Goal: Communication & Community: Answer question/provide support

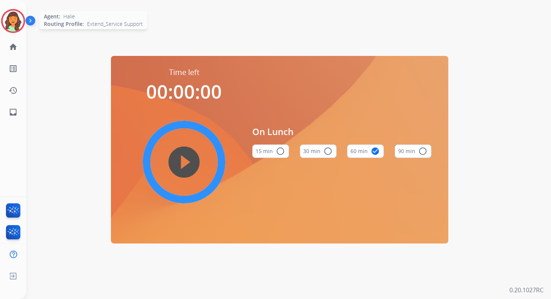
click at [13, 21] on img at bounding box center [13, 21] width 21 height 21
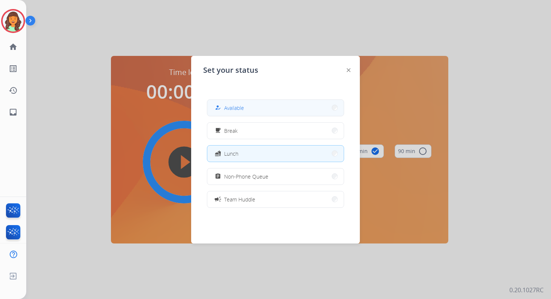
click at [236, 110] on span "Available" at bounding box center [234, 108] width 20 height 8
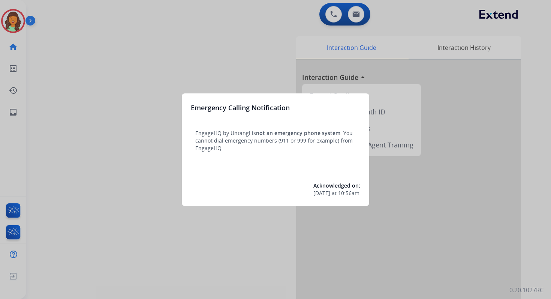
click at [257, 29] on div at bounding box center [275, 149] width 551 height 299
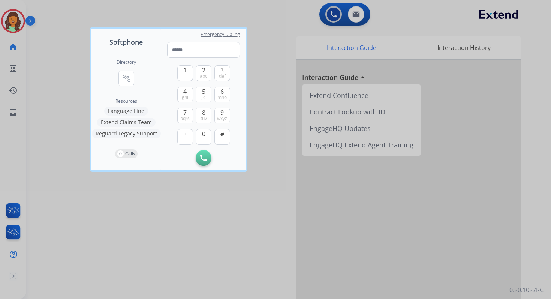
click at [257, 29] on div at bounding box center [275, 149] width 551 height 299
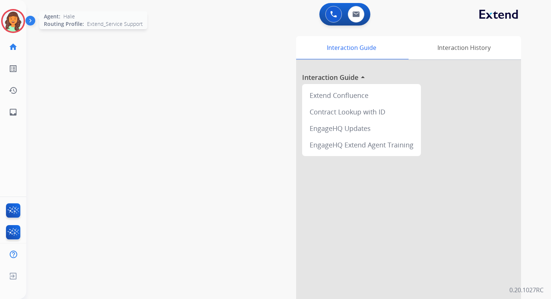
click at [16, 19] on img at bounding box center [13, 21] width 21 height 21
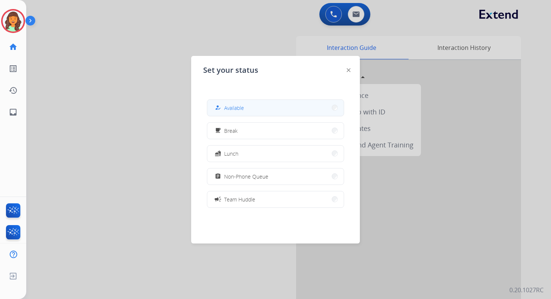
click at [286, 103] on button "how_to_reg Available" at bounding box center [275, 108] width 137 height 16
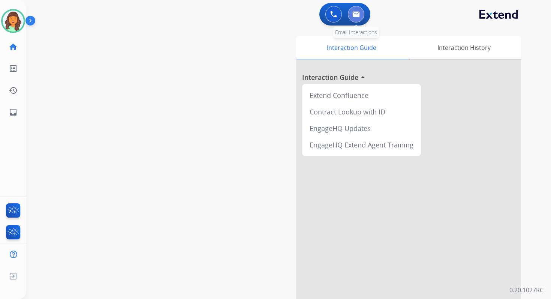
click at [360, 18] on button at bounding box center [356, 14] width 17 height 17
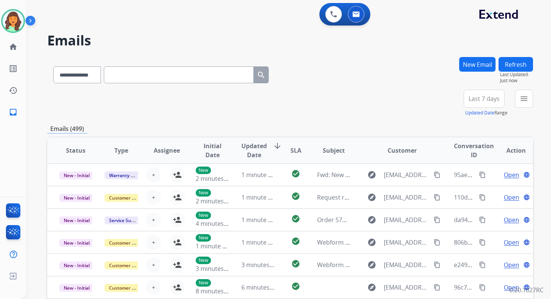
click at [129, 74] on input "text" at bounding box center [179, 74] width 150 height 17
click at [92, 76] on select "**********" at bounding box center [76, 74] width 47 height 17
select select "**********"
click at [53, 66] on select "**********" at bounding box center [76, 74] width 47 height 17
click at [128, 71] on input "text" at bounding box center [179, 74] width 150 height 17
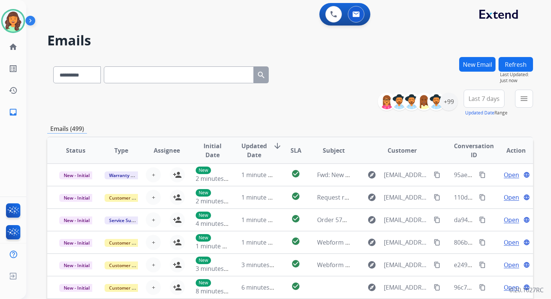
type input "*"
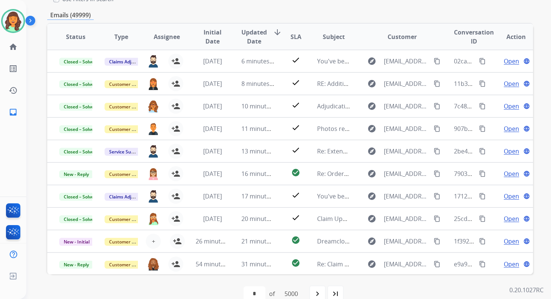
scroll to position [102, 0]
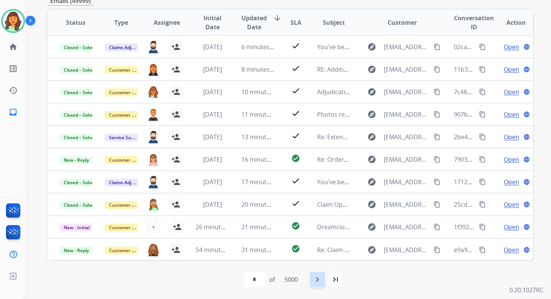
click at [322, 276] on mat-icon "navigate_next" at bounding box center [317, 279] width 9 height 9
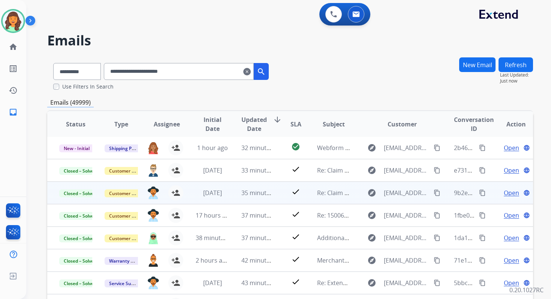
scroll to position [0, 0]
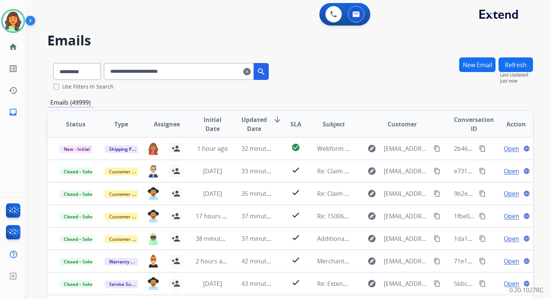
click at [159, 71] on input "**********" at bounding box center [179, 71] width 150 height 17
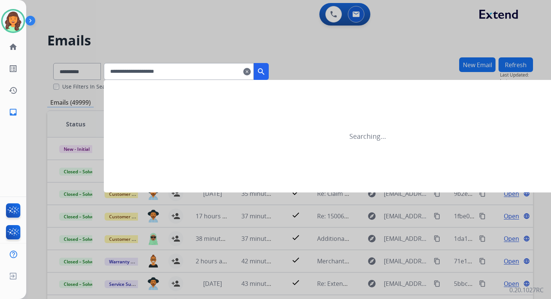
type input "**********"
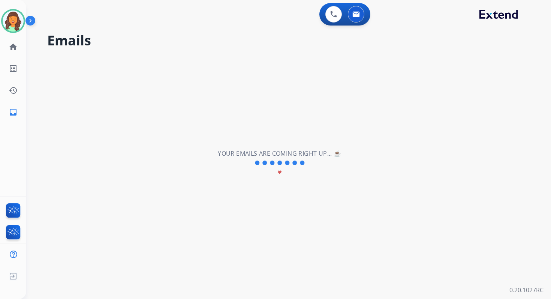
select select "*"
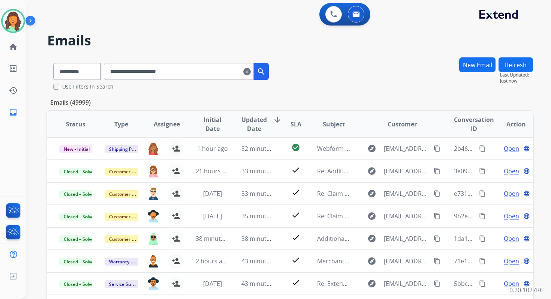
click at [129, 75] on input "**********" at bounding box center [179, 71] width 150 height 17
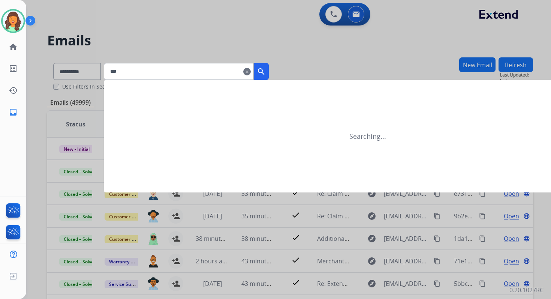
type input "***"
click at [89, 77] on div at bounding box center [275, 149] width 551 height 299
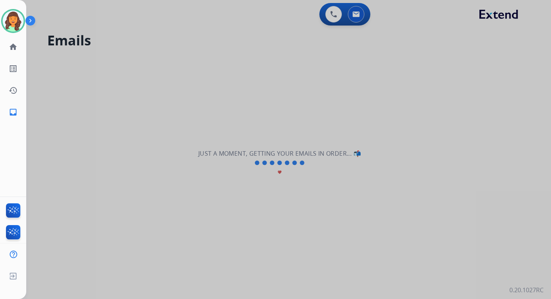
select select "**********"
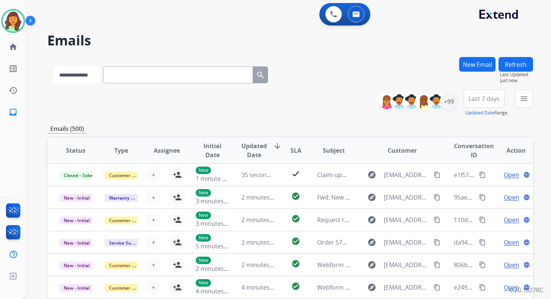
click at [89, 77] on select "**********" at bounding box center [76, 74] width 47 height 17
select select "**********"
click at [53, 66] on select "**********" at bounding box center [76, 74] width 47 height 17
click at [123, 74] on input "text" at bounding box center [179, 74] width 150 height 17
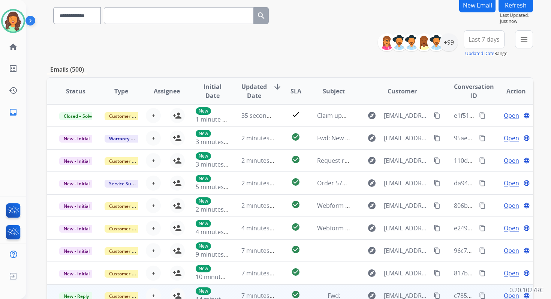
scroll to position [37, 0]
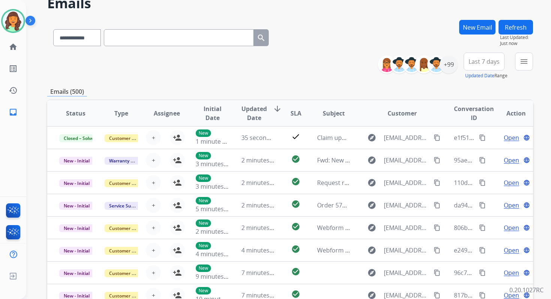
click at [150, 35] on input "text" at bounding box center [179, 37] width 150 height 17
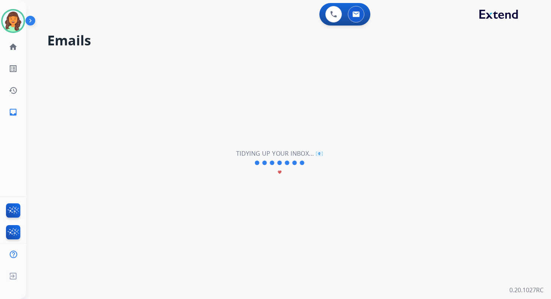
scroll to position [0, 0]
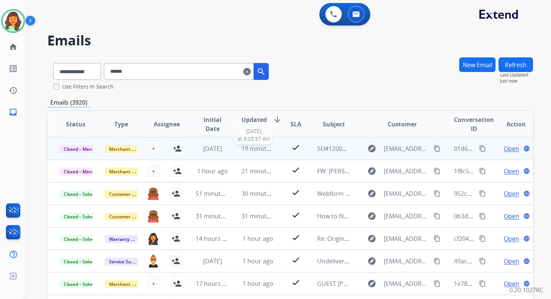
click at [260, 148] on span "19 minutes ago" at bounding box center [264, 148] width 44 height 8
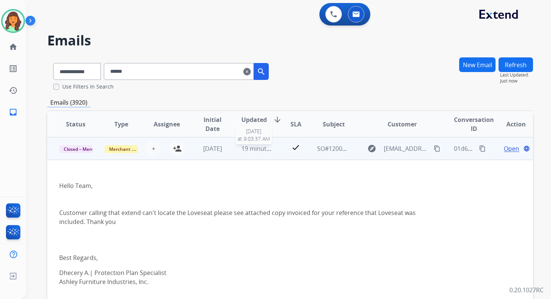
click at [260, 148] on span "19 minutes ago" at bounding box center [264, 148] width 44 height 8
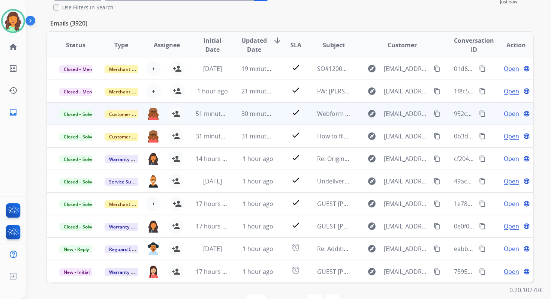
scroll to position [102, 0]
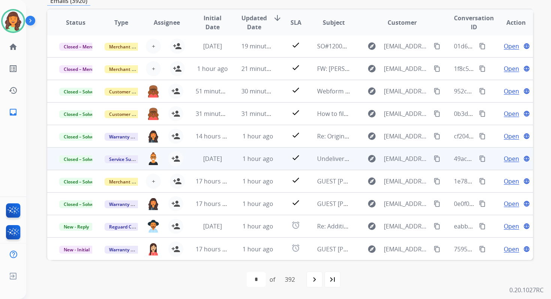
click at [275, 158] on td "check" at bounding box center [290, 158] width 30 height 23
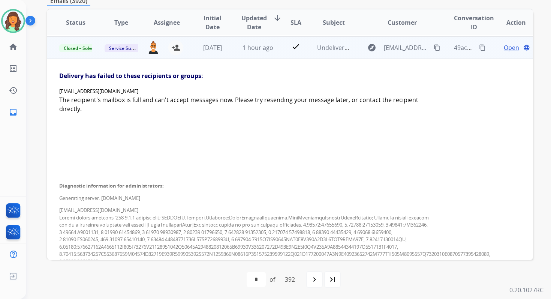
scroll to position [113, 0]
click at [254, 49] on span "1 hour ago" at bounding box center [258, 47] width 31 height 8
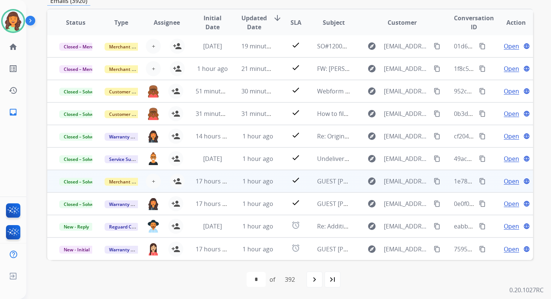
scroll to position [0, 0]
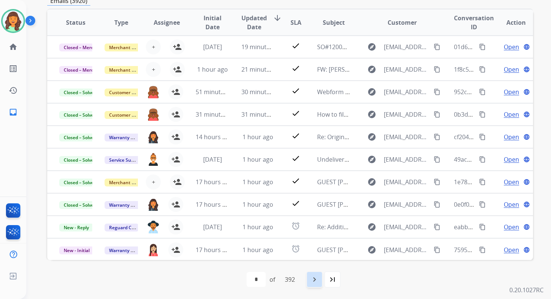
click at [321, 278] on div "navigate_next" at bounding box center [314, 279] width 17 height 17
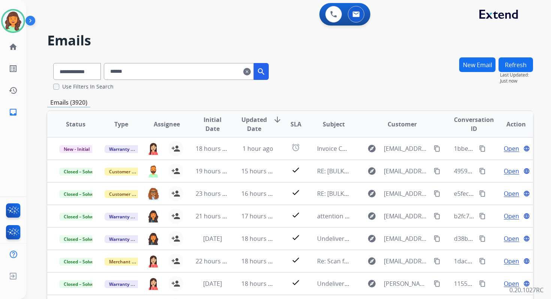
click at [138, 75] on input "******" at bounding box center [179, 71] width 150 height 17
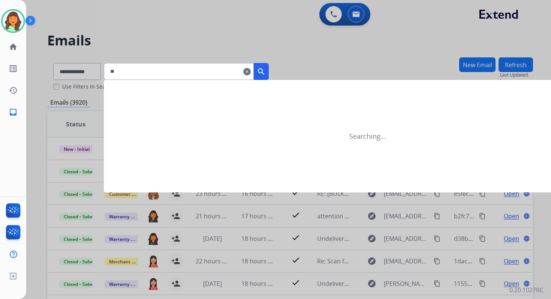
type input "***"
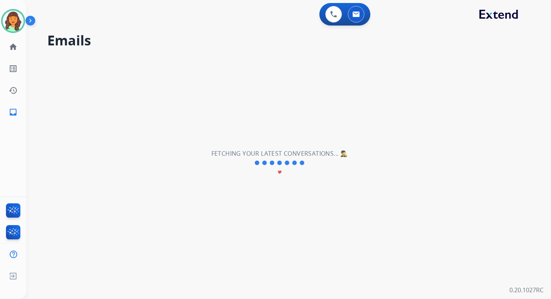
select select "*"
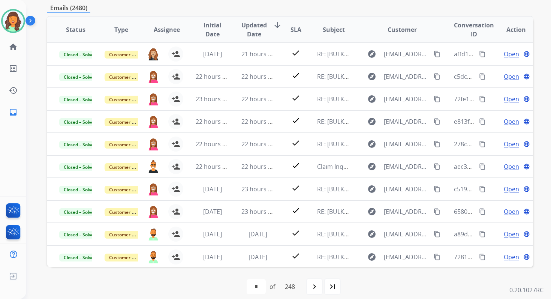
scroll to position [102, 0]
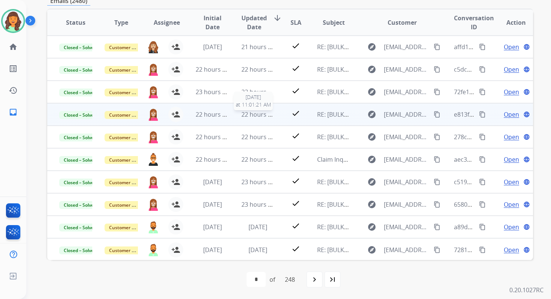
click at [251, 114] on span "22 hours ago" at bounding box center [260, 114] width 37 height 8
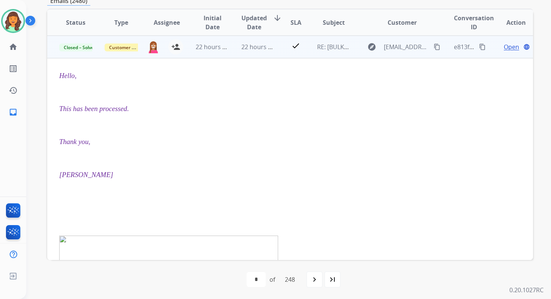
scroll to position [15, 0]
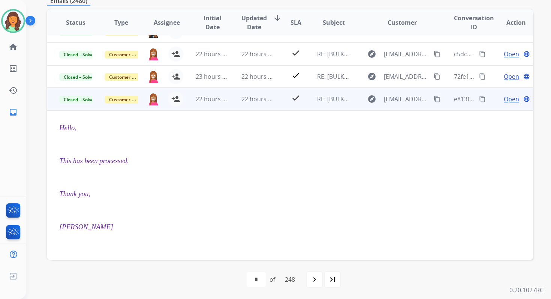
click at [434, 97] on mat-icon "content_copy" at bounding box center [437, 99] width 7 height 7
click at [254, 101] on span "22 hours ago" at bounding box center [260, 99] width 37 height 8
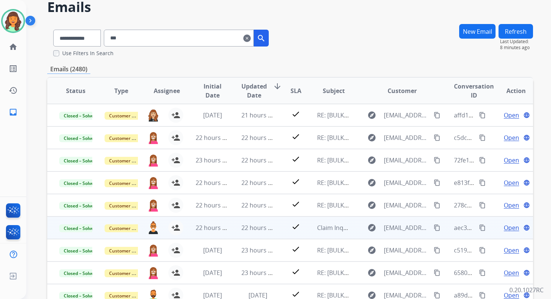
scroll to position [0, 0]
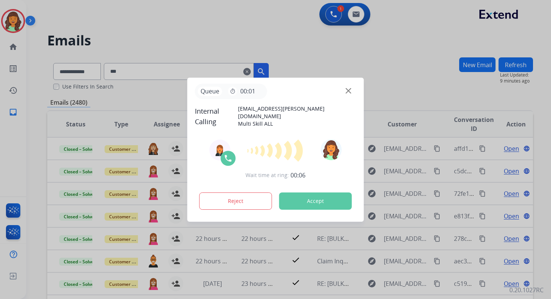
click at [324, 197] on button "Accept" at bounding box center [315, 200] width 73 height 17
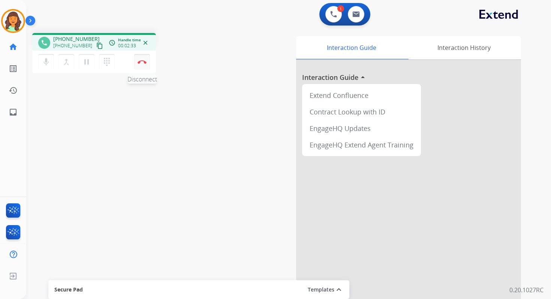
click at [144, 62] on img at bounding box center [142, 62] width 9 height 4
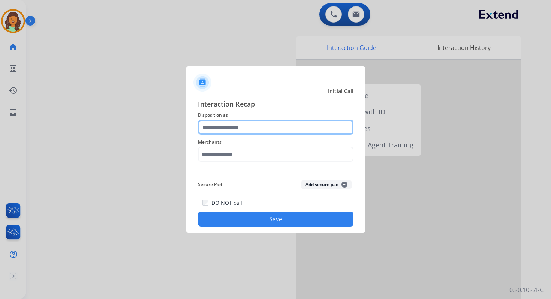
click at [252, 134] on input "text" at bounding box center [276, 127] width 156 height 15
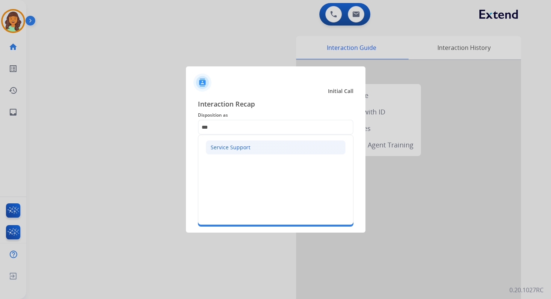
click at [243, 146] on div "Service Support" at bounding box center [231, 148] width 40 height 8
type input "**********"
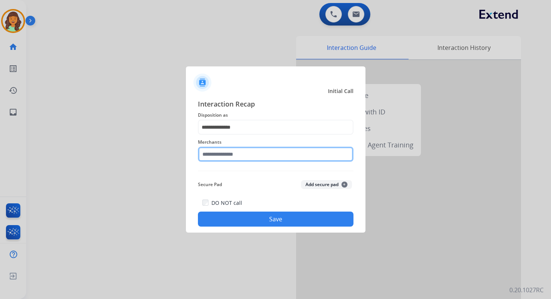
click at [244, 153] on input "text" at bounding box center [276, 154] width 156 height 15
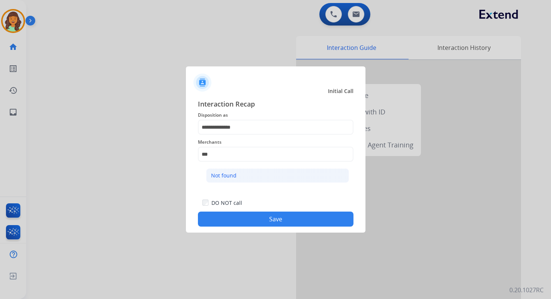
click at [252, 178] on li "Not found" at bounding box center [277, 175] width 143 height 14
type input "*********"
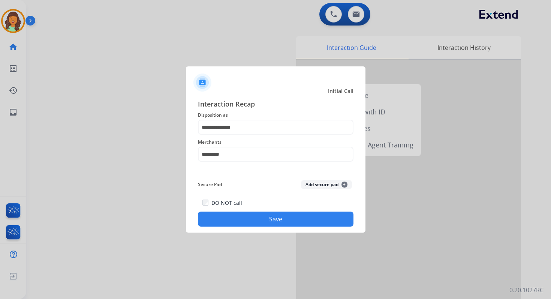
click at [260, 219] on button "Save" at bounding box center [276, 219] width 156 height 15
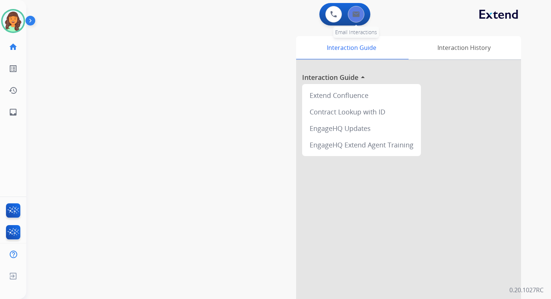
click at [359, 10] on button at bounding box center [356, 14] width 17 height 17
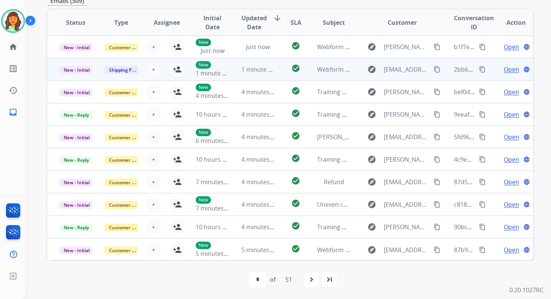
scroll to position [56, 0]
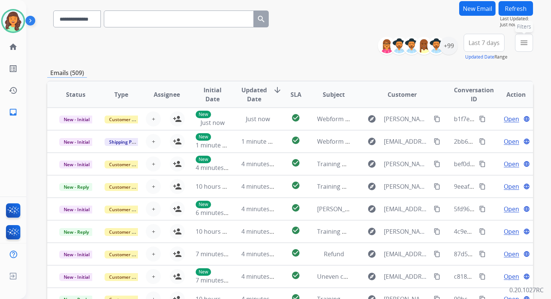
click at [523, 45] on mat-icon "menu" at bounding box center [524, 42] width 9 height 9
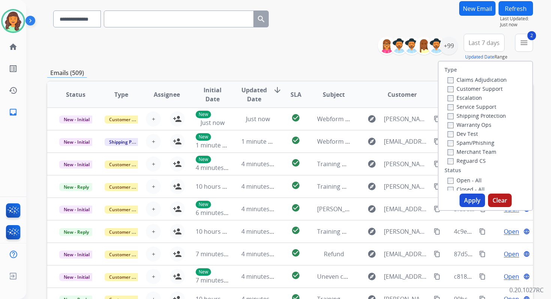
click at [466, 200] on button "Apply" at bounding box center [473, 201] width 26 height 14
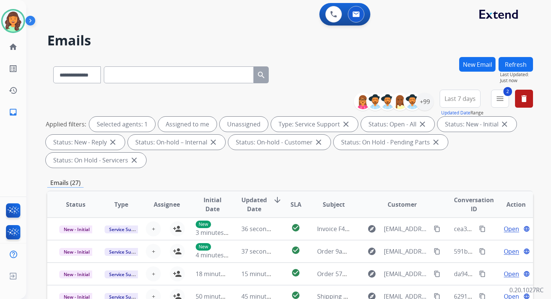
scroll to position [182, 0]
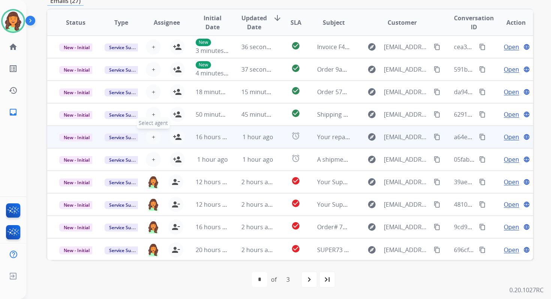
click at [153, 136] on span "+" at bounding box center [153, 136] width 3 height 9
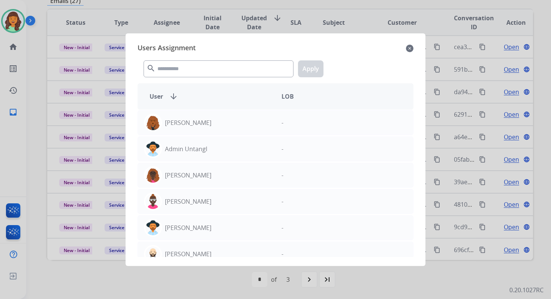
click at [195, 77] on div "search Apply" at bounding box center [276, 67] width 276 height 26
click at [194, 71] on input "text" at bounding box center [219, 68] width 150 height 17
click at [411, 49] on mat-icon "close" at bounding box center [410, 48] width 8 height 9
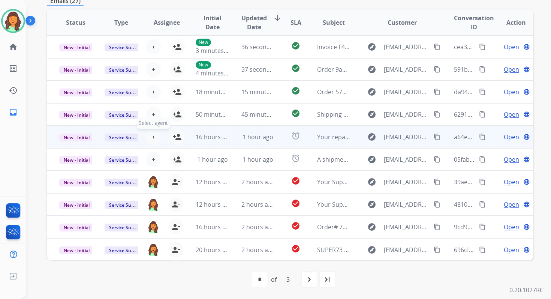
click at [153, 135] on span "+" at bounding box center [153, 136] width 3 height 9
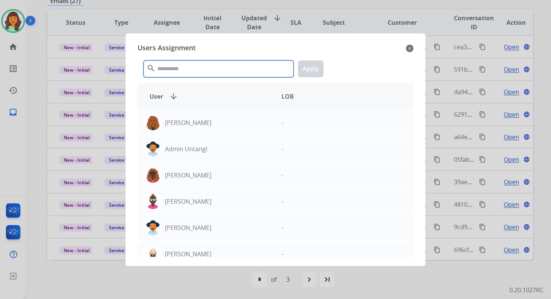
click at [180, 73] on input "text" at bounding box center [219, 68] width 150 height 17
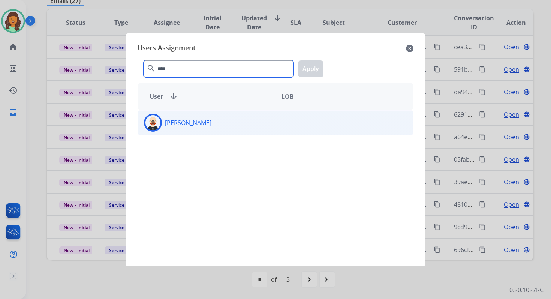
type input "****"
click at [207, 126] on div "Ezra Barnes" at bounding box center [207, 123] width 138 height 18
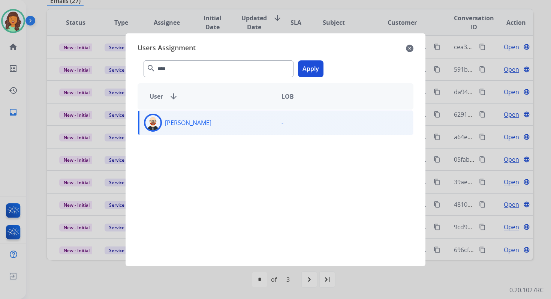
click at [311, 69] on button "Apply" at bounding box center [311, 68] width 26 height 17
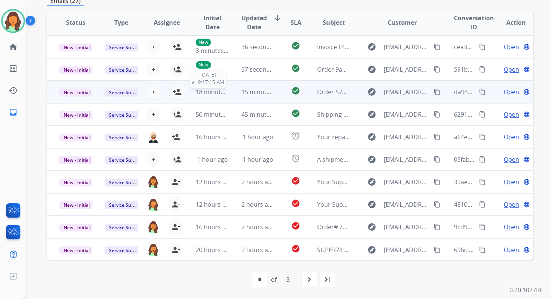
click at [218, 94] on span "18 minutes ago" at bounding box center [218, 92] width 44 height 8
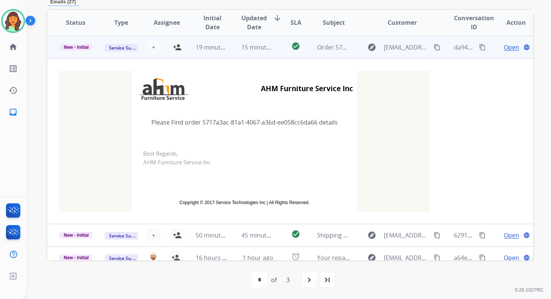
scroll to position [0, 0]
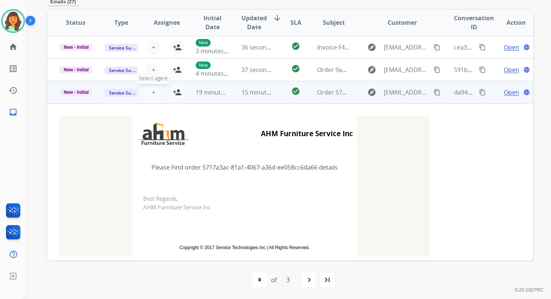
click at [154, 92] on button "+ Select agent" at bounding box center [153, 92] width 15 height 15
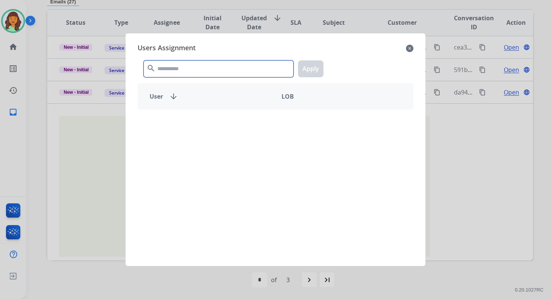
click at [200, 63] on input "text" at bounding box center [219, 68] width 150 height 17
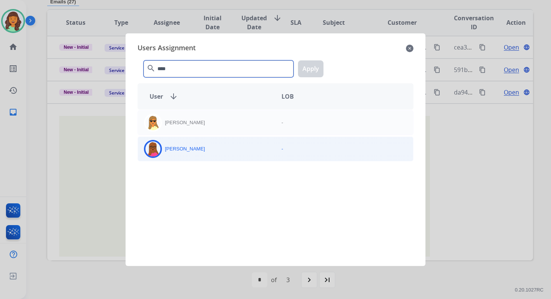
type input "****"
click at [210, 152] on div "Emily Thurman" at bounding box center [207, 149] width 138 height 18
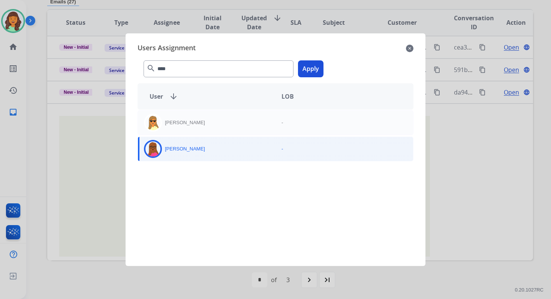
click at [297, 62] on div "**** search Apply" at bounding box center [276, 67] width 276 height 26
click at [309, 66] on button "Apply" at bounding box center [311, 68] width 26 height 17
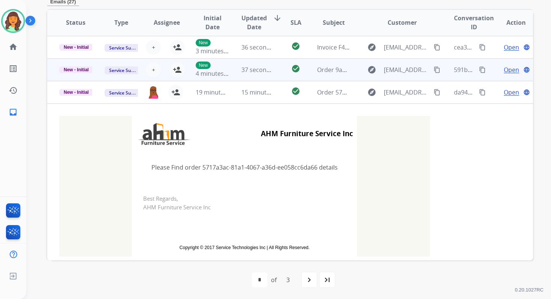
click at [230, 75] on td "37 seconds ago" at bounding box center [252, 70] width 45 height 23
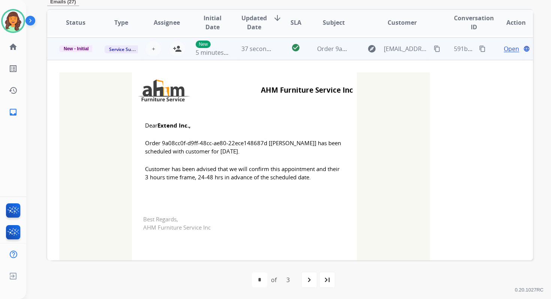
scroll to position [23, 0]
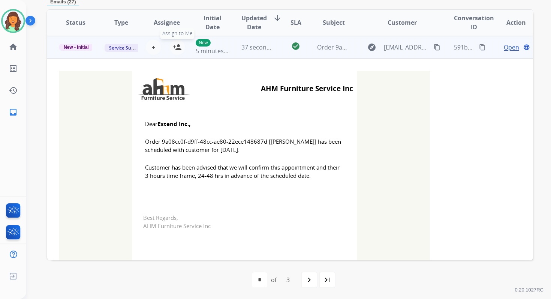
click at [177, 46] on mat-icon "person_add" at bounding box center [177, 47] width 9 height 9
click at [82, 44] on p "New - Initial" at bounding box center [75, 48] width 33 height 8
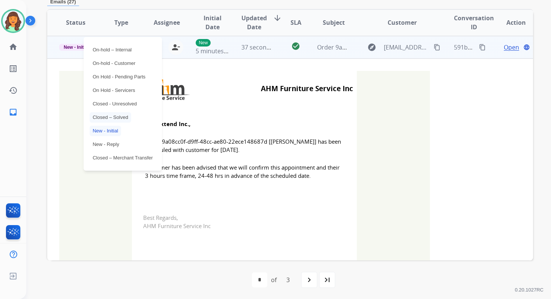
click at [113, 116] on p "Closed – Solved" at bounding box center [111, 117] width 42 height 11
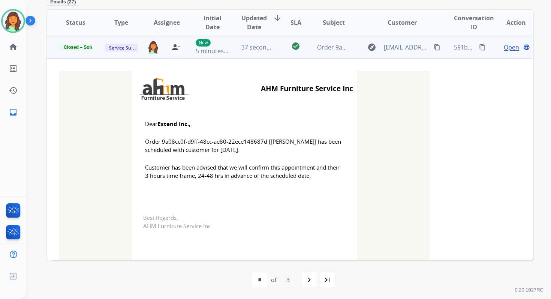
scroll to position [0, 0]
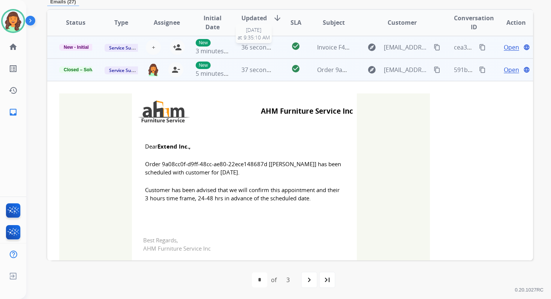
click at [257, 51] on div "36 seconds ago" at bounding box center [258, 47] width 33 height 9
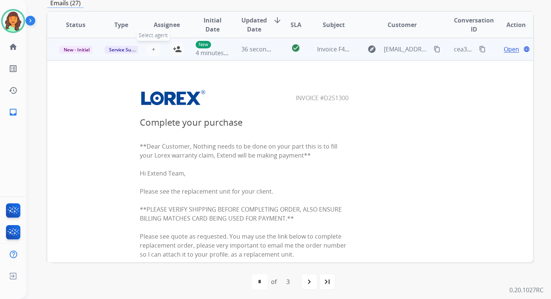
click at [152, 46] on span "+" at bounding box center [153, 49] width 3 height 9
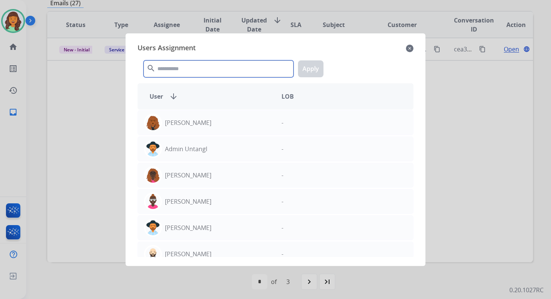
click at [177, 67] on input "text" at bounding box center [219, 68] width 150 height 17
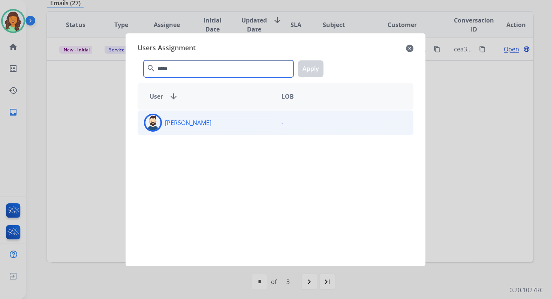
type input "*****"
click at [188, 123] on p "Jared Holt" at bounding box center [188, 122] width 47 height 9
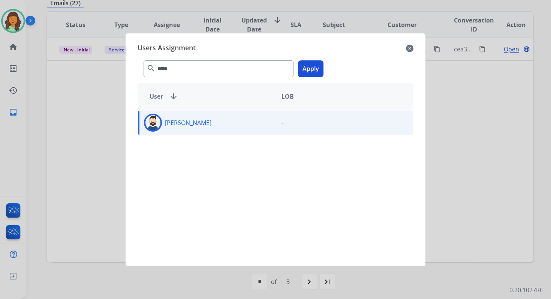
click at [320, 68] on button "Apply" at bounding box center [311, 68] width 26 height 17
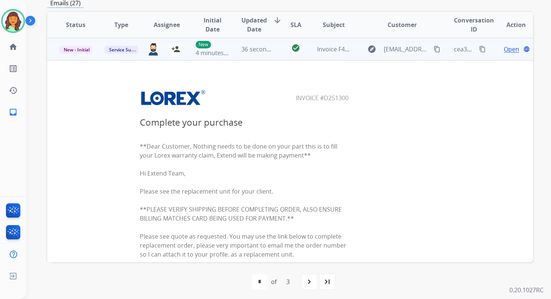
click at [268, 54] on td "36 seconds ago" at bounding box center [252, 49] width 45 height 23
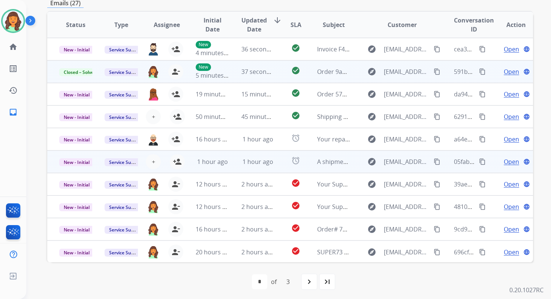
click at [235, 157] on td "1 hour ago" at bounding box center [252, 161] width 45 height 23
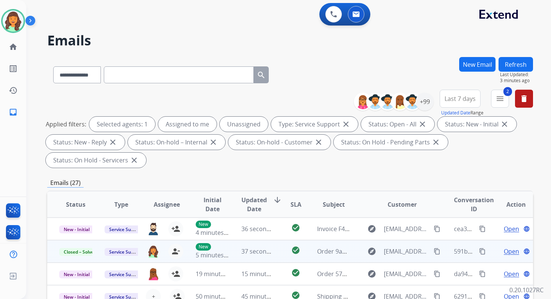
click at [511, 65] on button "Refresh" at bounding box center [516, 64] width 35 height 15
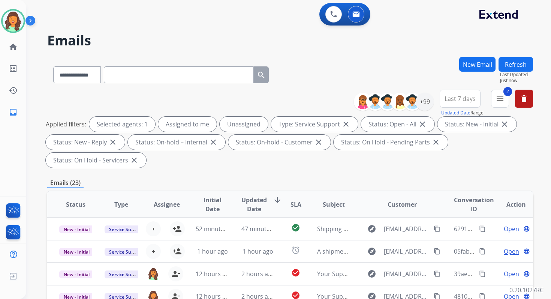
scroll to position [182, 0]
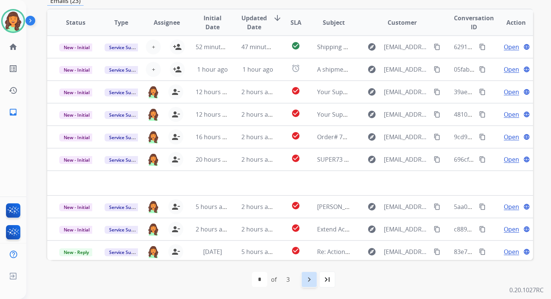
click at [309, 278] on mat-icon "navigate_next" at bounding box center [309, 279] width 9 height 9
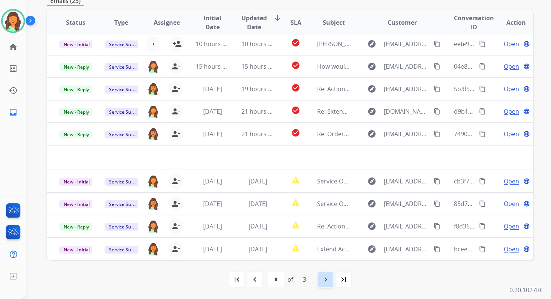
click at [326, 279] on mat-icon "navigate_next" at bounding box center [325, 279] width 9 height 9
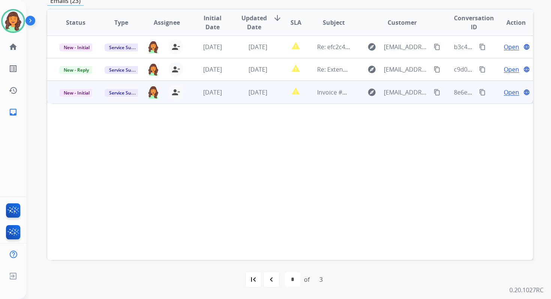
click at [233, 89] on td "6 days ago" at bounding box center [252, 92] width 45 height 23
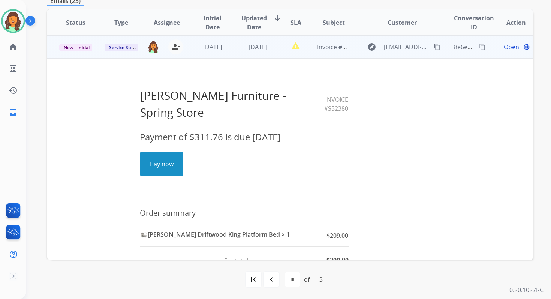
scroll to position [0, 0]
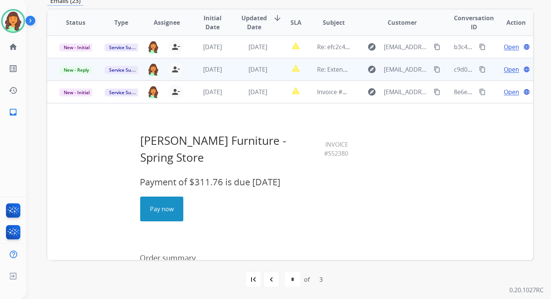
click at [243, 74] on td "2 days ago" at bounding box center [252, 69] width 45 height 23
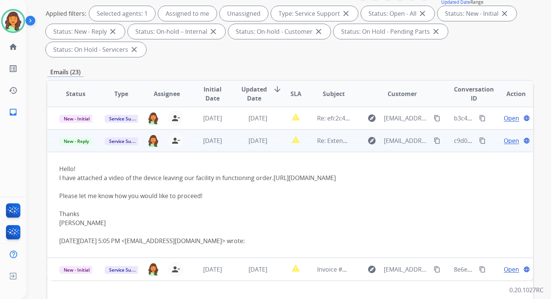
scroll to position [97, 0]
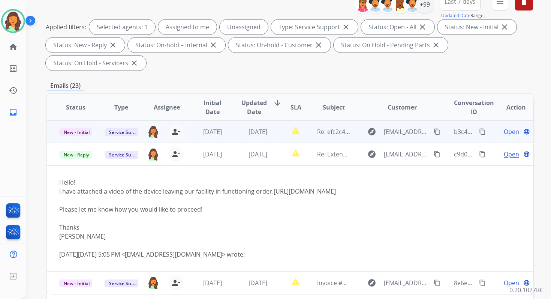
click at [258, 137] on td "1 day ago" at bounding box center [252, 131] width 45 height 23
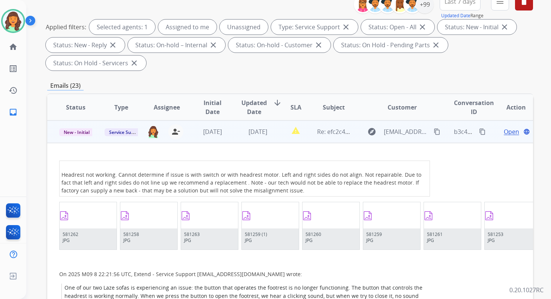
click at [258, 137] on td "1 day ago" at bounding box center [252, 131] width 45 height 23
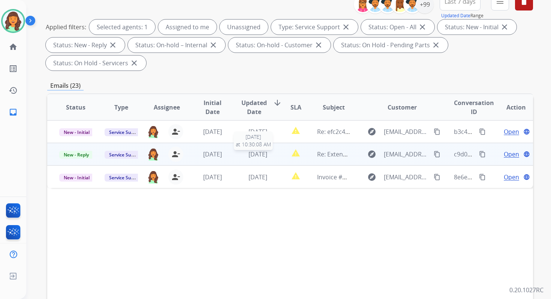
click at [260, 154] on span "2 days ago" at bounding box center [258, 154] width 19 height 8
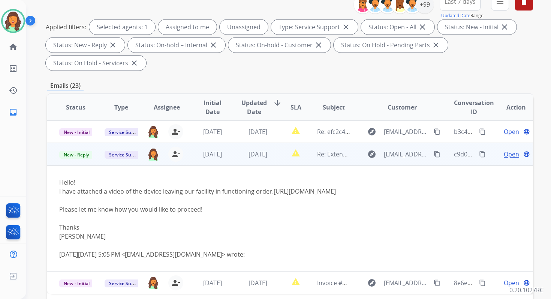
click at [504, 154] on span "Open" at bounding box center [511, 154] width 15 height 9
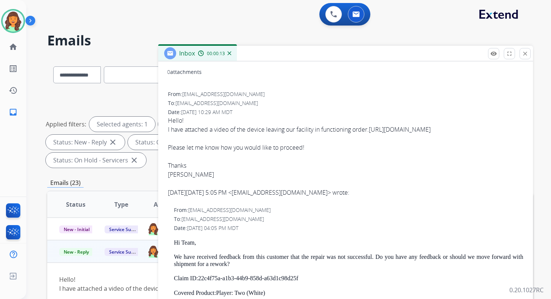
scroll to position [87, 0]
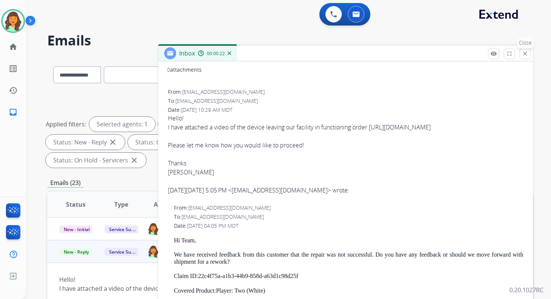
click at [525, 51] on mat-icon "close" at bounding box center [525, 53] width 7 height 7
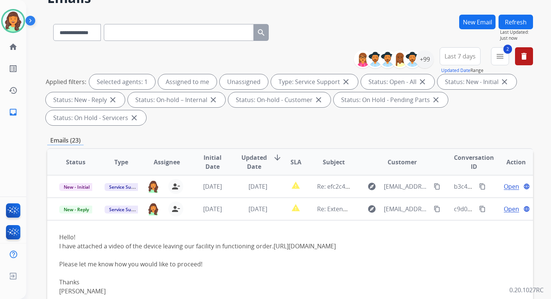
scroll to position [182, 0]
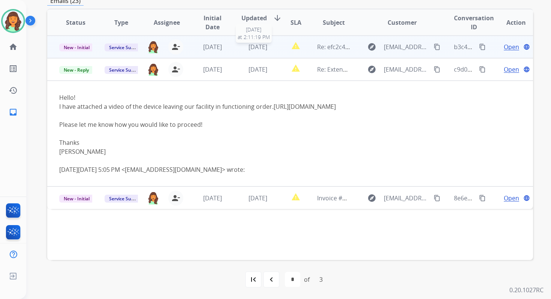
click at [249, 47] on span "1 day ago" at bounding box center [258, 47] width 19 height 8
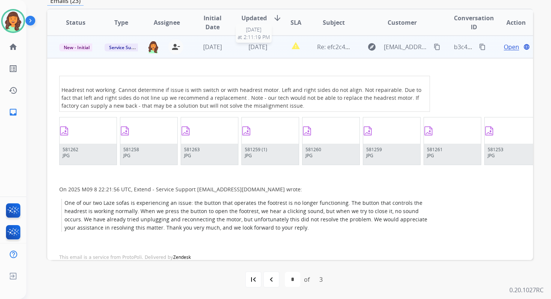
click at [249, 47] on span "1 day ago" at bounding box center [258, 47] width 19 height 8
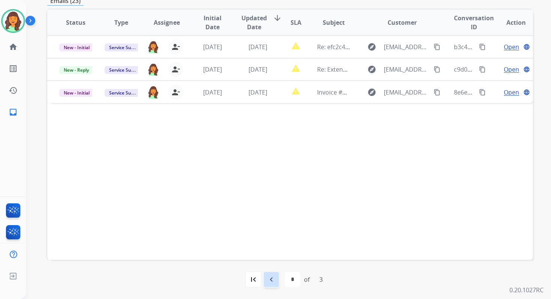
click at [267, 279] on mat-icon "navigate_before" at bounding box center [271, 279] width 9 height 9
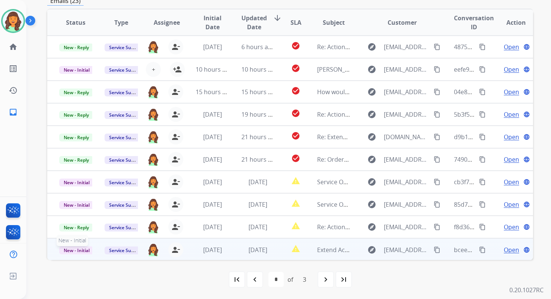
click at [79, 249] on span "New - Initial" at bounding box center [76, 250] width 35 height 8
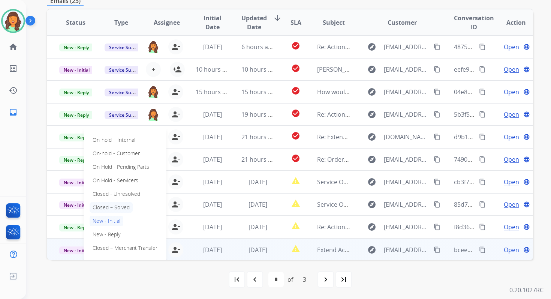
click at [112, 208] on p "Closed – Solved" at bounding box center [111, 207] width 43 height 11
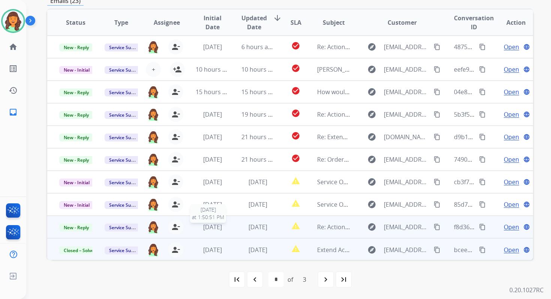
click at [221, 226] on span "[DATE]" at bounding box center [212, 227] width 19 height 8
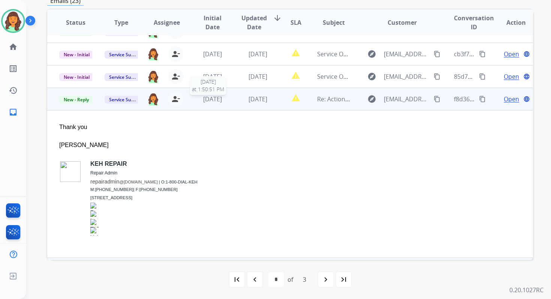
scroll to position [149, 0]
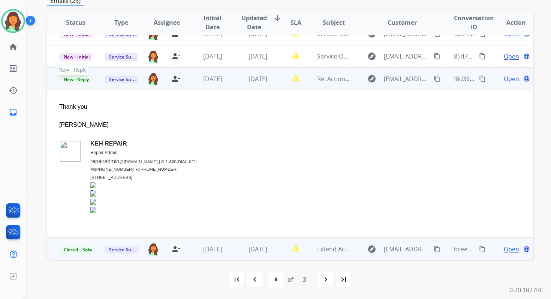
click at [81, 78] on span "New - Reply" at bounding box center [76, 79] width 34 height 8
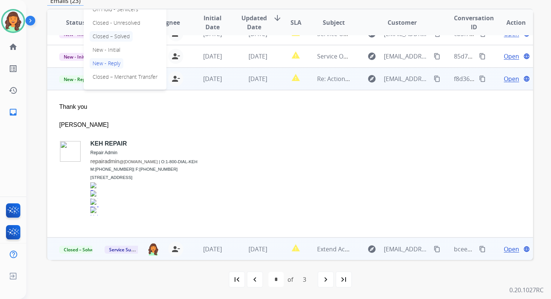
click at [107, 34] on p "Closed – Solved" at bounding box center [111, 36] width 43 height 11
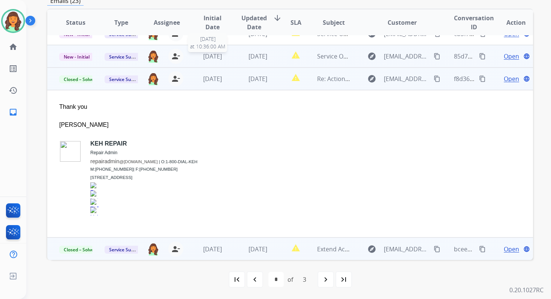
click at [212, 55] on span "2 days ago" at bounding box center [212, 56] width 19 height 8
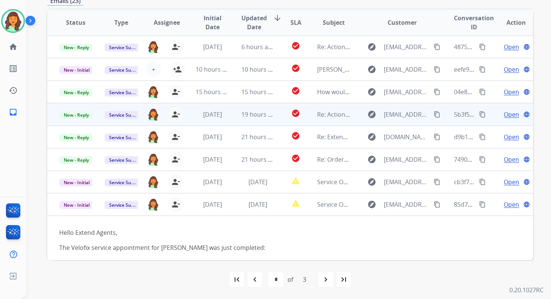
scroll to position [0, 0]
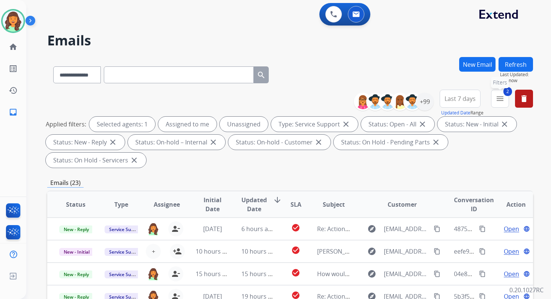
click at [500, 102] on mat-icon "menu" at bounding box center [500, 98] width 9 height 9
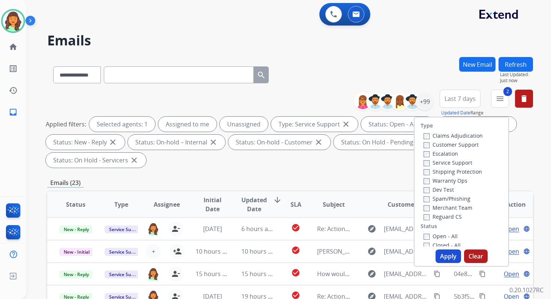
click at [443, 255] on button "Apply" at bounding box center [449, 256] width 26 height 14
select select "*"
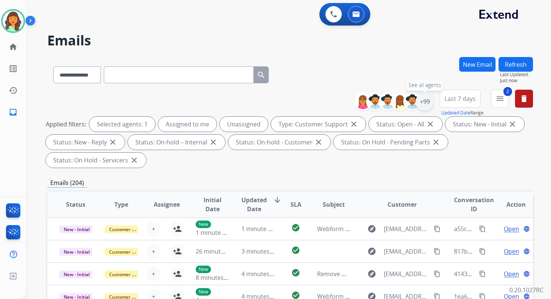
click at [424, 106] on div "+99" at bounding box center [425, 102] width 18 height 18
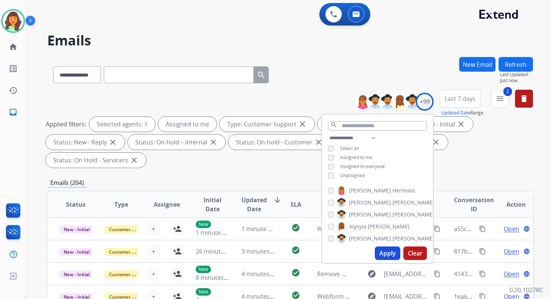
click at [382, 249] on button "Apply" at bounding box center [388, 253] width 26 height 14
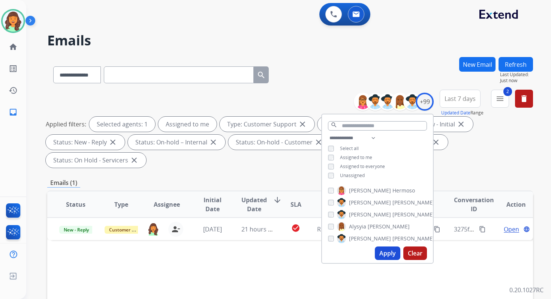
click at [277, 170] on div "**********" at bounding box center [290, 130] width 486 height 81
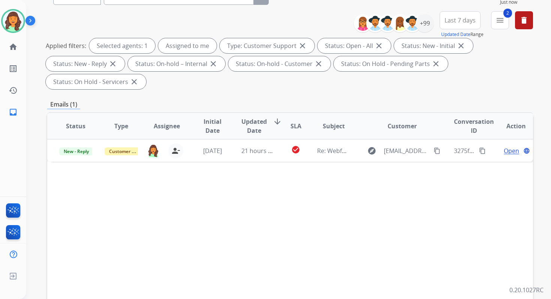
scroll to position [92, 0]
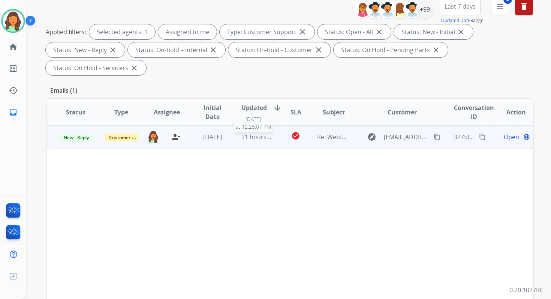
click at [261, 133] on span "21 hours ago" at bounding box center [260, 137] width 37 height 8
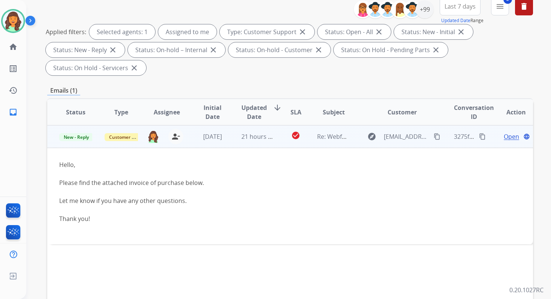
click at [504, 137] on span "Open" at bounding box center [511, 136] width 15 height 9
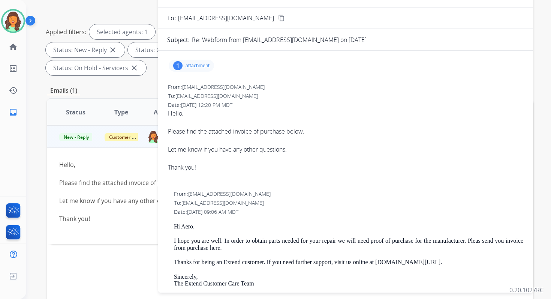
click at [197, 60] on div "1 attachment" at bounding box center [191, 66] width 45 height 12
click at [285, 83] on mat-icon "download" at bounding box center [284, 83] width 7 height 7
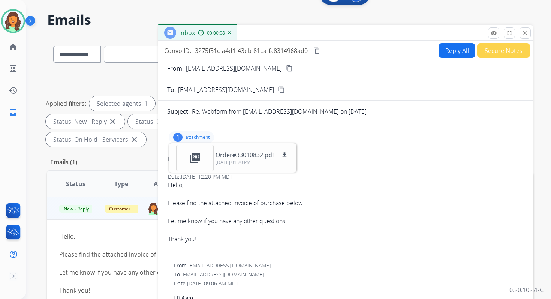
scroll to position [0, 0]
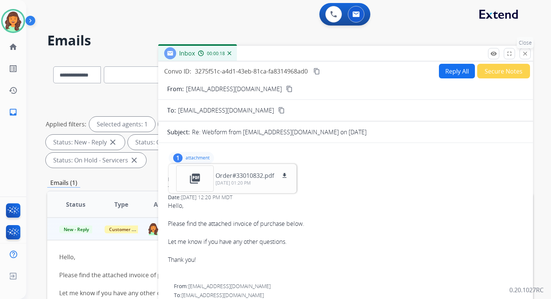
click at [524, 56] on mat-icon "close" at bounding box center [525, 53] width 7 height 7
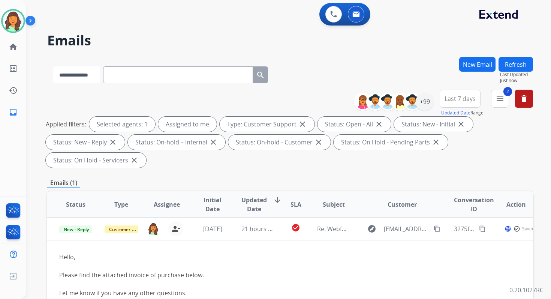
click at [88, 75] on select "**********" at bounding box center [76, 74] width 47 height 17
select select "**********"
click at [53, 66] on select "**********" at bounding box center [76, 74] width 47 height 17
click at [121, 77] on input "text" at bounding box center [179, 74] width 150 height 17
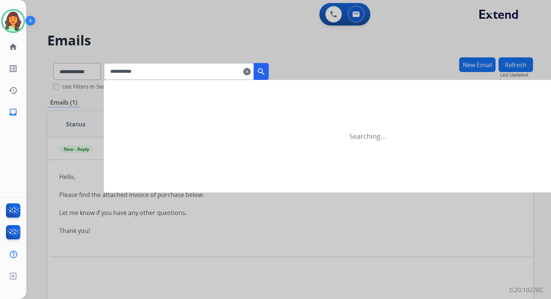
type input "**********"
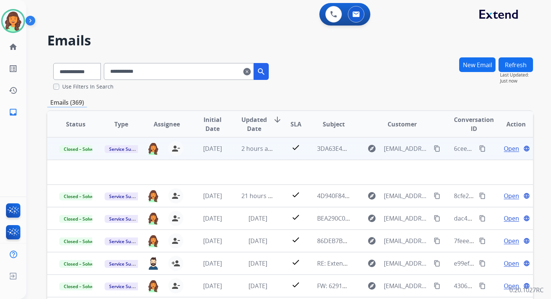
click at [261, 154] on td "2 hours ago" at bounding box center [252, 148] width 45 height 23
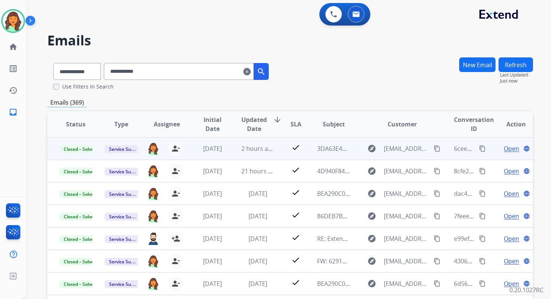
click at [261, 154] on td "2 hours ago" at bounding box center [252, 148] width 45 height 23
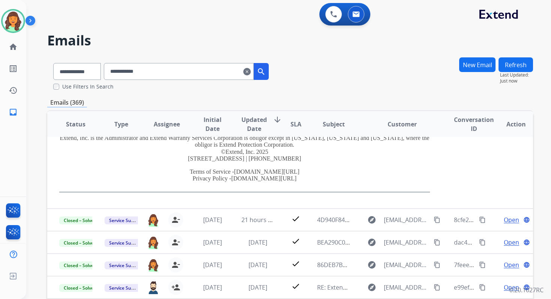
scroll to position [171, 0]
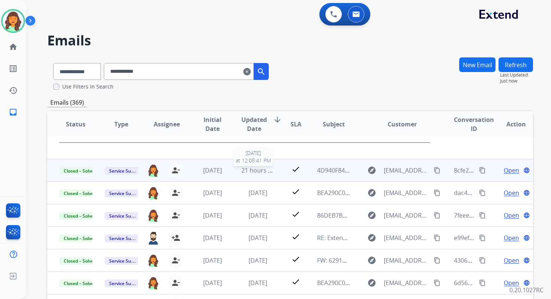
click at [263, 172] on span "21 hours ago" at bounding box center [260, 170] width 37 height 8
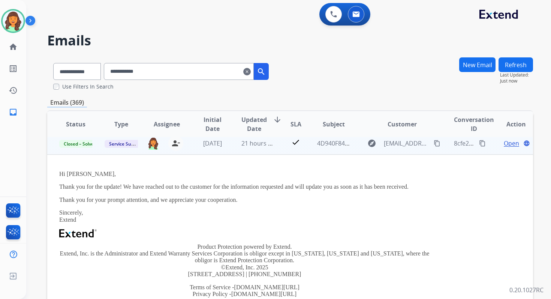
scroll to position [23, 0]
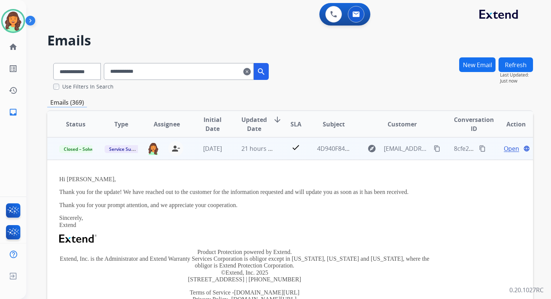
click at [504, 147] on span "Open" at bounding box center [511, 148] width 15 height 9
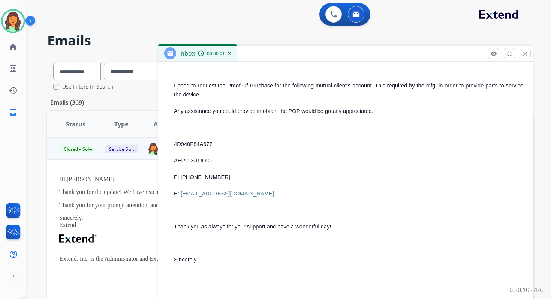
scroll to position [0, 0]
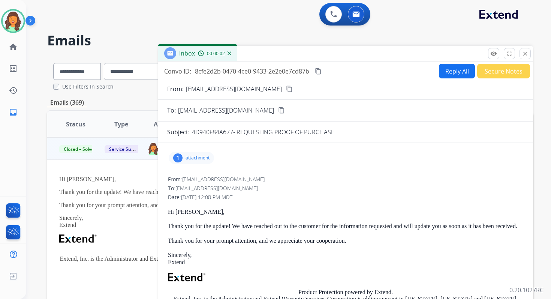
click at [447, 69] on button "Reply All" at bounding box center [457, 71] width 36 height 15
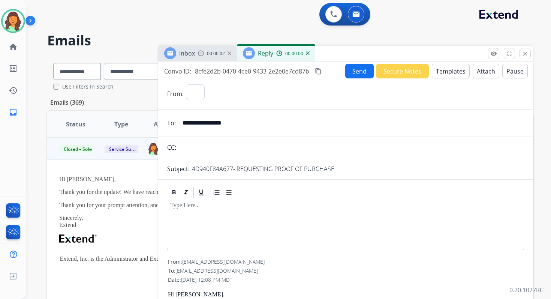
select select "**********"
click at [527, 53] on mat-icon "close" at bounding box center [525, 53] width 7 height 7
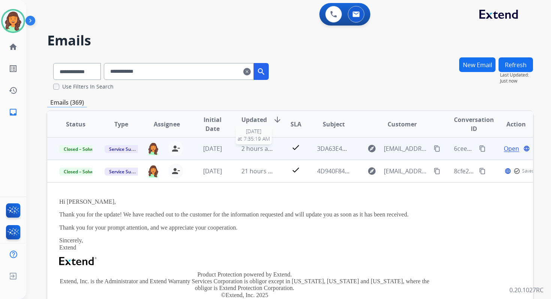
click at [269, 146] on span "2 hours ago" at bounding box center [259, 148] width 34 height 8
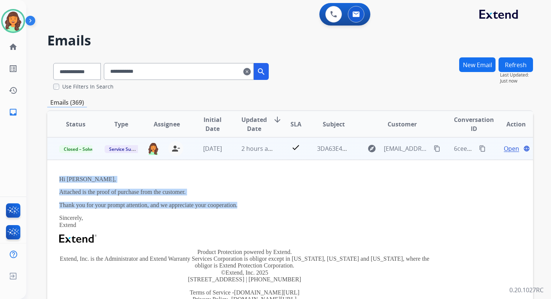
drag, startPoint x: 60, startPoint y: 178, endPoint x: 247, endPoint y: 207, distance: 189.4
click at [247, 207] on div "Hi Victoria, Attached is the proof of purchase from the customer. Thank you for…" at bounding box center [244, 244] width 371 height 137
copy div "Hi Victoria, Attached is the proof of purchase from the customer. Thank you for…"
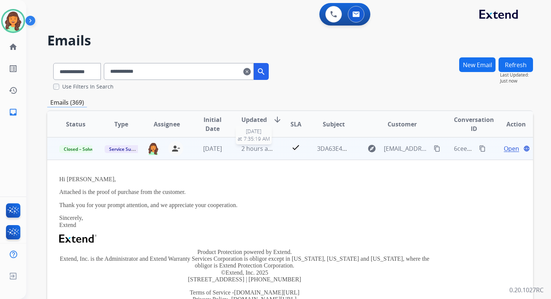
click at [263, 151] on span "2 hours ago" at bounding box center [259, 148] width 34 height 8
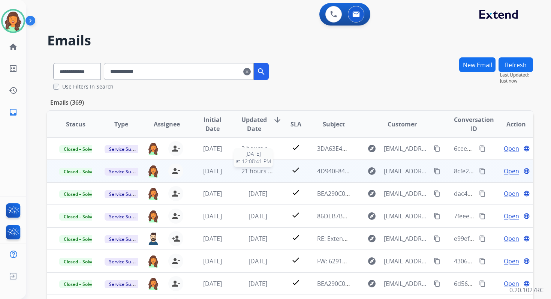
click at [267, 171] on span "21 hours ago" at bounding box center [260, 171] width 37 height 8
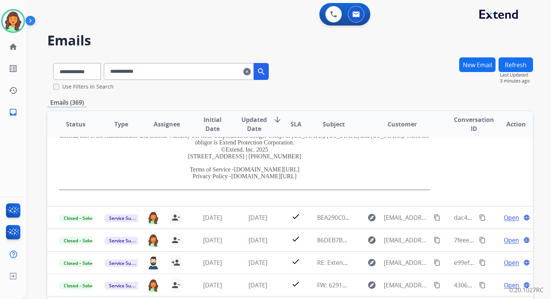
scroll to position [171, 0]
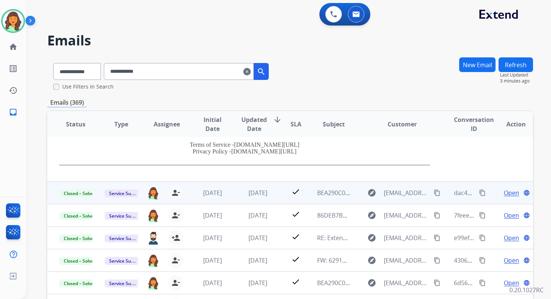
click at [509, 195] on span "Open" at bounding box center [511, 192] width 15 height 9
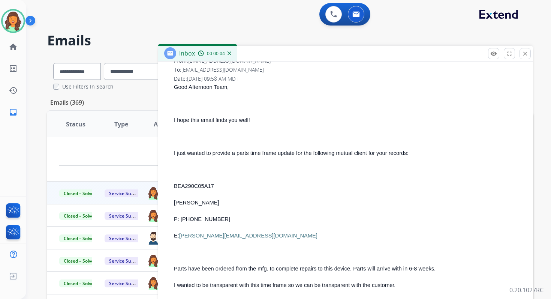
scroll to position [0, 0]
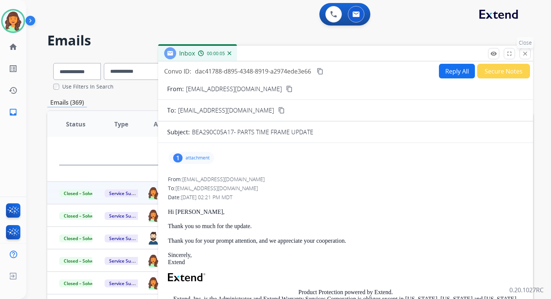
click at [526, 53] on mat-icon "close" at bounding box center [525, 53] width 7 height 7
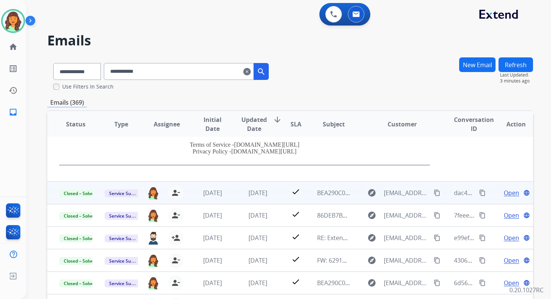
click at [257, 199] on td "1 day ago" at bounding box center [252, 193] width 45 height 23
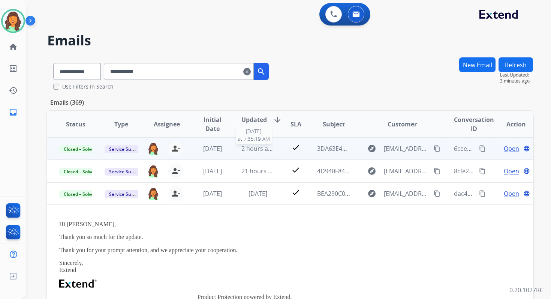
click at [249, 145] on span "2 hours ago" at bounding box center [259, 148] width 34 height 8
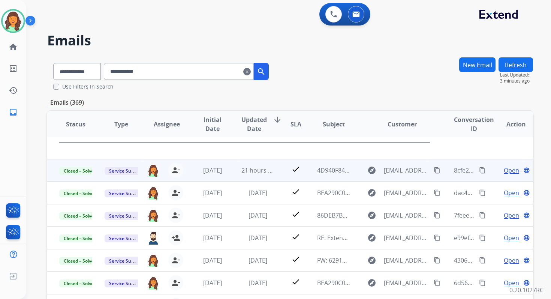
click at [255, 174] on span "21 hours ago" at bounding box center [260, 170] width 37 height 8
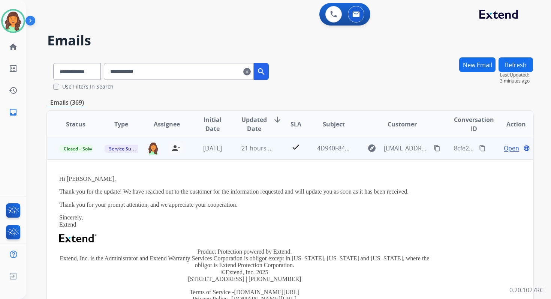
scroll to position [23, 0]
click at [504, 154] on td "Open language" at bounding box center [511, 148] width 46 height 23
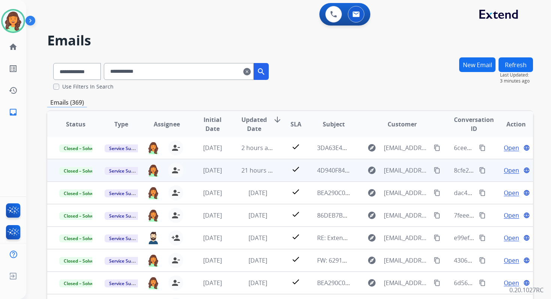
click at [507, 172] on span "Open" at bounding box center [511, 170] width 15 height 9
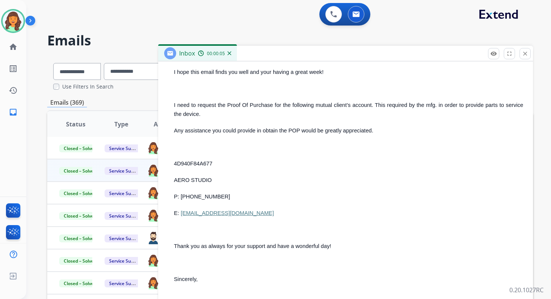
scroll to position [0, 0]
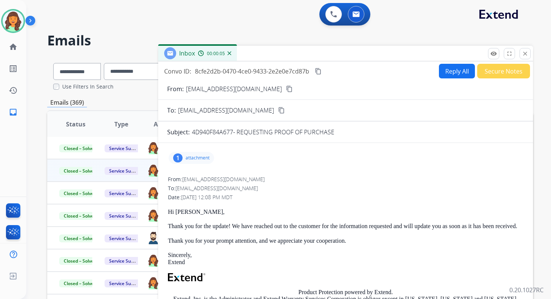
click at [449, 74] on button "Reply All" at bounding box center [457, 71] width 36 height 15
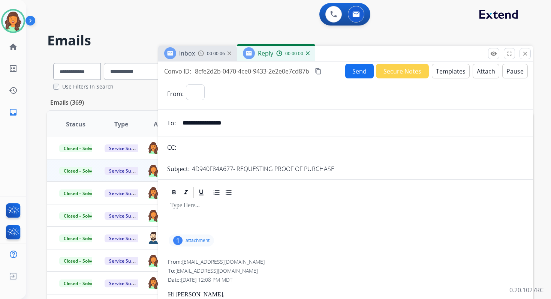
click at [449, 74] on button "Templates" at bounding box center [451, 71] width 38 height 15
select select "**********"
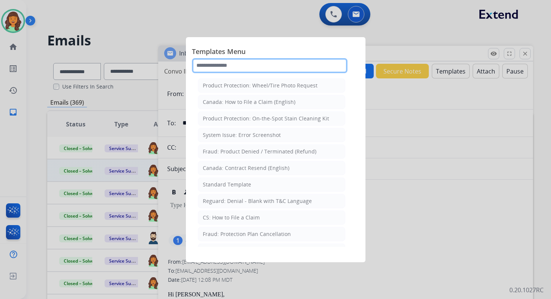
click at [257, 65] on input "text" at bounding box center [270, 65] width 156 height 15
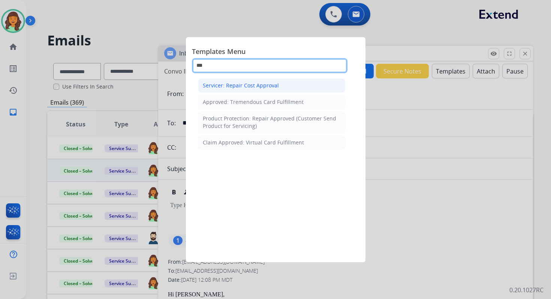
type input "***"
click at [273, 81] on li "Servicer: Repair Cost Approval" at bounding box center [271, 85] width 147 height 14
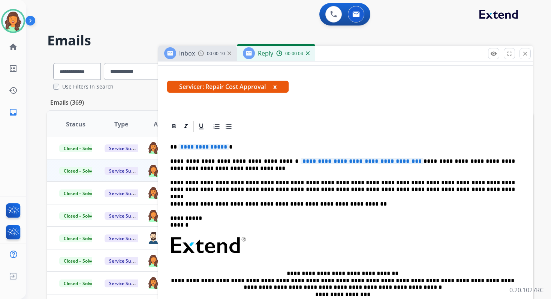
scroll to position [131, 0]
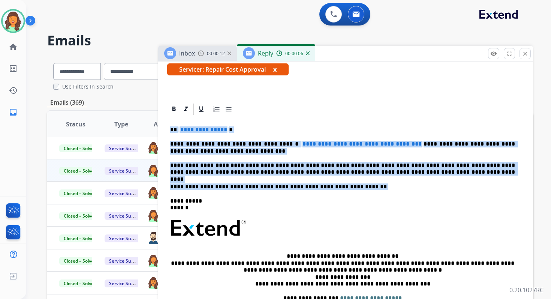
drag, startPoint x: 170, startPoint y: 129, endPoint x: 365, endPoint y: 193, distance: 204.8
click at [365, 193] on div "**********" at bounding box center [345, 224] width 357 height 217
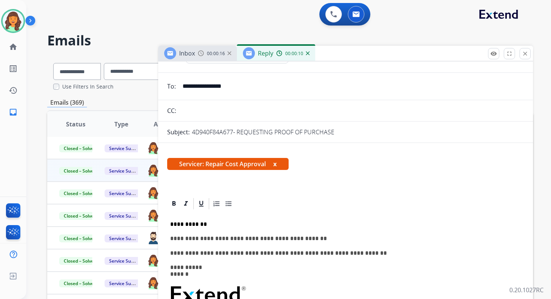
scroll to position [0, 0]
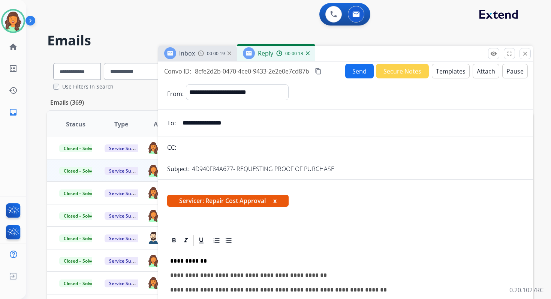
click at [480, 70] on button "Attach" at bounding box center [486, 71] width 27 height 15
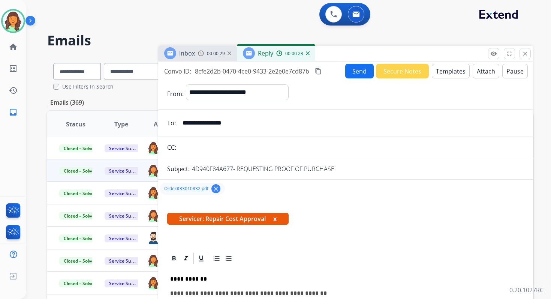
click at [357, 66] on button "Send" at bounding box center [359, 71] width 29 height 15
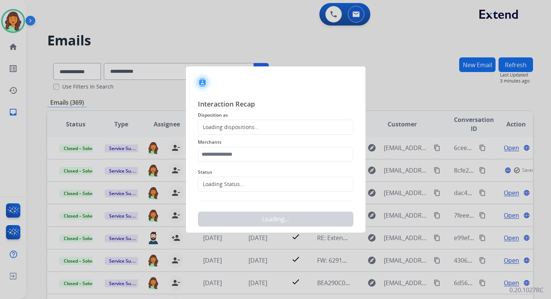
scroll to position [7, 0]
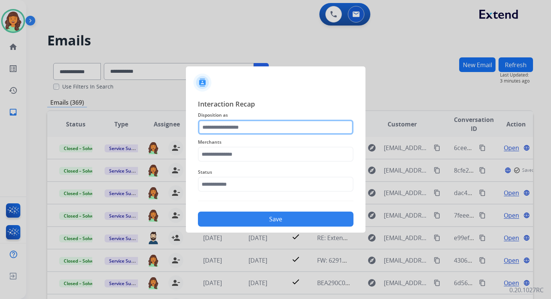
click at [239, 121] on input "text" at bounding box center [276, 127] width 156 height 15
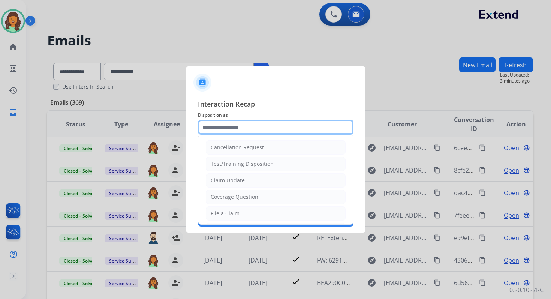
scroll to position [1, 0]
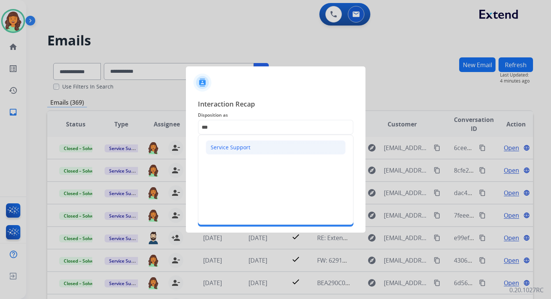
click at [239, 150] on div "Service Support" at bounding box center [231, 148] width 40 height 8
type input "**********"
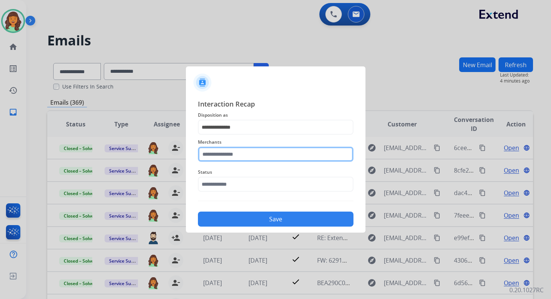
click at [240, 151] on input "text" at bounding box center [276, 154] width 156 height 15
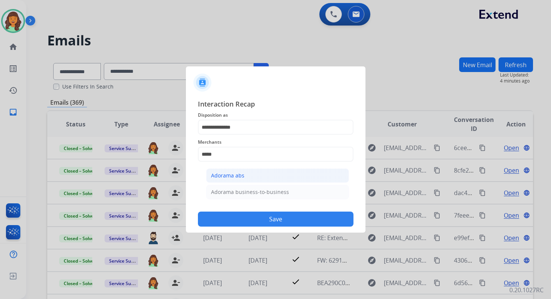
click at [248, 173] on li "Adorama abs" at bounding box center [277, 175] width 143 height 14
type input "**********"
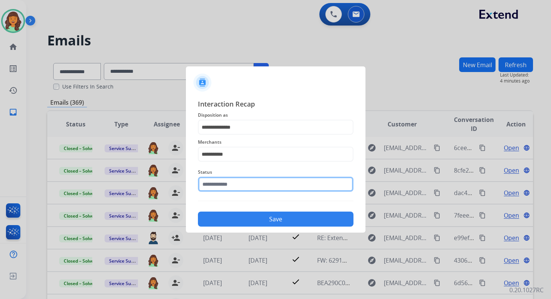
click at [249, 182] on input "text" at bounding box center [276, 184] width 156 height 15
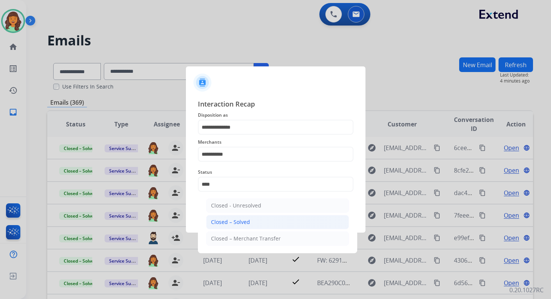
click at [258, 221] on li "Closed – Solved" at bounding box center [277, 222] width 143 height 14
type input "**********"
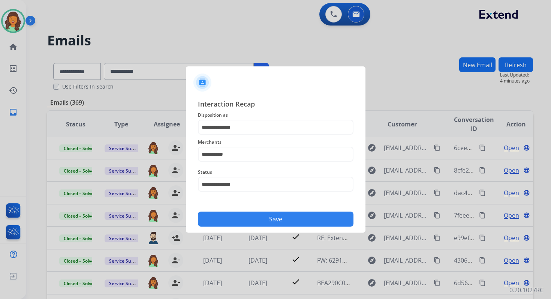
click at [267, 220] on button "Save" at bounding box center [276, 219] width 156 height 15
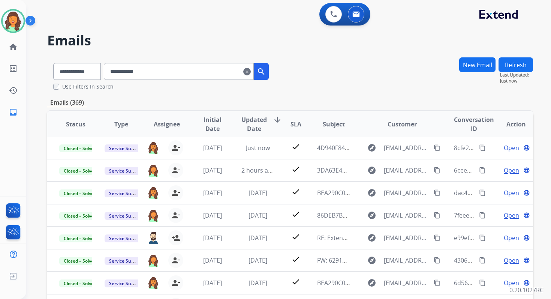
click at [148, 74] on input "**********" at bounding box center [179, 71] width 150 height 17
paste input "**********"
type input "**********"
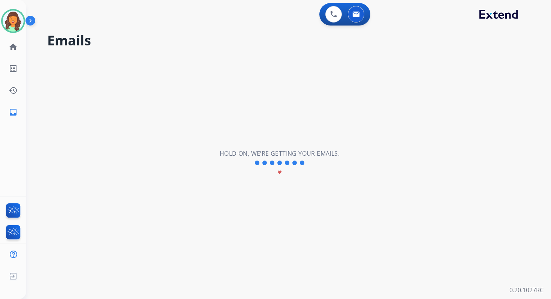
scroll to position [0, 0]
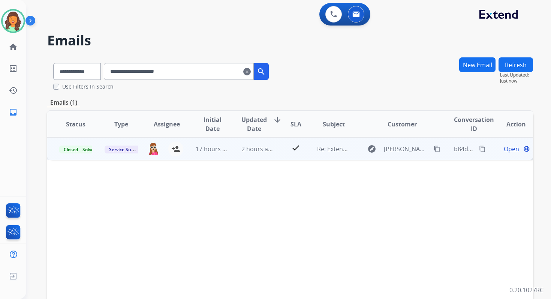
click at [504, 148] on span "Open" at bounding box center [511, 148] width 15 height 9
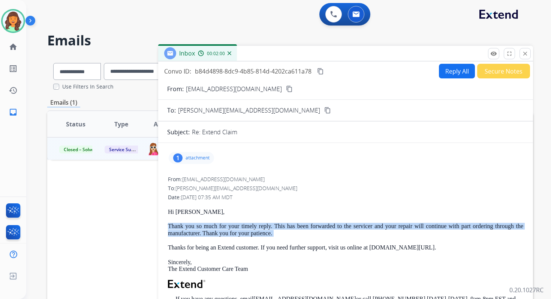
drag, startPoint x: 168, startPoint y: 226, endPoint x: 288, endPoint y: 239, distance: 120.0
click at [288, 239] on div "Hi Tima, Thank you so much for your timely reply. This has been forwarded to th…" at bounding box center [346, 297] width 356 height 176
copy p "Thank you so much for your timely reply. This has been forwarded to the service…"
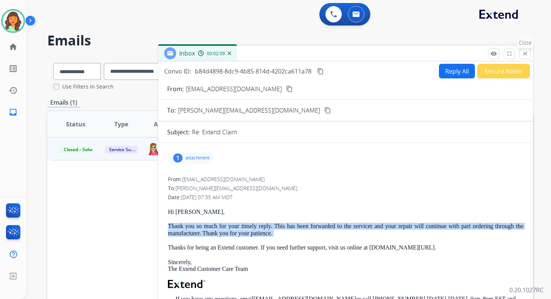
click at [525, 55] on mat-icon "close" at bounding box center [525, 53] width 7 height 7
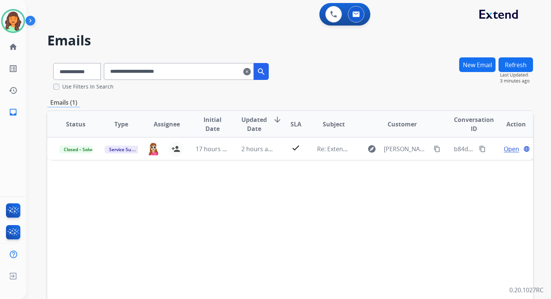
click at [251, 71] on mat-icon "clear" at bounding box center [247, 71] width 8 height 9
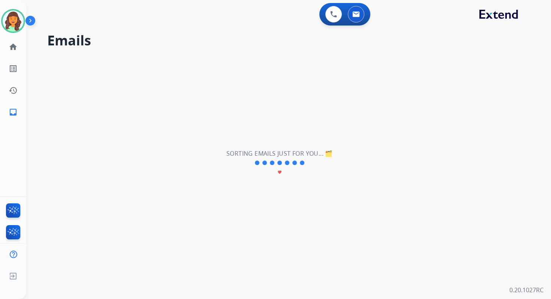
select select "**********"
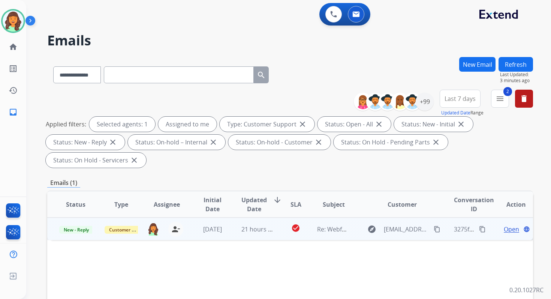
click at [506, 228] on span "Open" at bounding box center [511, 229] width 15 height 9
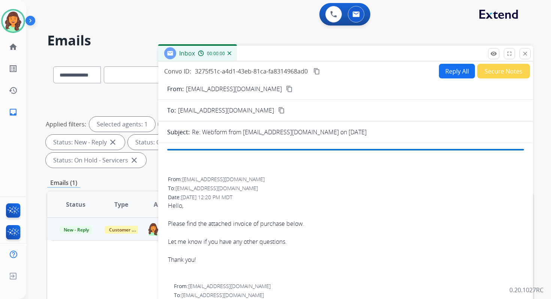
click at [456, 74] on button "Reply All" at bounding box center [457, 71] width 36 height 15
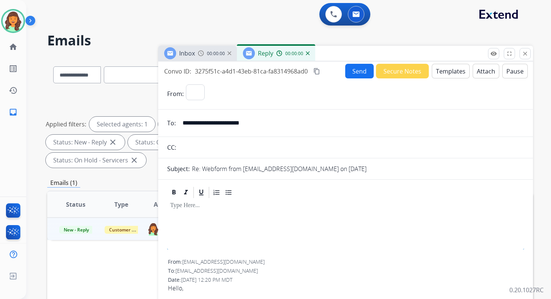
select select "**********"
click at [449, 72] on button "Templates" at bounding box center [451, 71] width 38 height 15
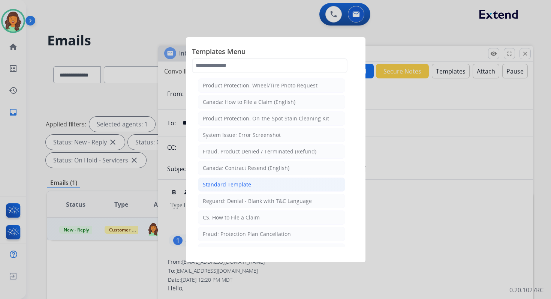
click at [228, 177] on li "Standard Template" at bounding box center [271, 184] width 147 height 14
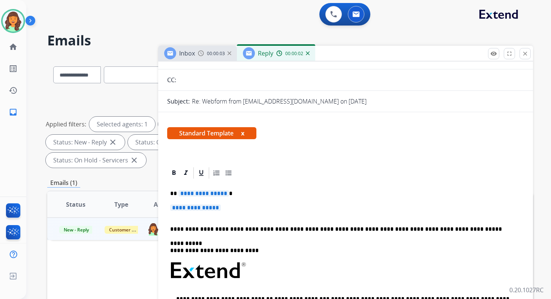
scroll to position [110, 0]
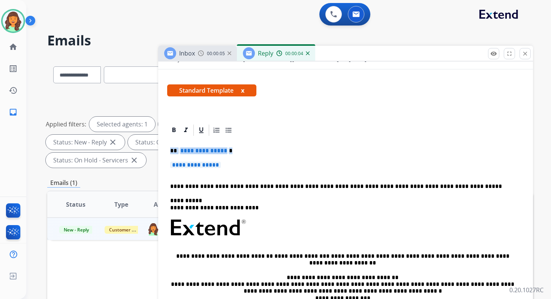
drag, startPoint x: 170, startPoint y: 150, endPoint x: 243, endPoint y: 168, distance: 75.2
click at [243, 168] on div "**********" at bounding box center [345, 245] width 357 height 217
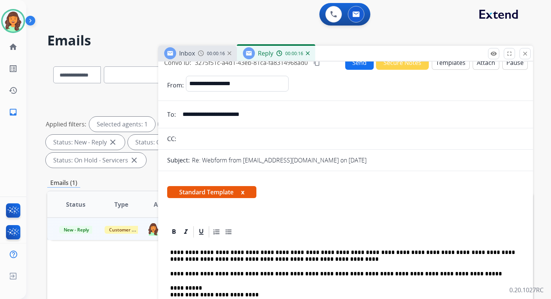
scroll to position [17, 0]
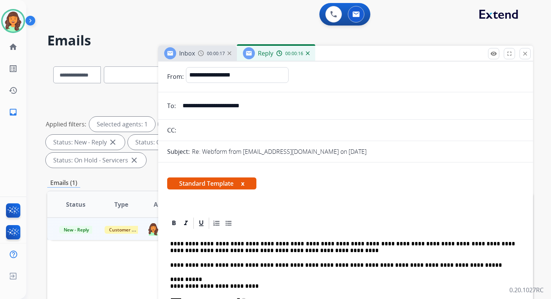
click at [171, 243] on p "**********" at bounding box center [342, 247] width 345 height 14
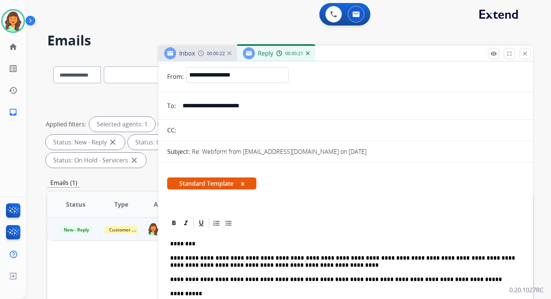
click at [180, 246] on p "********" at bounding box center [342, 243] width 345 height 7
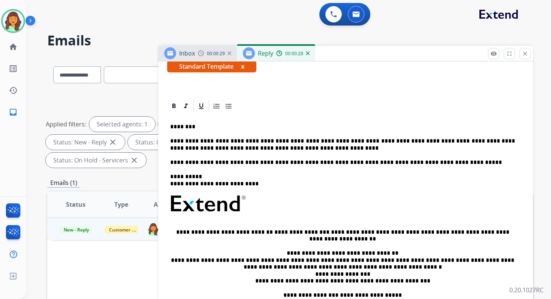
scroll to position [0, 0]
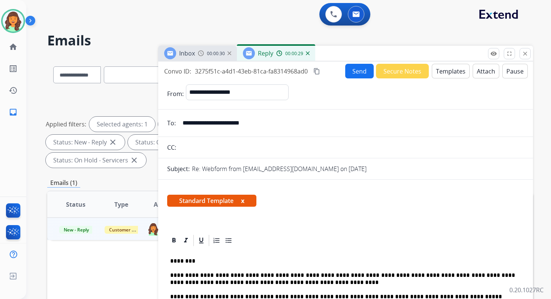
click at [353, 70] on button "Send" at bounding box center [359, 71] width 29 height 15
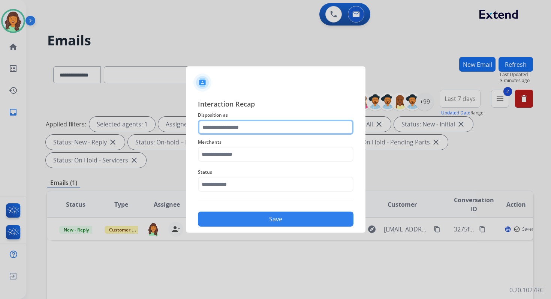
click at [237, 130] on input "text" at bounding box center [276, 127] width 156 height 15
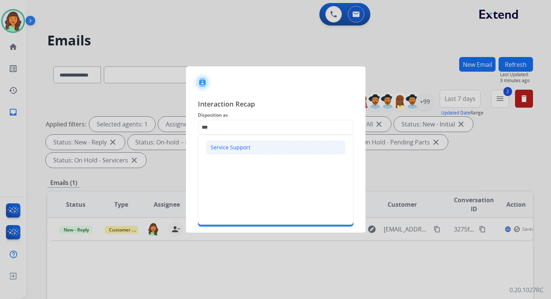
click at [233, 144] on div "Service Support" at bounding box center [231, 148] width 40 height 8
type input "**********"
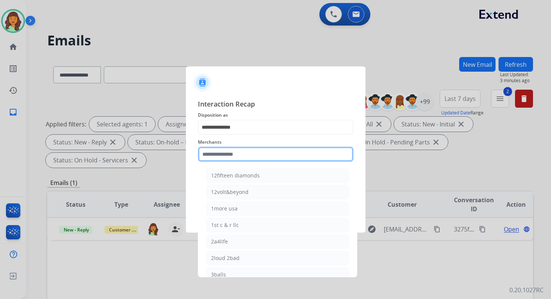
click at [234, 152] on input "text" at bounding box center [276, 154] width 156 height 15
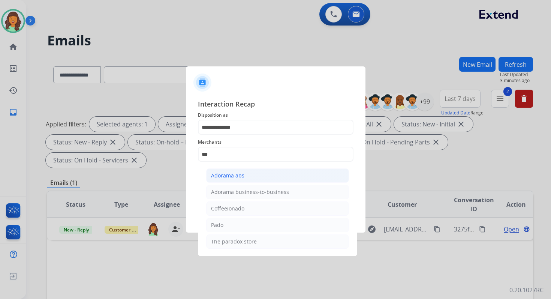
click at [239, 179] on div "Adorama abs" at bounding box center [227, 176] width 33 height 8
type input "**********"
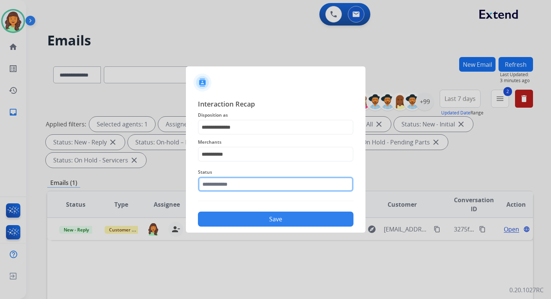
click at [239, 180] on input "text" at bounding box center [276, 184] width 156 height 15
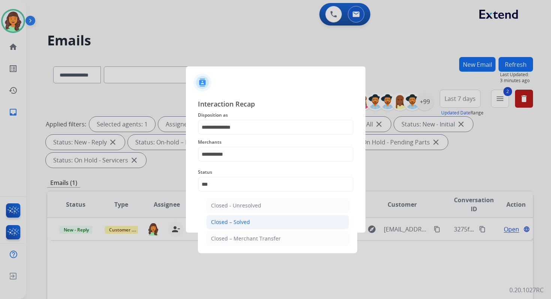
click at [253, 219] on li "Closed – Solved" at bounding box center [277, 222] width 143 height 14
type input "**********"
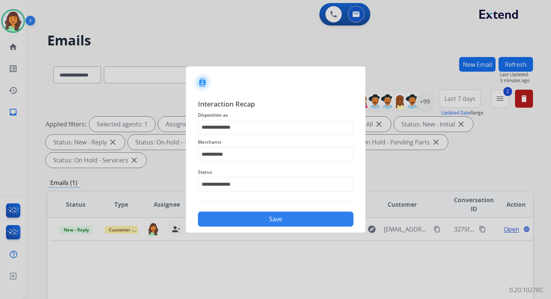
click at [253, 219] on button "Save" at bounding box center [276, 219] width 156 height 15
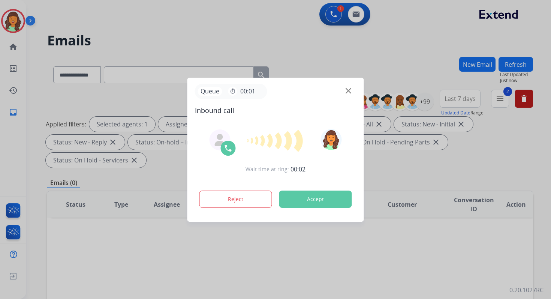
click at [311, 199] on button "Accept" at bounding box center [315, 199] width 73 height 17
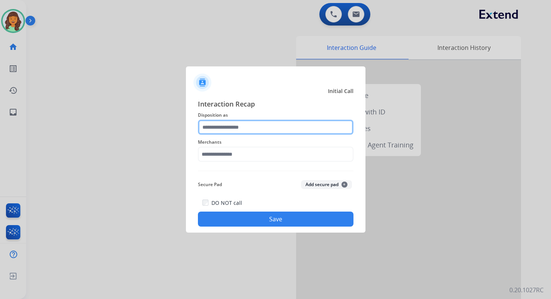
click at [216, 131] on input "text" at bounding box center [276, 127] width 156 height 15
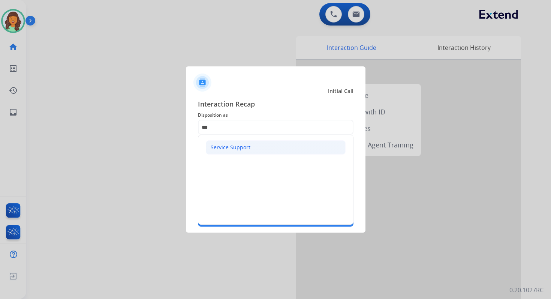
click at [219, 148] on div "Service Support" at bounding box center [231, 148] width 40 height 8
type input "**********"
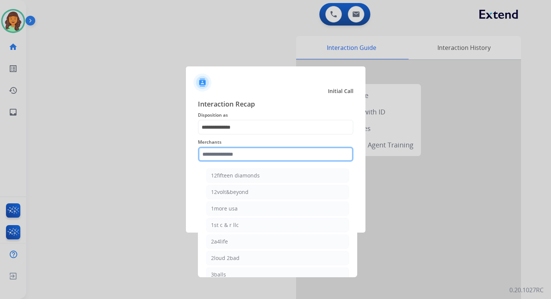
click at [223, 156] on input "text" at bounding box center [276, 154] width 156 height 15
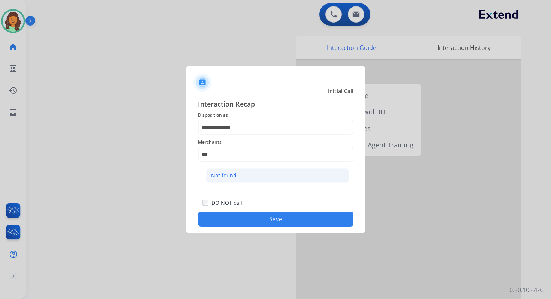
click at [243, 178] on li "Not found" at bounding box center [277, 175] width 143 height 14
type input "*********"
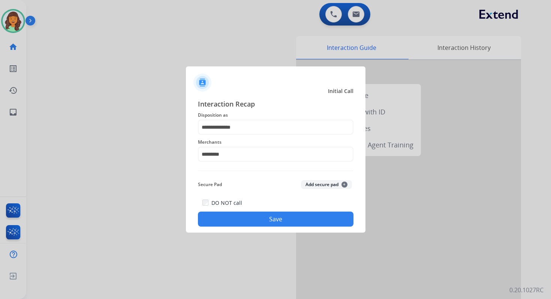
click at [276, 222] on button "Save" at bounding box center [276, 219] width 156 height 15
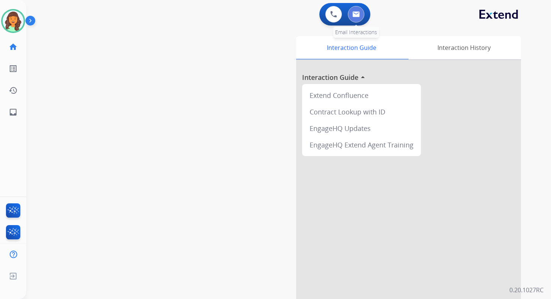
click at [354, 15] on img at bounding box center [357, 14] width 8 height 6
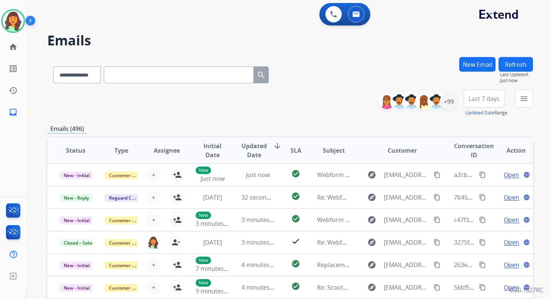
click at [356, 87] on div "**********" at bounding box center [290, 73] width 486 height 33
click at [293, 104] on div "**********" at bounding box center [290, 103] width 486 height 27
click at [524, 98] on mat-icon "menu" at bounding box center [524, 98] width 9 height 9
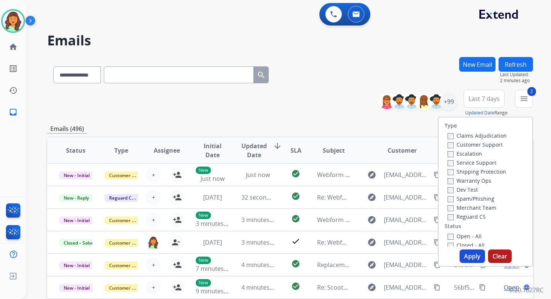
click at [468, 255] on button "Apply" at bounding box center [473, 256] width 26 height 14
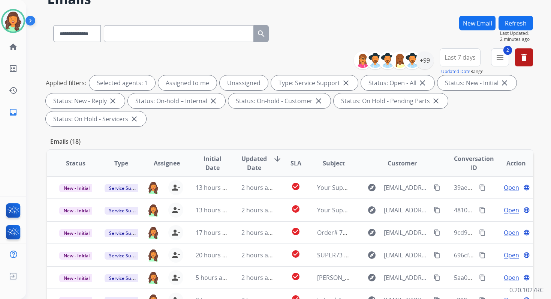
scroll to position [182, 0]
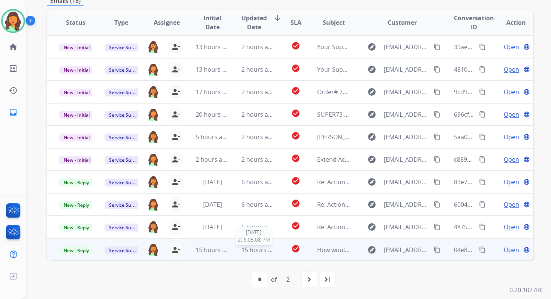
click at [260, 246] on span "15 hours ago" at bounding box center [260, 250] width 37 height 8
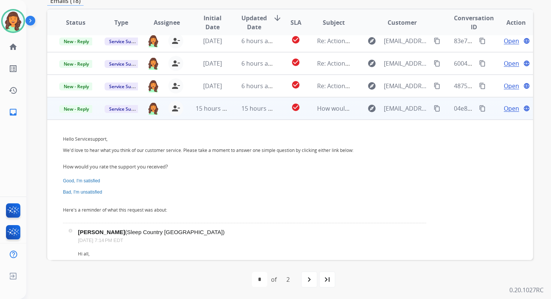
scroll to position [138, 0]
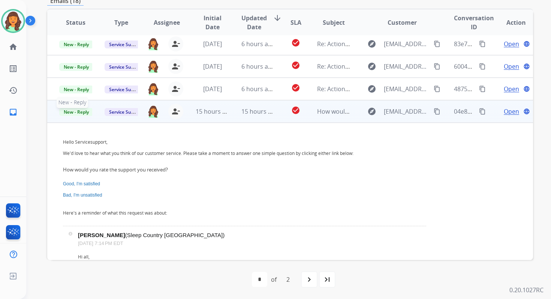
click at [82, 113] on span "New - Reply" at bounding box center [76, 112] width 34 height 8
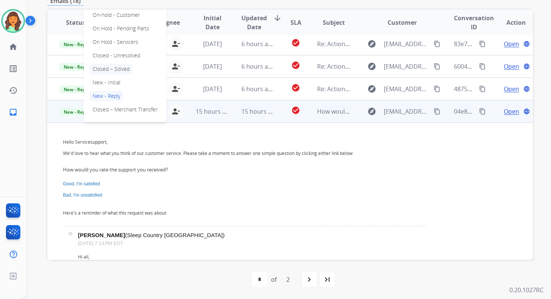
click at [109, 69] on p "Closed – Solved" at bounding box center [111, 69] width 43 height 11
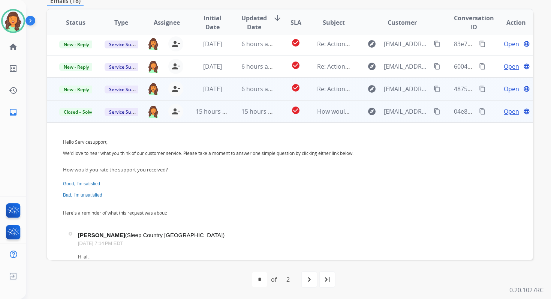
click at [255, 94] on td "6 hours ago" at bounding box center [252, 89] width 45 height 23
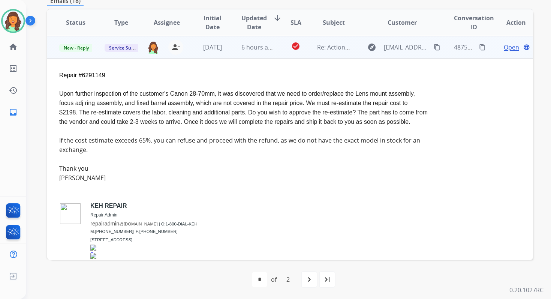
scroll to position [180, 0]
click at [506, 46] on span "Open" at bounding box center [511, 46] width 15 height 9
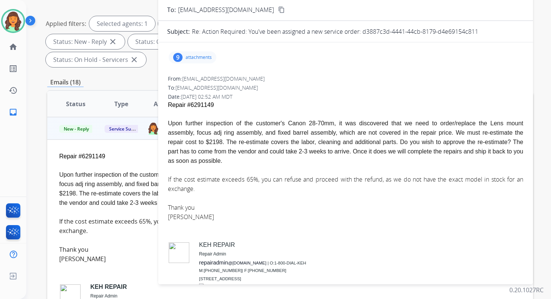
scroll to position [47, 0]
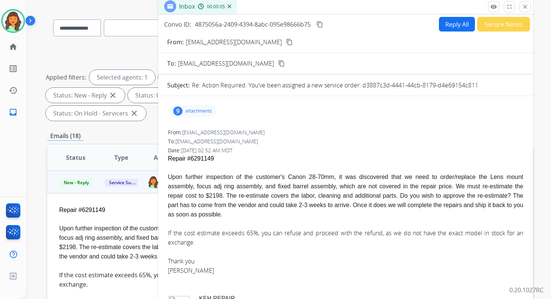
drag, startPoint x: 362, startPoint y: 86, endPoint x: 498, endPoint y: 87, distance: 135.4
click at [498, 86] on div "Re: Action Required: You've been assigned a new service order: d3887c3d-4441-44…" at bounding box center [358, 85] width 332 height 9
copy p "d3887c3d-4441-44cb-8179-d4e69154c811"
copy span "$2198"
drag, startPoint x: 206, startPoint y: 195, endPoint x: 222, endPoint y: 196, distance: 16.1
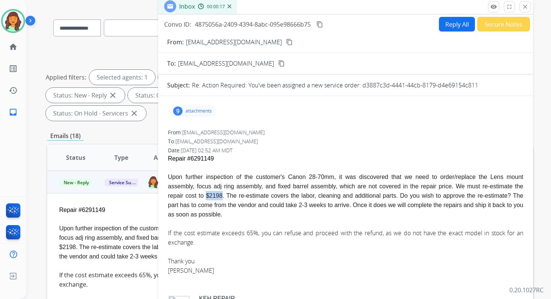
click at [222, 196] on span "Upon further inspection of the customer's Canon 28-70mm, it was discovered that…" at bounding box center [346, 196] width 356 height 44
copy span "$2198"
drag, startPoint x: 362, startPoint y: 85, endPoint x: 478, endPoint y: 90, distance: 116.0
copy p "d3887c3d-4441-44cb-8179-d4e69154c811"
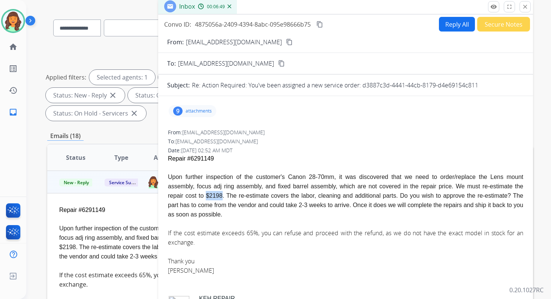
click at [458, 23] on button "Reply All" at bounding box center [457, 24] width 36 height 15
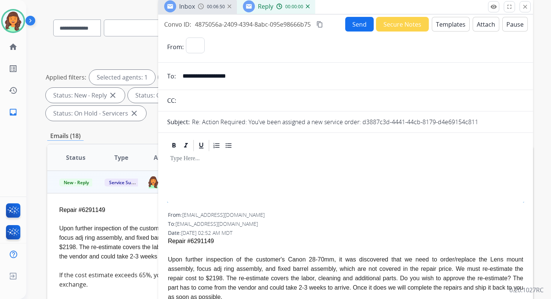
click at [458, 23] on button "Templates" at bounding box center [451, 24] width 38 height 15
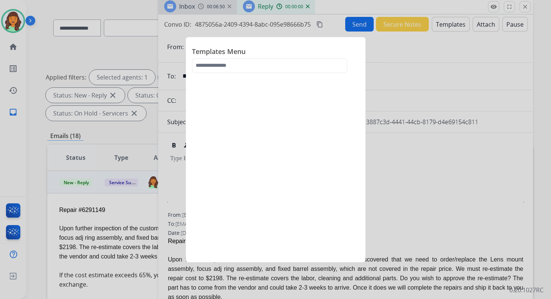
select select "**********"
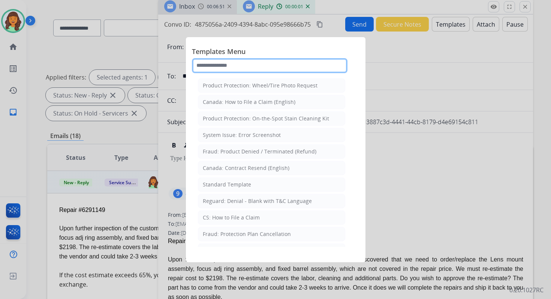
click at [271, 66] on input "text" at bounding box center [270, 65] width 156 height 15
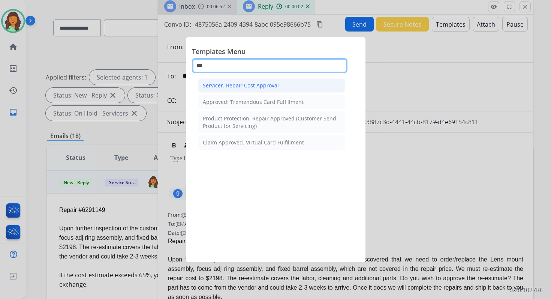
type input "***"
click at [255, 89] on div "Servicer: Repair Cost Approval" at bounding box center [241, 86] width 76 height 8
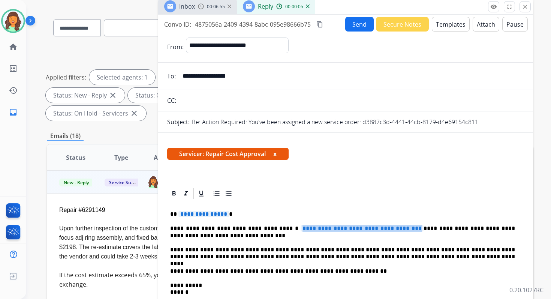
drag, startPoint x: 405, startPoint y: 227, endPoint x: 274, endPoint y: 226, distance: 130.9
click at [274, 226] on p "**********" at bounding box center [342, 232] width 345 height 14
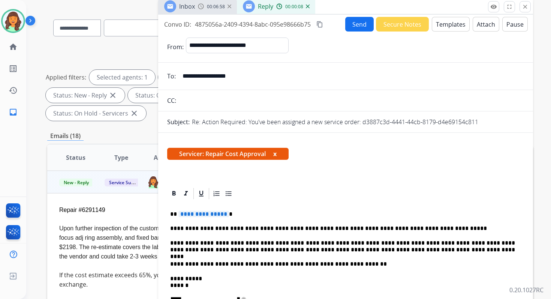
click at [290, 249] on p "**********" at bounding box center [342, 247] width 345 height 14
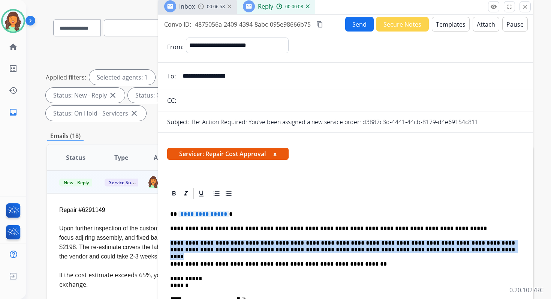
click at [290, 249] on p "**********" at bounding box center [342, 247] width 345 height 14
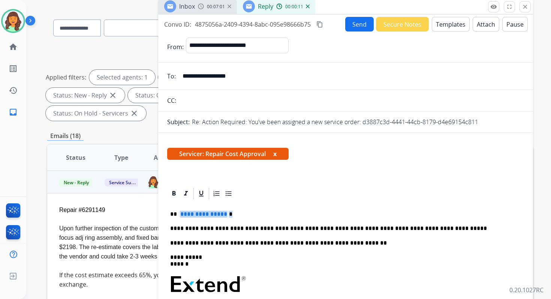
drag, startPoint x: 222, startPoint y: 215, endPoint x: 191, endPoint y: 216, distance: 31.2
click at [191, 216] on p "**********" at bounding box center [342, 214] width 345 height 7
click at [191, 216] on span "**********" at bounding box center [204, 214] width 51 height 6
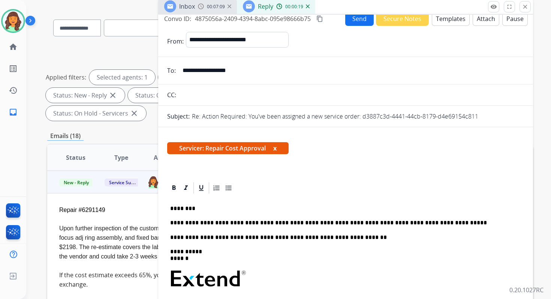
scroll to position [0, 0]
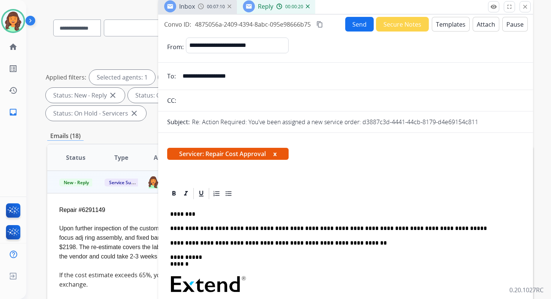
click at [320, 24] on mat-icon "content_copy" at bounding box center [320, 24] width 7 height 7
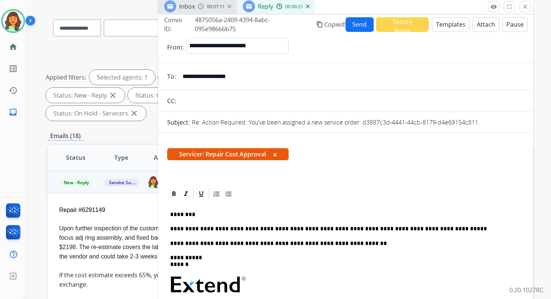
click at [357, 24] on button "Send" at bounding box center [360, 24] width 29 height 15
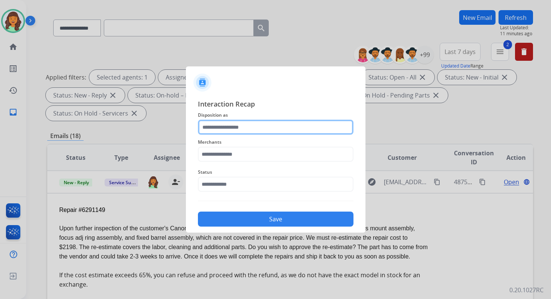
click at [229, 125] on input "text" at bounding box center [276, 127] width 156 height 15
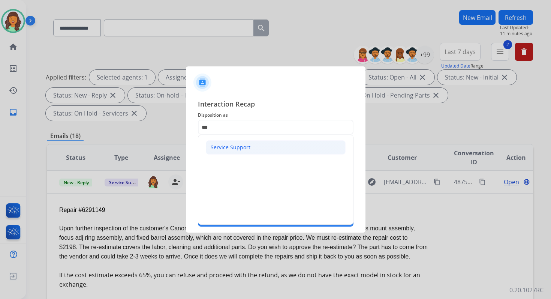
click at [237, 148] on div "Service Support" at bounding box center [231, 148] width 40 height 8
type input "**********"
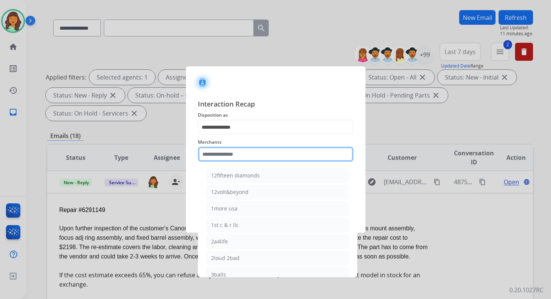
click at [239, 159] on input "text" at bounding box center [276, 154] width 156 height 15
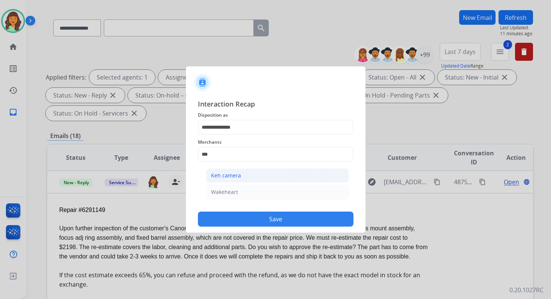
click at [245, 179] on li "Keh camera" at bounding box center [277, 175] width 143 height 14
type input "**********"
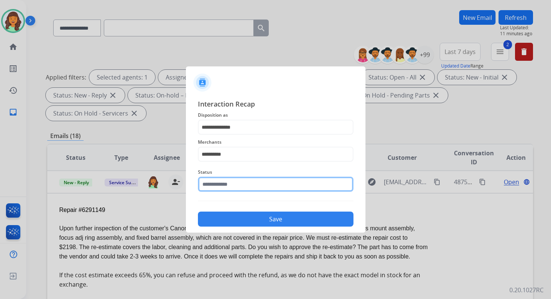
click at [248, 185] on input "text" at bounding box center [276, 184] width 156 height 15
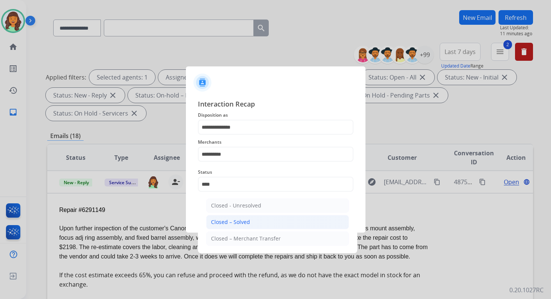
click at [266, 224] on li "Closed – Solved" at bounding box center [277, 222] width 143 height 14
type input "**********"
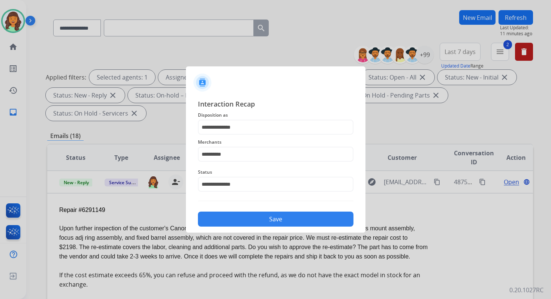
click at [266, 224] on button "Save" at bounding box center [276, 219] width 156 height 15
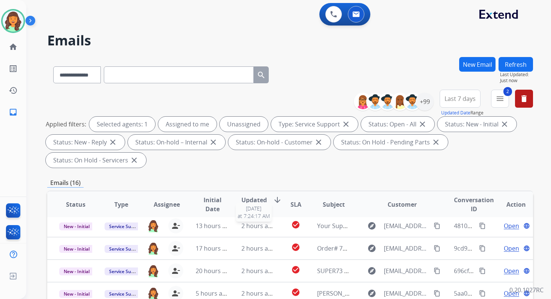
scroll to position [182, 0]
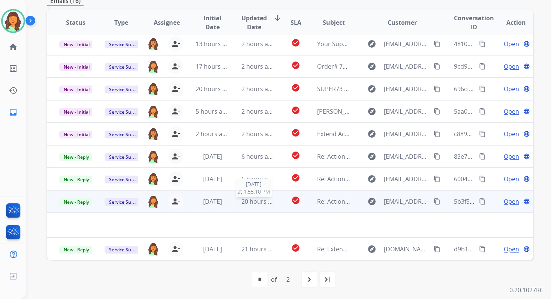
click at [257, 201] on span "20 hours ago" at bounding box center [260, 201] width 37 height 8
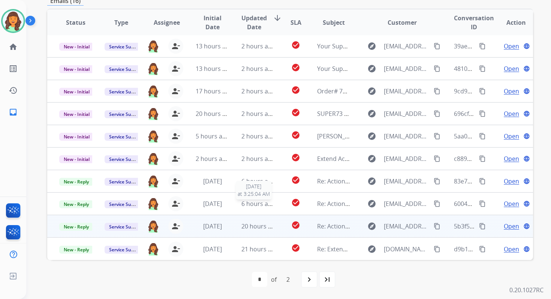
scroll to position [1, 0]
click at [265, 222] on span "20 hours ago" at bounding box center [260, 226] width 37 height 8
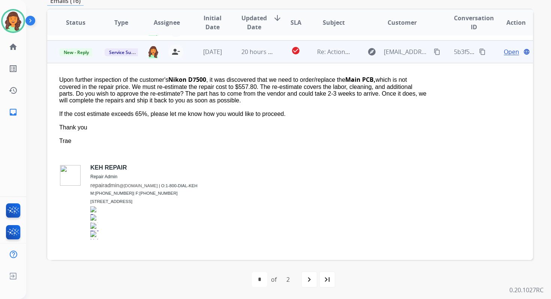
scroll to position [180, 0]
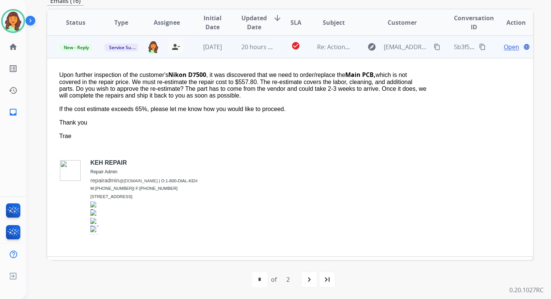
click at [508, 47] on span "Open" at bounding box center [511, 46] width 15 height 9
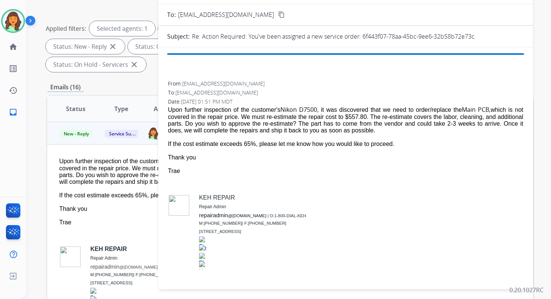
scroll to position [0, 0]
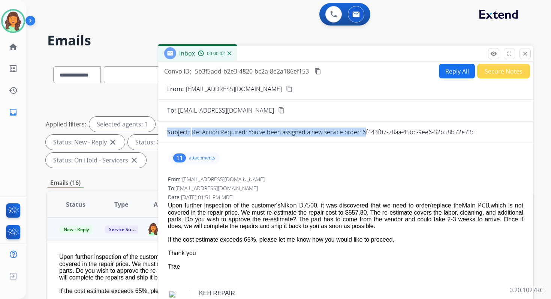
drag, startPoint x: 362, startPoint y: 132, endPoint x: 502, endPoint y: 140, distance: 140.1
copy div "Subject: Re: Action Required: You've been assigned a new service order:"
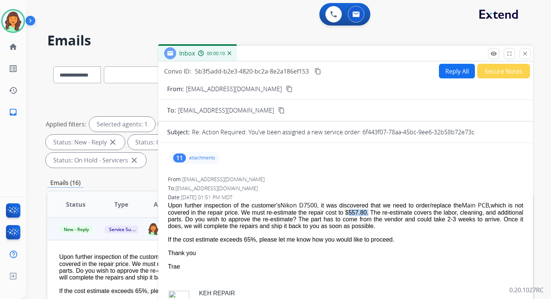
drag, startPoint x: 384, startPoint y: 213, endPoint x: 363, endPoint y: 215, distance: 20.3
click at [363, 215] on div "Upon further inspection of the customer's Nikon D7500 , it was discovered that …" at bounding box center [346, 215] width 356 height 29
copy div "$557.80"
click at [322, 72] on button "content_copy" at bounding box center [318, 71] width 9 height 9
click at [443, 68] on button "Reply All" at bounding box center [457, 71] width 36 height 15
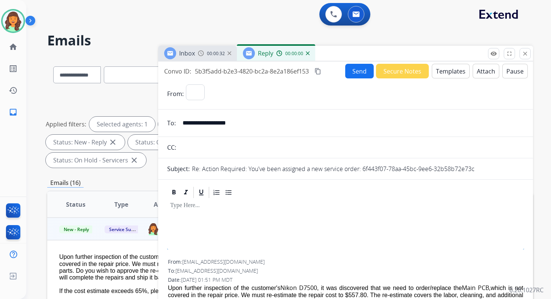
click at [448, 71] on button "Templates" at bounding box center [451, 71] width 38 height 15
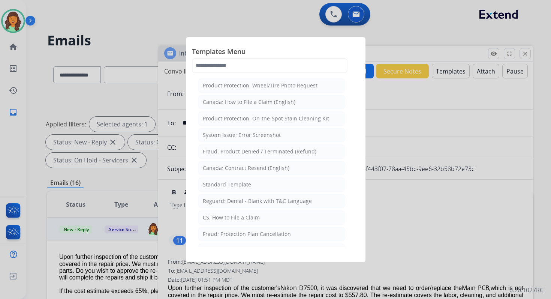
select select "**********"
click at [271, 62] on input "text" at bounding box center [270, 65] width 156 height 15
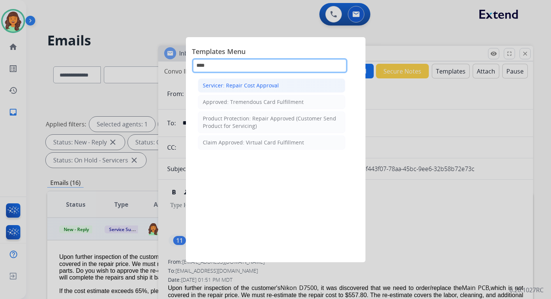
type input "****"
click at [265, 85] on div "Servicer: Repair Cost Approval" at bounding box center [241, 86] width 76 height 8
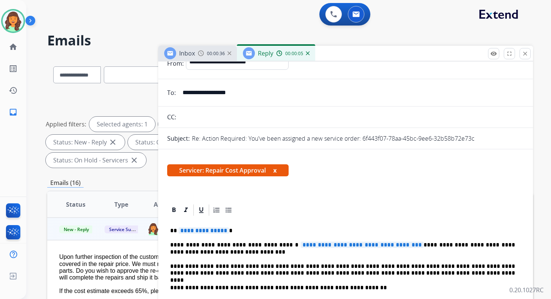
scroll to position [81, 0]
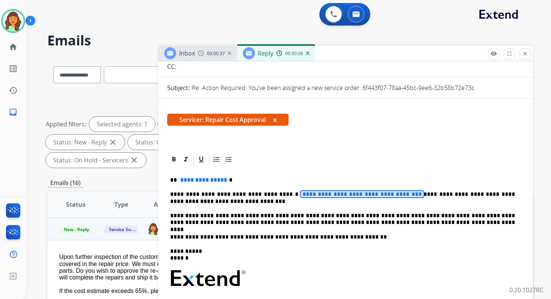
click at [372, 196] on span "**********" at bounding box center [362, 194] width 123 height 6
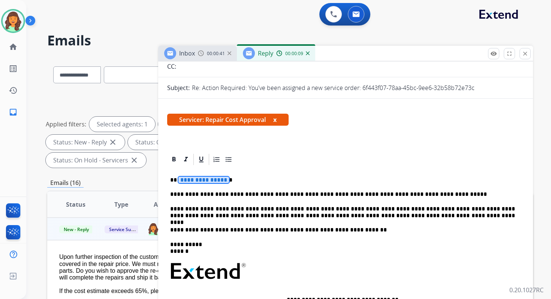
click at [197, 182] on span "**********" at bounding box center [204, 180] width 51 height 6
click at [307, 212] on p "**********" at bounding box center [342, 213] width 345 height 14
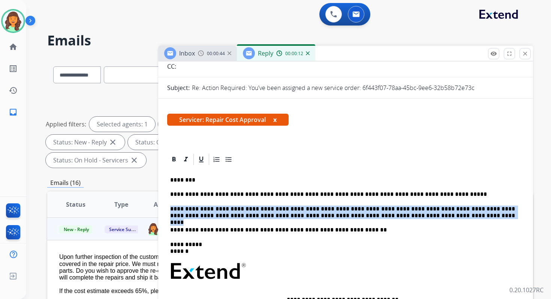
click at [307, 212] on p "**********" at bounding box center [342, 213] width 345 height 14
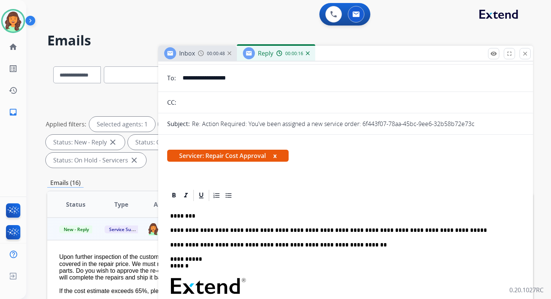
scroll to position [0, 0]
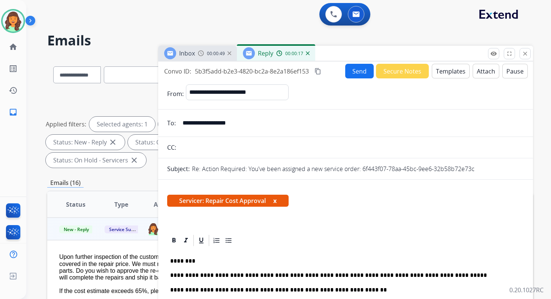
click at [351, 74] on button "Send" at bounding box center [359, 71] width 29 height 15
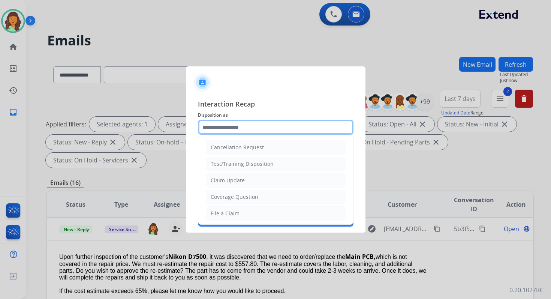
click at [277, 126] on input "text" at bounding box center [276, 127] width 156 height 15
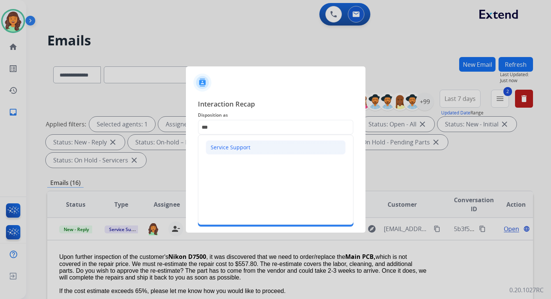
click at [240, 148] on div "Service Support" at bounding box center [231, 148] width 40 height 8
type input "**********"
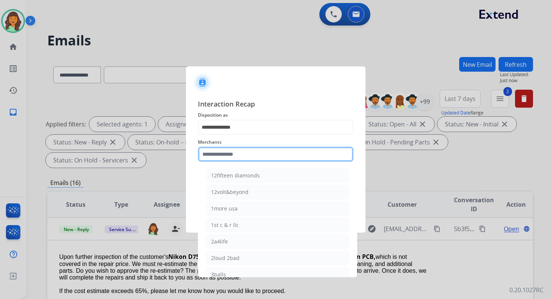
click at [240, 154] on input "text" at bounding box center [276, 154] width 156 height 15
type input "*"
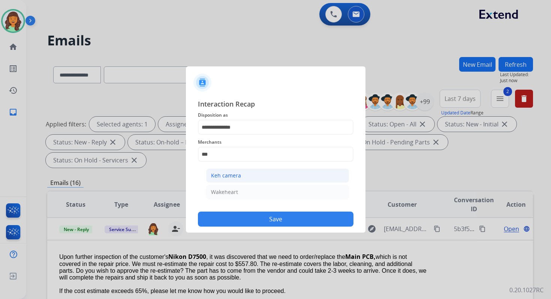
click at [249, 174] on li "Keh camera" at bounding box center [277, 175] width 143 height 14
type input "**********"
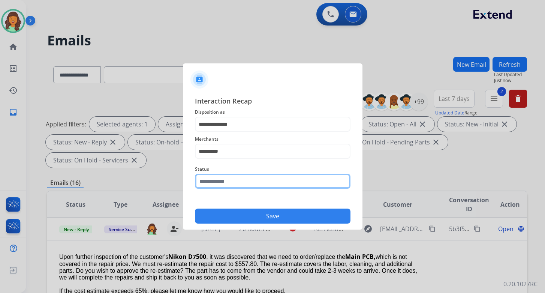
click at [249, 183] on input "text" at bounding box center [273, 181] width 156 height 15
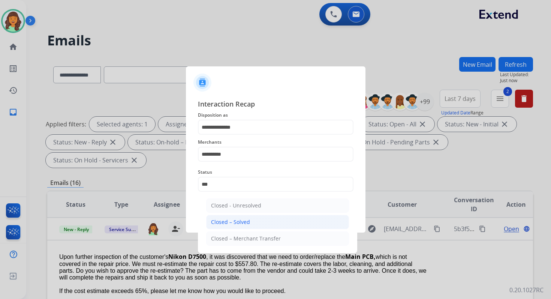
click at [255, 221] on li "Closed – Solved" at bounding box center [277, 222] width 143 height 14
type input "**********"
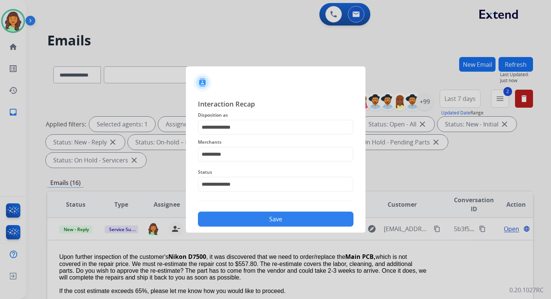
click at [262, 218] on button "Save" at bounding box center [276, 219] width 156 height 15
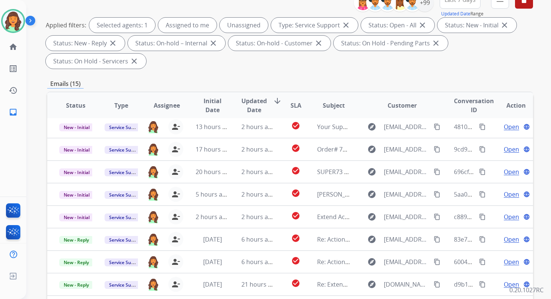
scroll to position [182, 0]
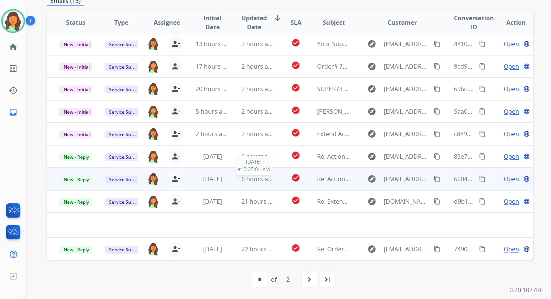
click at [262, 179] on span "6 hours ago" at bounding box center [259, 179] width 34 height 8
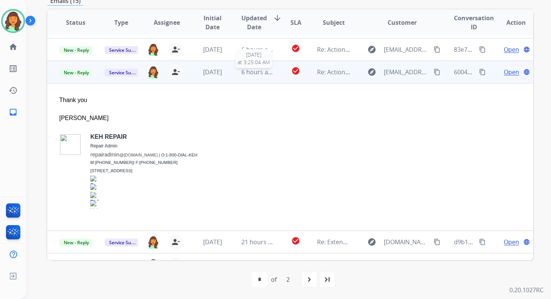
scroll to position [149, 0]
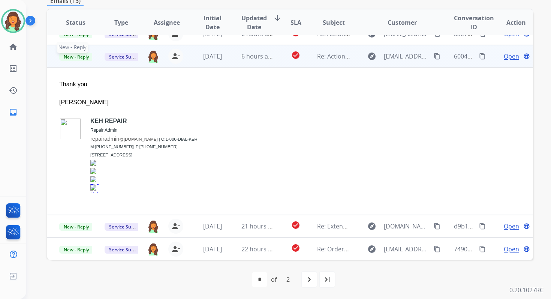
click at [79, 57] on span "New - Reply" at bounding box center [76, 57] width 34 height 8
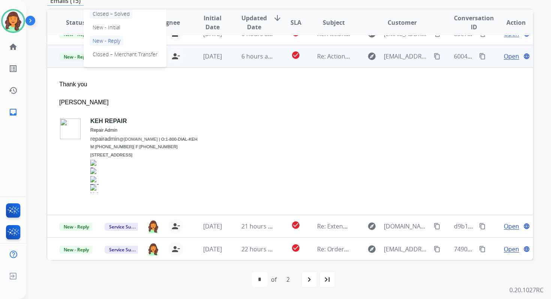
click at [117, 11] on p "Closed – Solved" at bounding box center [111, 14] width 43 height 11
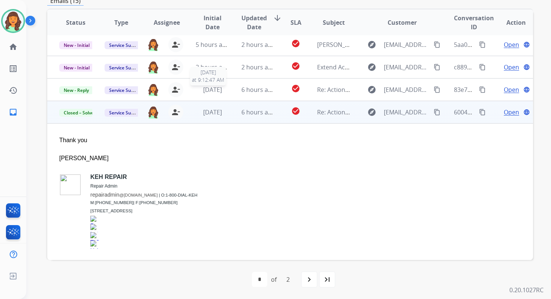
click at [222, 86] on span "3 weeks ago" at bounding box center [212, 90] width 19 height 8
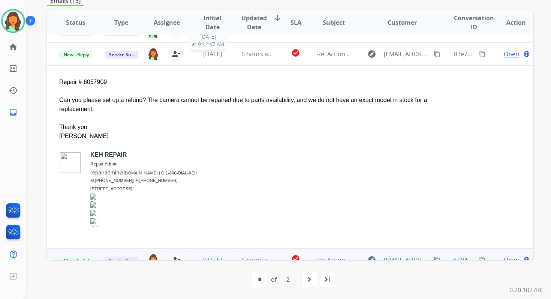
scroll to position [135, 0]
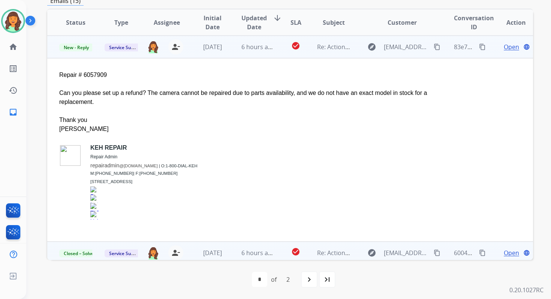
click at [509, 47] on span "Open" at bounding box center [511, 46] width 15 height 9
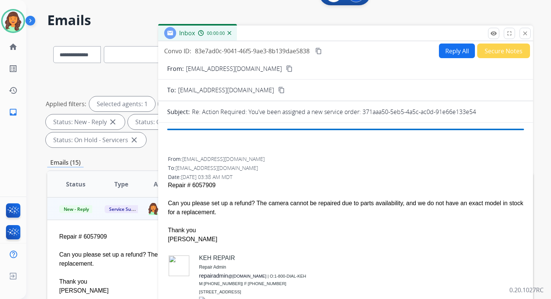
scroll to position [0, 0]
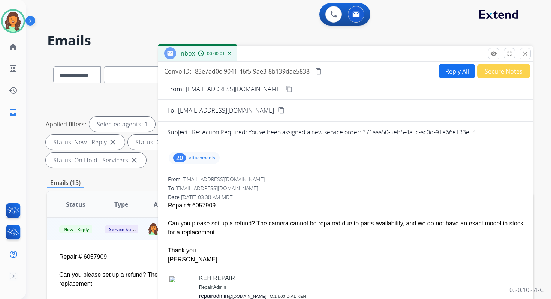
drag, startPoint x: 363, startPoint y: 132, endPoint x: 523, endPoint y: 132, distance: 160.2
click at [523, 132] on div "Subject: Re: Action Required: You've been assigned a new service order: 371aaa5…" at bounding box center [345, 132] width 375 height 9
click at [458, 72] on button "Reply All" at bounding box center [457, 71] width 36 height 15
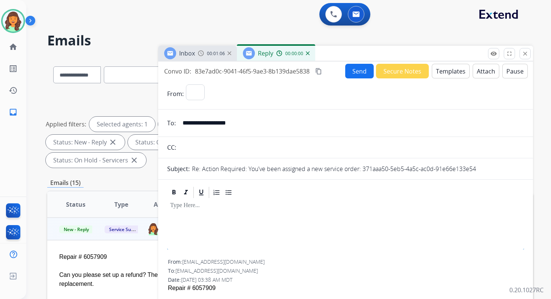
click at [449, 70] on button "Templates" at bounding box center [451, 71] width 38 height 15
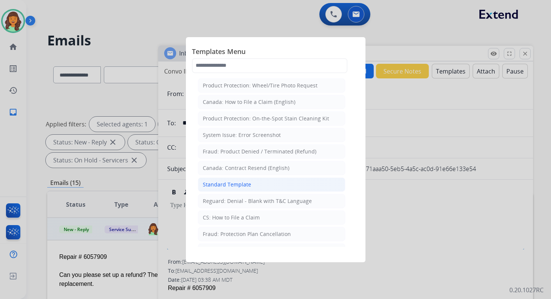
select select "**********"
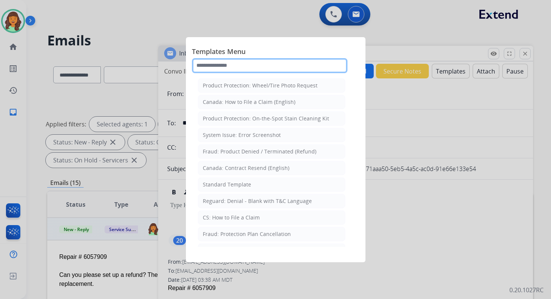
click at [261, 65] on input "text" at bounding box center [270, 65] width 156 height 15
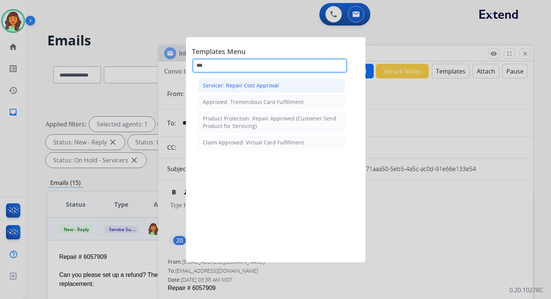
type input "***"
click at [264, 84] on div "Servicer: Repair Cost Approval" at bounding box center [241, 86] width 76 height 8
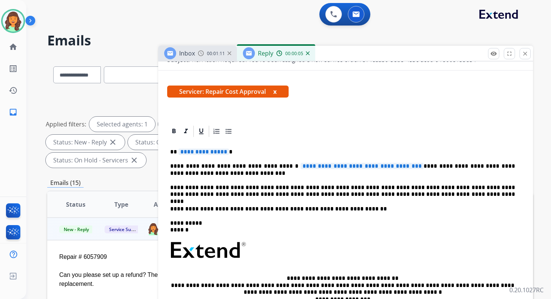
scroll to position [124, 0]
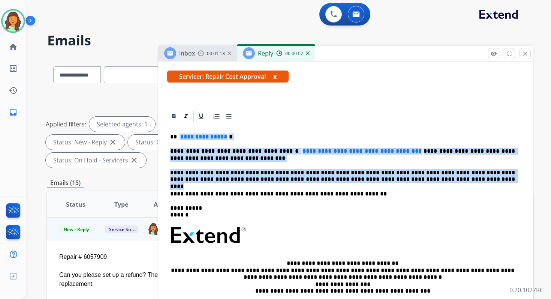
drag, startPoint x: 178, startPoint y: 137, endPoint x: 424, endPoint y: 178, distance: 249.4
click at [424, 178] on div "**********" at bounding box center [345, 231] width 357 height 217
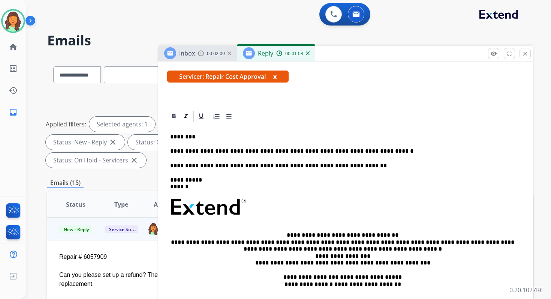
scroll to position [0, 0]
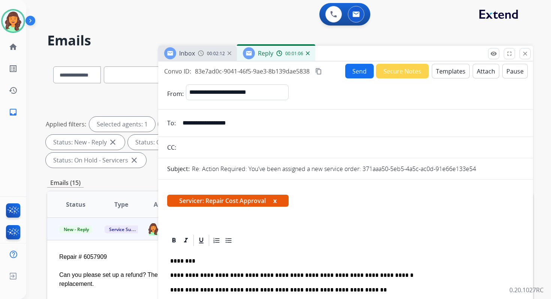
click at [317, 71] on mat-icon "content_copy" at bounding box center [318, 71] width 7 height 7
click at [354, 69] on button "Send" at bounding box center [359, 71] width 29 height 15
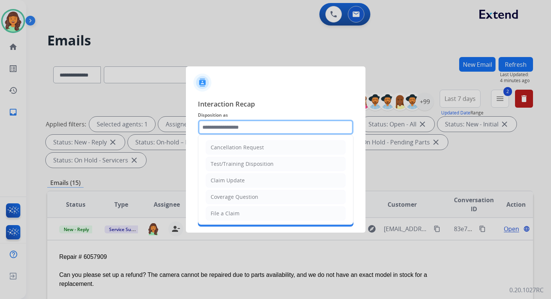
click at [266, 126] on input "text" at bounding box center [276, 127] width 156 height 15
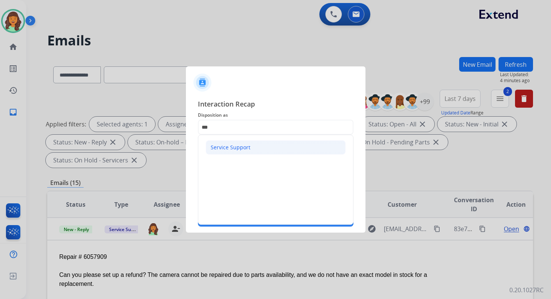
click at [239, 149] on div "Service Support" at bounding box center [231, 148] width 40 height 8
type input "**********"
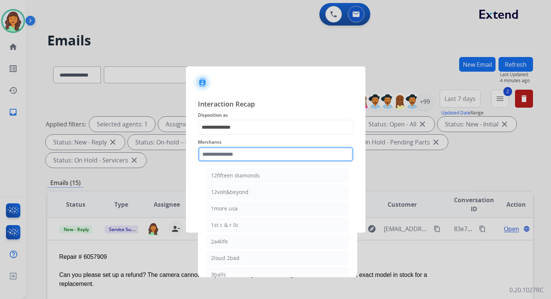
click at [240, 155] on input "text" at bounding box center [276, 154] width 156 height 15
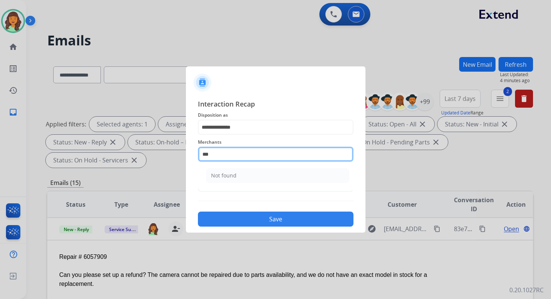
click at [242, 156] on input "***" at bounding box center [276, 154] width 156 height 15
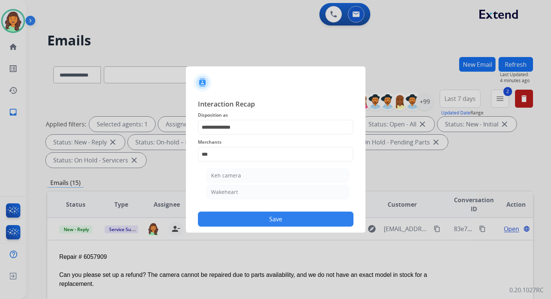
click at [243, 182] on ul "Keh camera Wakeheart" at bounding box center [277, 186] width 147 height 42
click at [244, 173] on li "Keh camera" at bounding box center [277, 175] width 143 height 14
type input "**********"
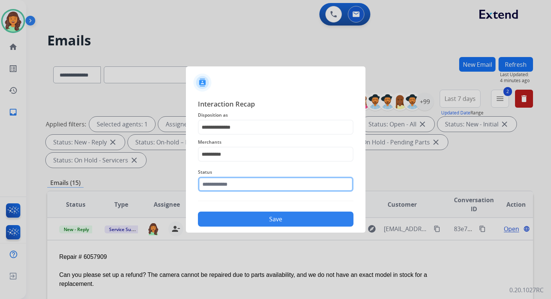
click at [244, 186] on input "text" at bounding box center [276, 184] width 156 height 15
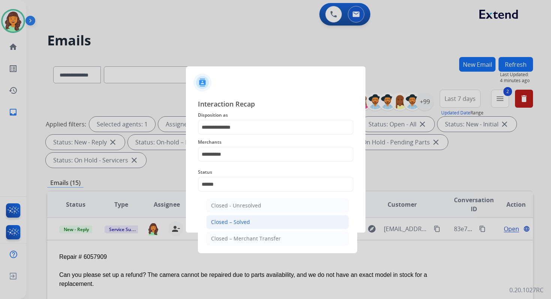
click at [240, 220] on div "Closed – Solved" at bounding box center [230, 222] width 39 height 8
type input "**********"
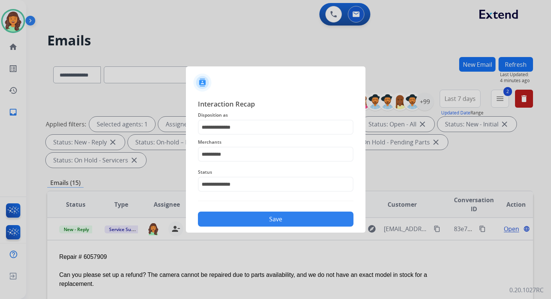
click at [240, 220] on button "Save" at bounding box center [276, 219] width 156 height 15
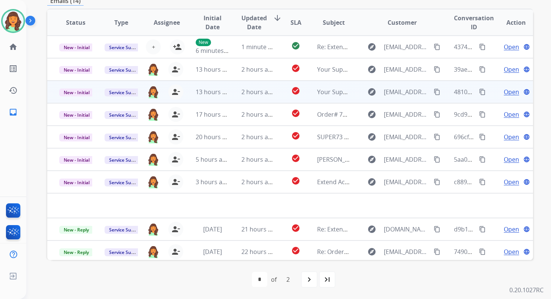
click at [245, 98] on td "2 hours ago" at bounding box center [252, 92] width 45 height 23
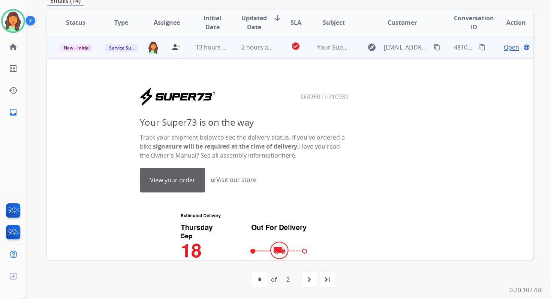
scroll to position [45, 0]
click at [177, 182] on link "View your order" at bounding box center [173, 180] width 64 height 24
click at [481, 45] on button "content_copy" at bounding box center [482, 46] width 9 height 9
click at [84, 47] on span "New - Initial" at bounding box center [76, 48] width 35 height 8
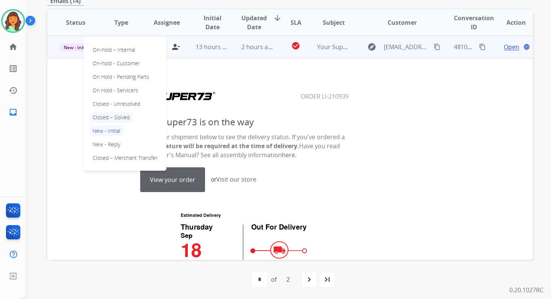
click at [118, 119] on p "Closed – Solved" at bounding box center [111, 117] width 43 height 11
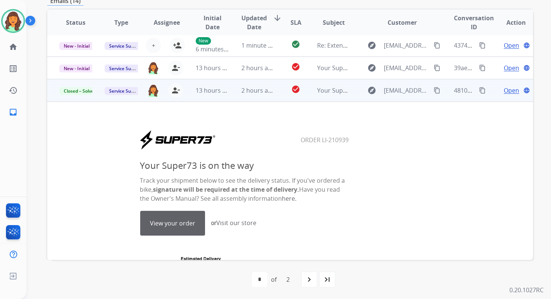
scroll to position [0, 0]
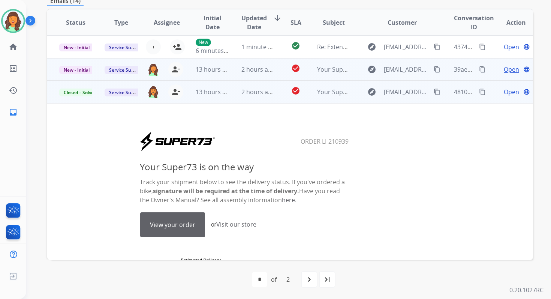
click at [252, 75] on td "2 hours ago" at bounding box center [252, 69] width 45 height 23
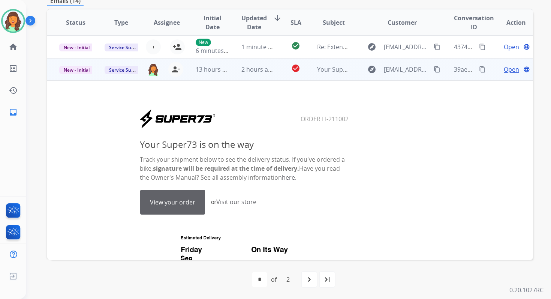
scroll to position [23, 0]
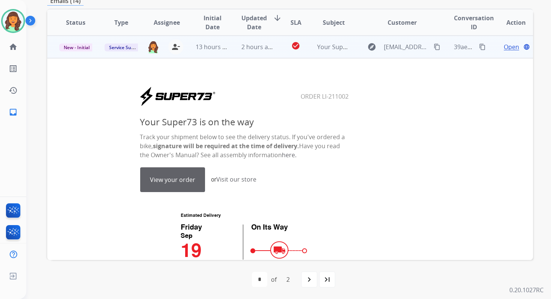
click at [177, 177] on link "View your order" at bounding box center [173, 180] width 64 height 24
click at [86, 47] on span "New - Initial" at bounding box center [76, 48] width 35 height 8
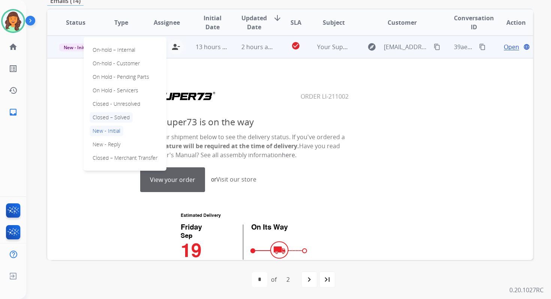
click at [110, 117] on p "Closed – Solved" at bounding box center [111, 117] width 43 height 11
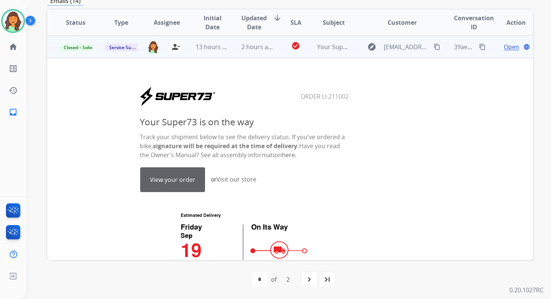
scroll to position [0, 0]
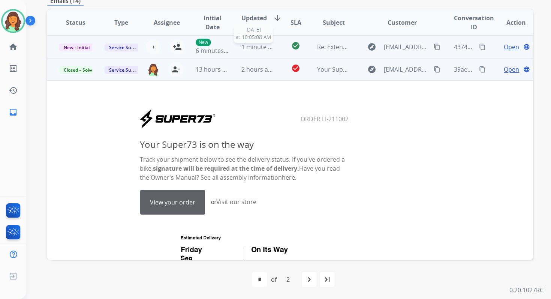
click at [258, 45] on span "1 minute ago" at bounding box center [260, 47] width 37 height 8
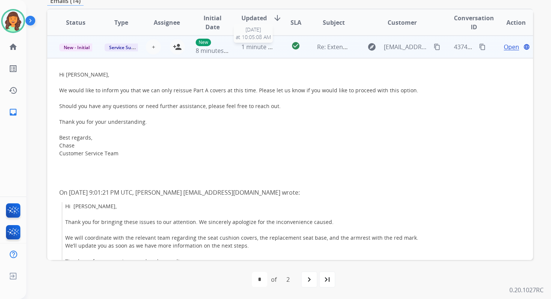
click at [258, 45] on span "1 minute ago" at bounding box center [260, 47] width 37 height 8
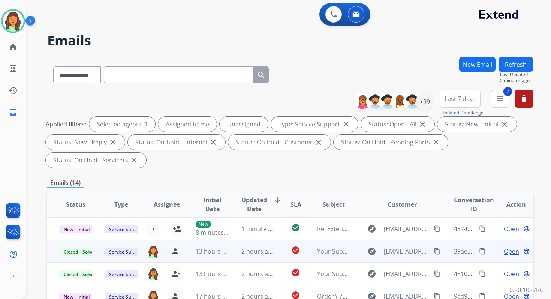
click at [511, 65] on button "Refresh" at bounding box center [516, 64] width 35 height 15
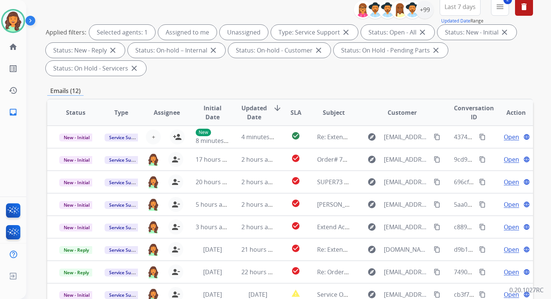
scroll to position [182, 0]
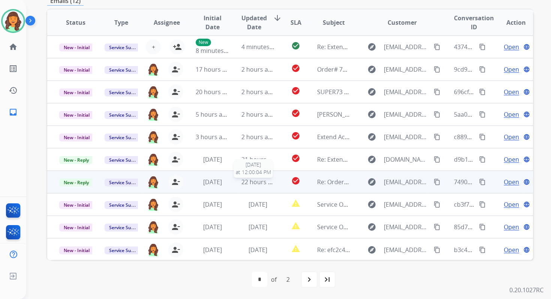
click at [246, 181] on span "22 hours ago" at bounding box center [260, 182] width 37 height 8
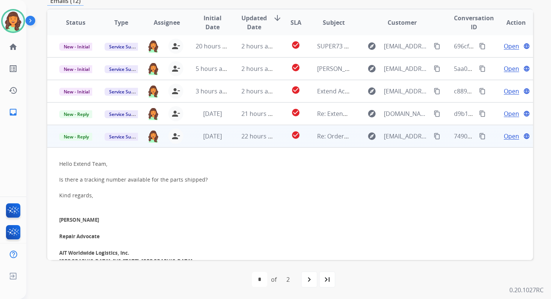
scroll to position [21, 0]
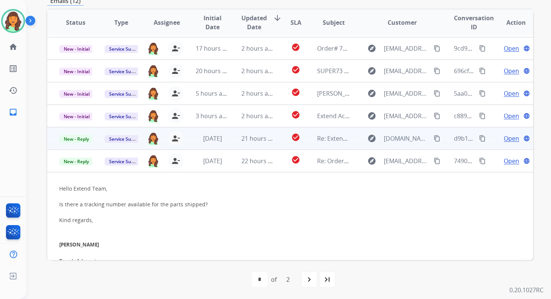
click at [251, 142] on div "21 hours ago" at bounding box center [258, 138] width 33 height 9
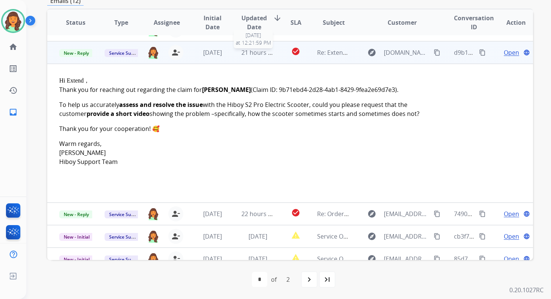
scroll to position [113, 0]
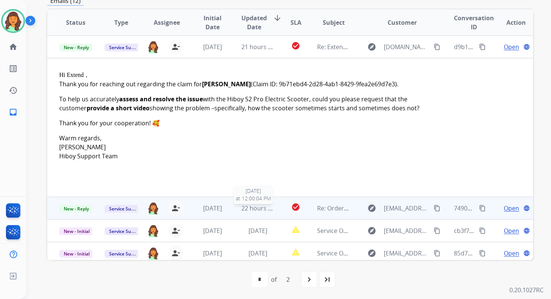
click at [260, 208] on span "22 hours ago" at bounding box center [260, 208] width 37 height 8
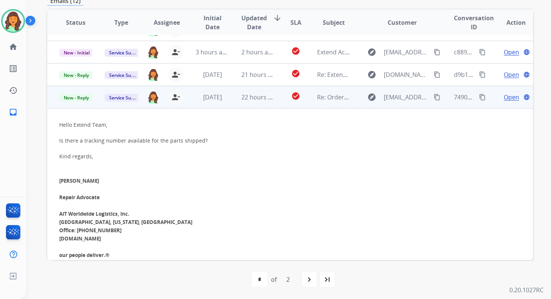
scroll to position [0, 0]
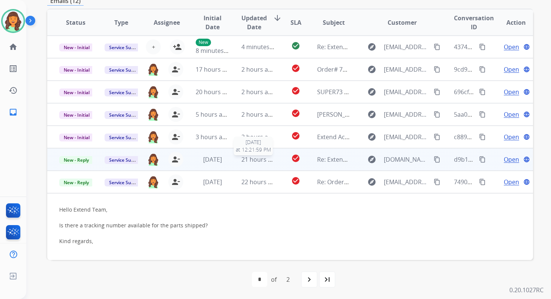
click at [261, 162] on span "21 hours ago" at bounding box center [260, 159] width 37 height 8
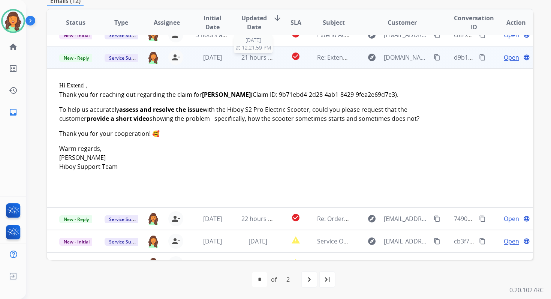
scroll to position [113, 0]
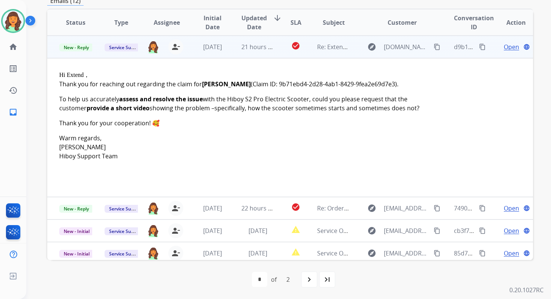
click at [509, 45] on span "Open" at bounding box center [511, 46] width 15 height 9
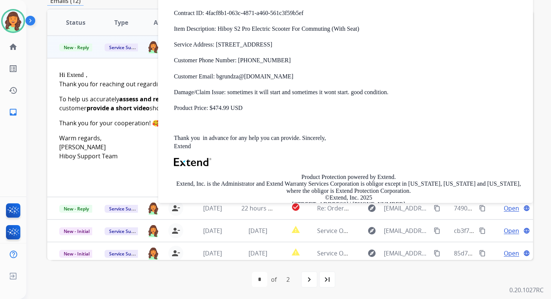
scroll to position [256, 0]
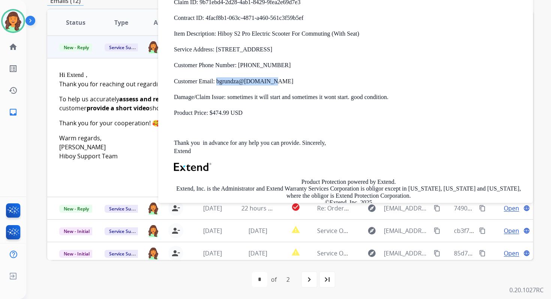
drag, startPoint x: 274, startPoint y: 83, endPoint x: 217, endPoint y: 83, distance: 57.0
click at [217, 83] on p "Customer Email: bgrundza@ yahoo.com" at bounding box center [349, 81] width 350 height 8
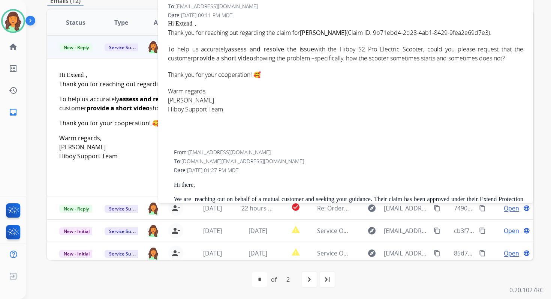
scroll to position [0, 0]
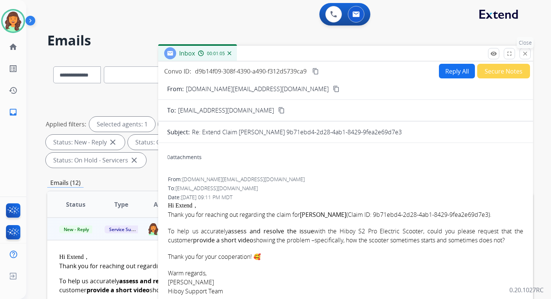
click at [525, 51] on mat-icon "close" at bounding box center [525, 53] width 7 height 7
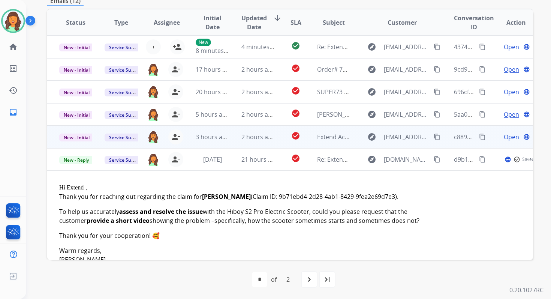
click at [259, 132] on td "2 hours ago" at bounding box center [252, 137] width 45 height 23
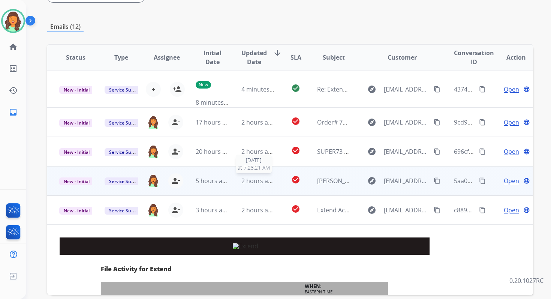
click at [250, 180] on span "2 hours ago" at bounding box center [259, 181] width 34 height 8
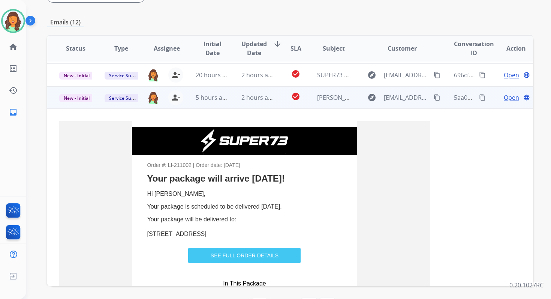
scroll to position [68, 0]
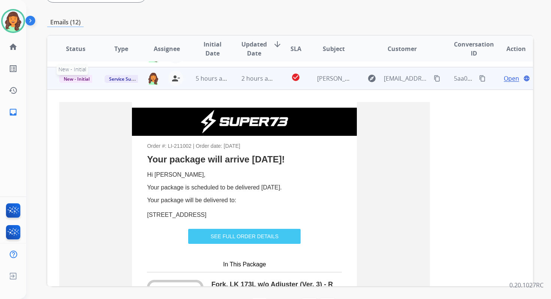
click at [83, 77] on span "New - Initial" at bounding box center [76, 79] width 35 height 8
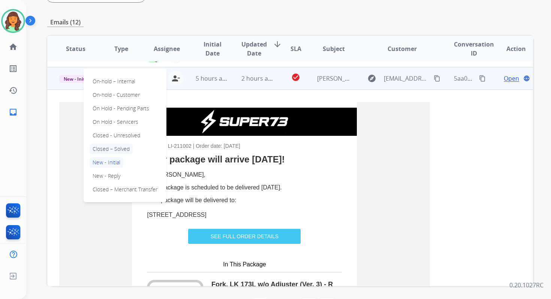
click at [112, 151] on p "Closed – Solved" at bounding box center [111, 149] width 43 height 11
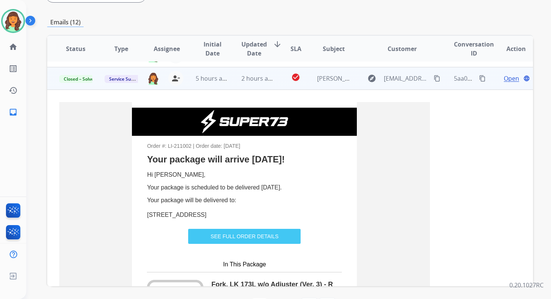
scroll to position [0, 0]
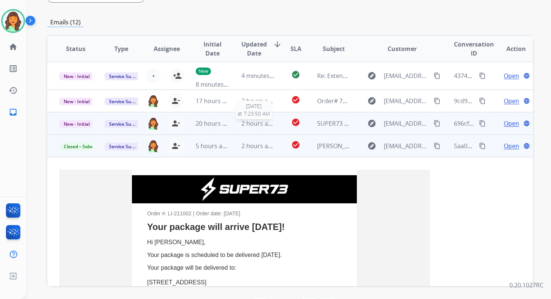
click at [248, 125] on span "2 hours ago" at bounding box center [259, 123] width 34 height 8
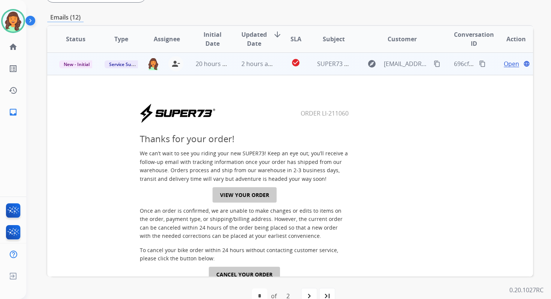
scroll to position [45, 0]
click at [257, 189] on link "VIEW YOUR ORDER" at bounding box center [245, 194] width 64 height 15
click at [479, 63] on mat-icon "content_copy" at bounding box center [482, 63] width 7 height 7
click at [74, 65] on span "New - Initial" at bounding box center [76, 64] width 35 height 8
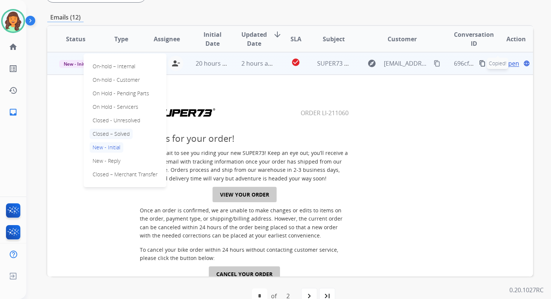
click at [110, 132] on p "Closed – Solved" at bounding box center [111, 134] width 43 height 11
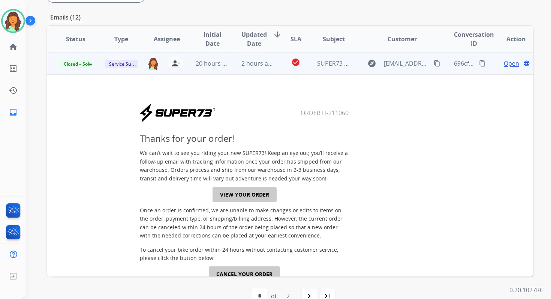
click at [260, 68] on td "2 hours ago" at bounding box center [252, 63] width 45 height 23
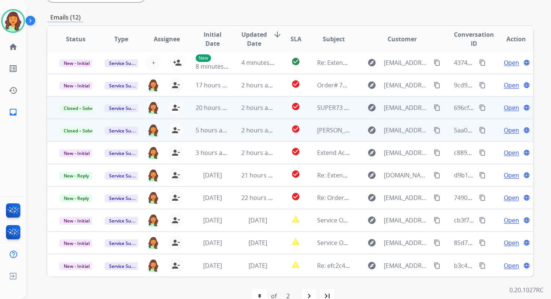
scroll to position [1, 0]
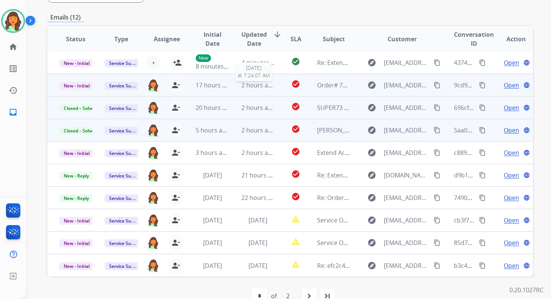
click at [261, 86] on span "2 hours ago" at bounding box center [259, 85] width 34 height 8
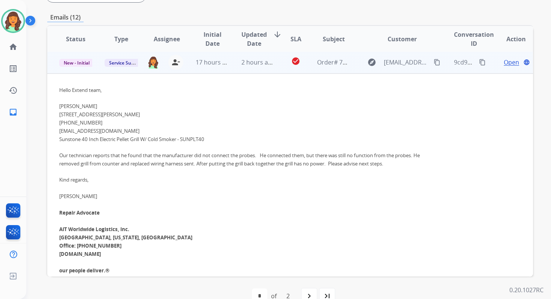
scroll to position [23, 0]
drag, startPoint x: 118, startPoint y: 130, endPoint x: 58, endPoint y: 131, distance: 60.0
click at [58, 131] on td "Hello Extend team, Tony Robinson 10866 S BARTH RD OLATHE KS 66061 (620) 481-199…" at bounding box center [244, 197] width 395 height 245
click at [221, 163] on span "Our technician reports that he found that the manufacturer did not connect the …" at bounding box center [239, 160] width 361 height 15
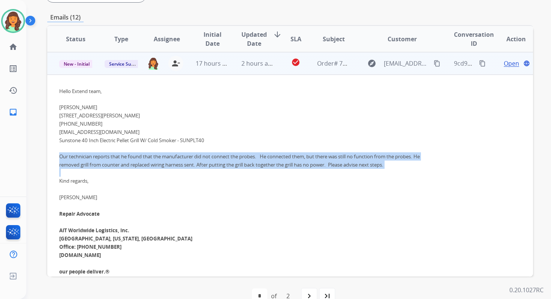
click at [221, 163] on span "Our technician reports that he found that the manufacturer did not connect the …" at bounding box center [239, 160] width 361 height 15
click at [479, 64] on mat-icon "content_copy" at bounding box center [482, 63] width 7 height 7
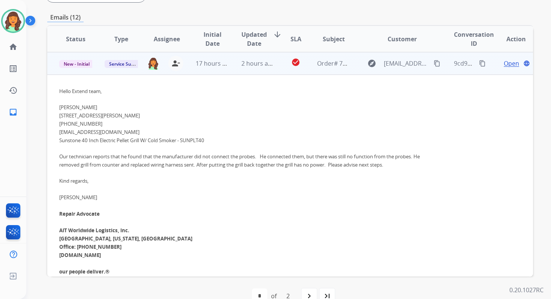
click at [507, 60] on span "Open" at bounding box center [511, 63] width 15 height 9
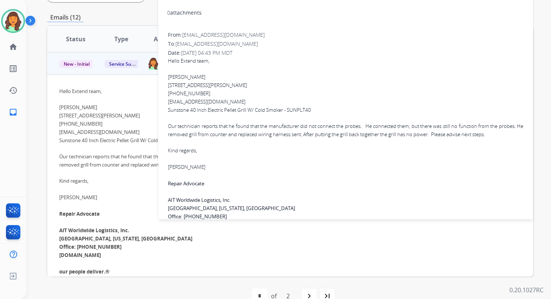
scroll to position [0, 0]
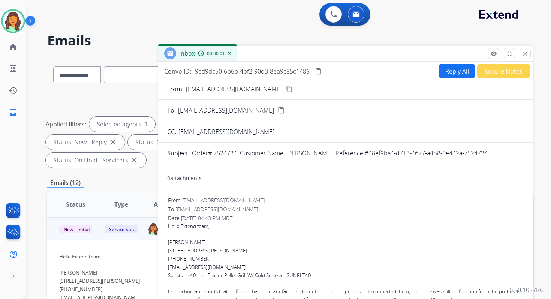
click at [455, 68] on button "Reply All" at bounding box center [457, 71] width 36 height 15
select select "**********"
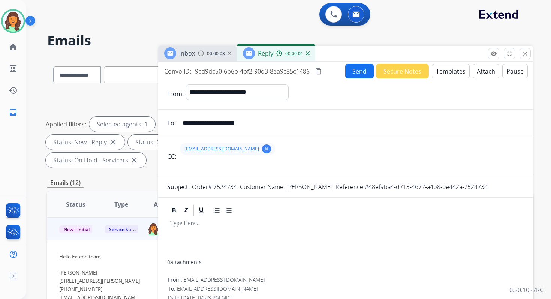
click at [448, 66] on button "Templates" at bounding box center [451, 71] width 38 height 15
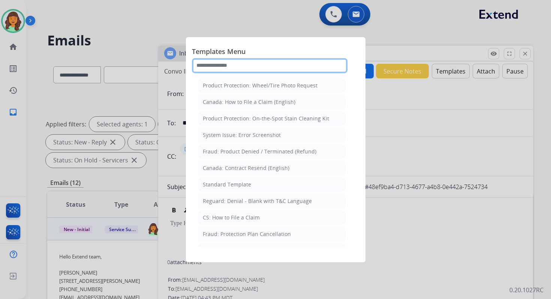
click at [238, 66] on input "text" at bounding box center [270, 65] width 156 height 15
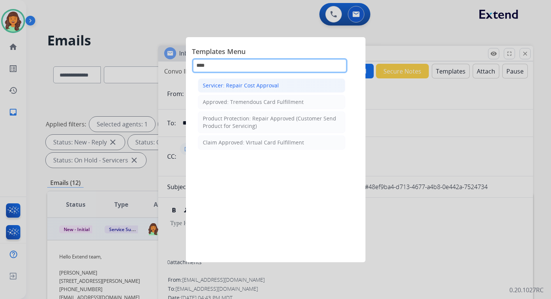
type input "****"
click at [258, 87] on div "Servicer: Repair Cost Approval" at bounding box center [241, 86] width 76 height 8
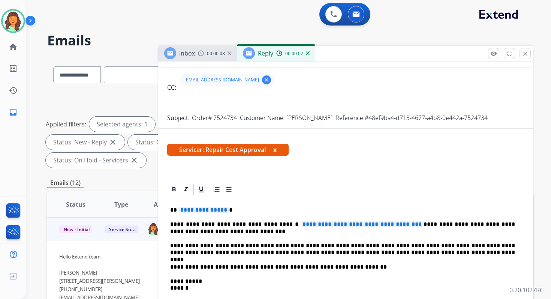
scroll to position [82, 0]
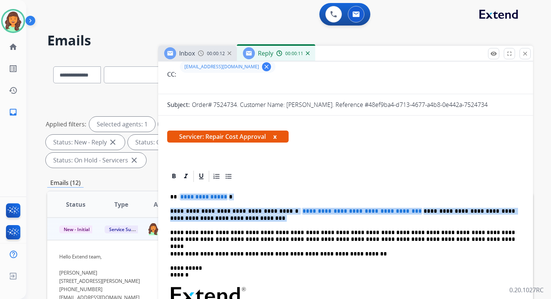
drag, startPoint x: 179, startPoint y: 196, endPoint x: 414, endPoint y: 225, distance: 236.1
click at [414, 225] on div "**********" at bounding box center [345, 296] width 357 height 226
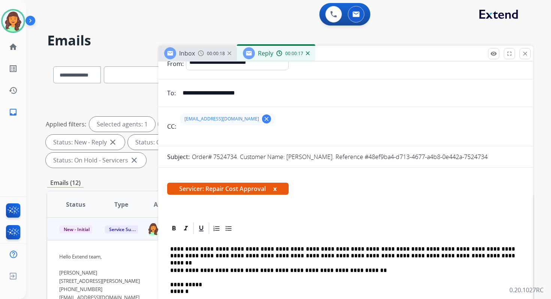
scroll to position [45, 0]
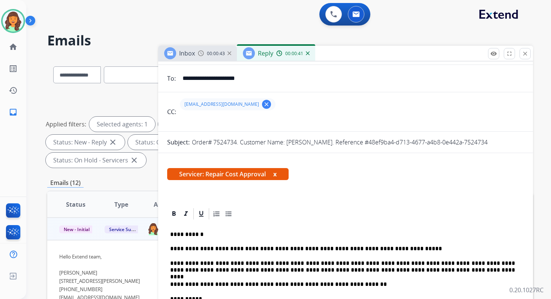
click at [337, 249] on p "**********" at bounding box center [342, 248] width 345 height 7
click at [282, 266] on p "**********" at bounding box center [342, 267] width 345 height 14
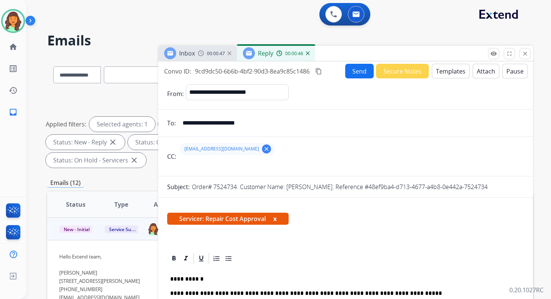
click at [321, 71] on mat-icon "content_copy" at bounding box center [318, 71] width 7 height 7
click at [360, 71] on button "Send" at bounding box center [359, 71] width 29 height 15
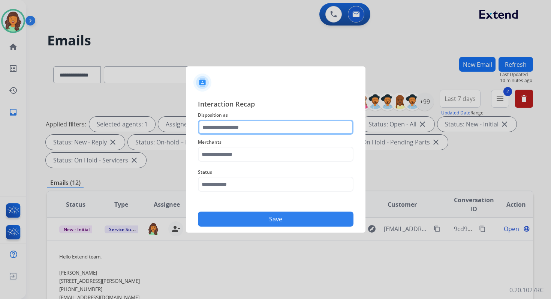
click at [238, 125] on input "text" at bounding box center [276, 127] width 156 height 15
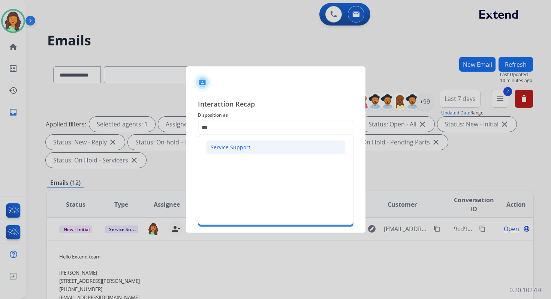
click at [229, 145] on div "Service Support" at bounding box center [231, 148] width 40 height 8
type input "**********"
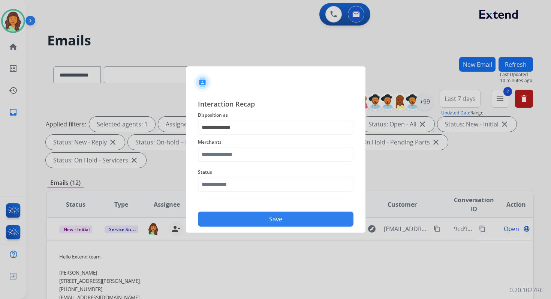
click at [230, 162] on div "Merchants" at bounding box center [276, 150] width 156 height 30
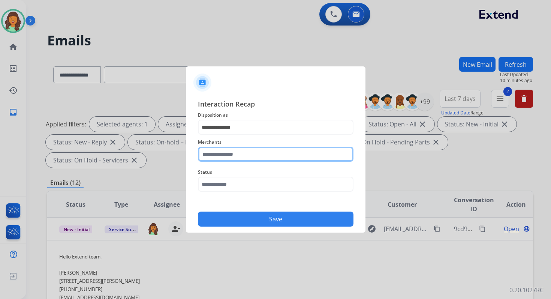
click at [229, 155] on input "text" at bounding box center [276, 154] width 156 height 15
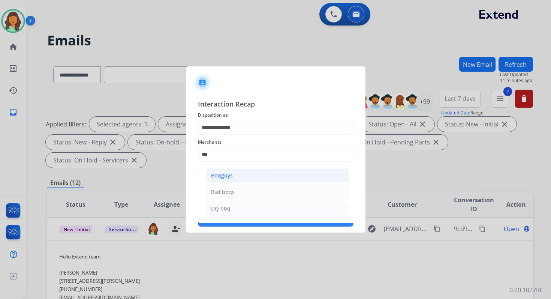
click at [233, 176] on li "Bbqguys" at bounding box center [277, 175] width 143 height 14
type input "*******"
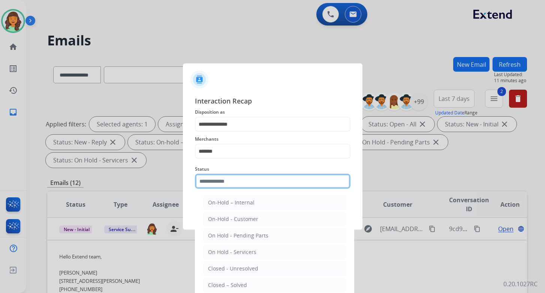
click at [233, 179] on input "text" at bounding box center [273, 181] width 156 height 15
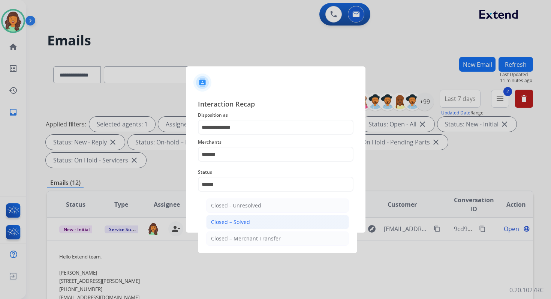
click at [251, 220] on li "Closed – Solved" at bounding box center [277, 222] width 143 height 14
type input "**********"
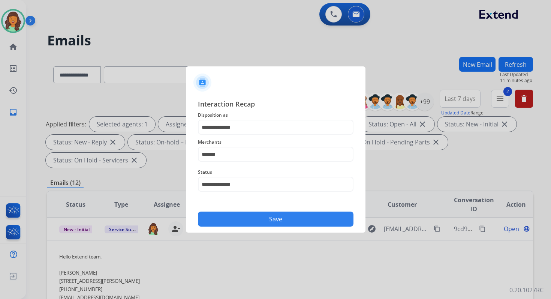
click at [251, 220] on button "Save" at bounding box center [276, 219] width 156 height 15
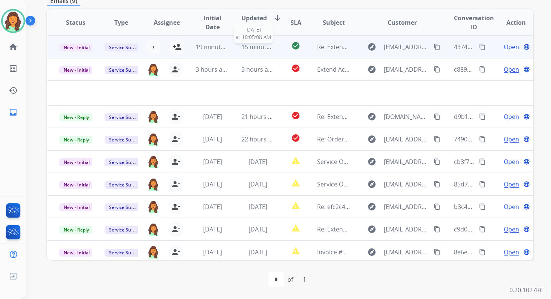
click at [242, 50] on span "15 minutes ago" at bounding box center [264, 47] width 44 height 8
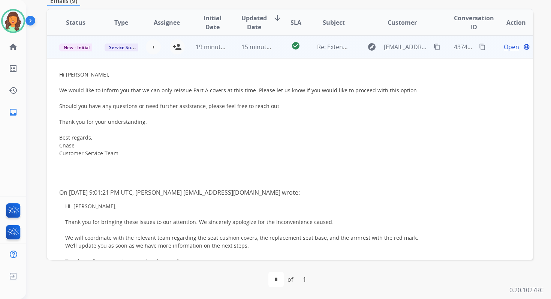
click at [504, 48] on span "Open" at bounding box center [511, 46] width 15 height 9
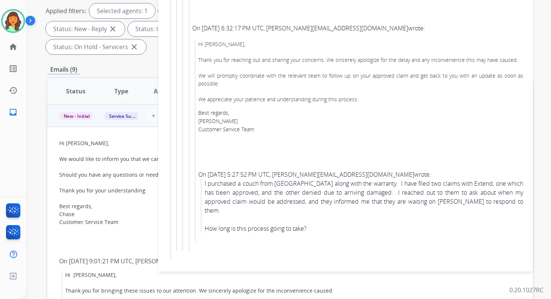
scroll to position [182, 0]
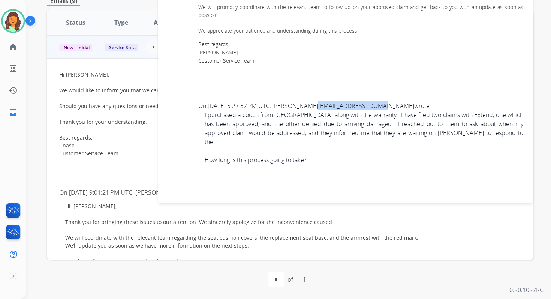
drag, startPoint x: 427, startPoint y: 114, endPoint x: 363, endPoint y: 113, distance: 63.8
click at [363, 110] on div "On September 13, 2025 at 5:27:52 PM UTC, Whitlee Hodson whitleeanne@gmail.com w…" at bounding box center [360, 105] width 325 height 9
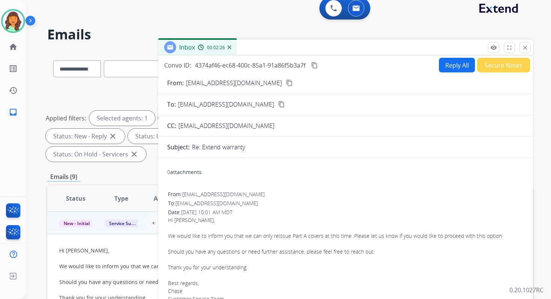
scroll to position [0, 0]
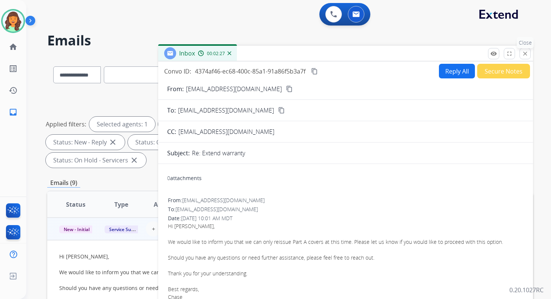
click at [526, 50] on button "close Close" at bounding box center [525, 53] width 11 height 11
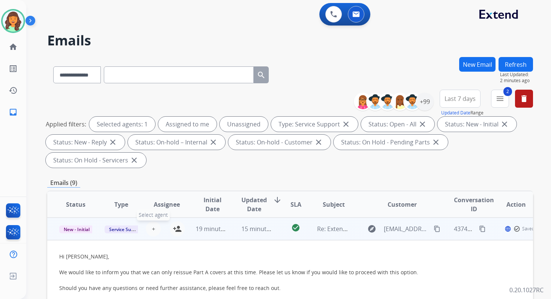
click at [153, 228] on span "+" at bounding box center [153, 228] width 3 height 9
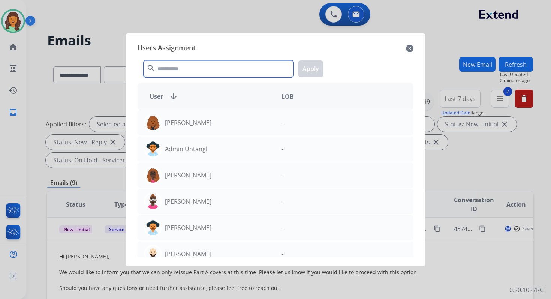
click at [202, 70] on input "text" at bounding box center [219, 68] width 150 height 17
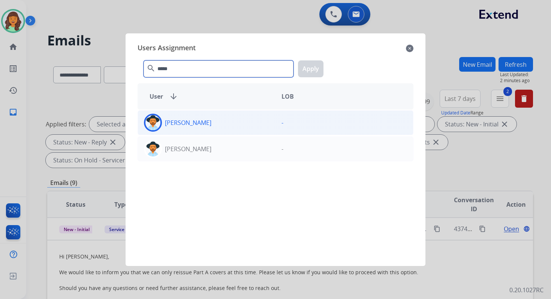
type input "*****"
click at [227, 126] on div "Heather Hocker" at bounding box center [207, 123] width 138 height 18
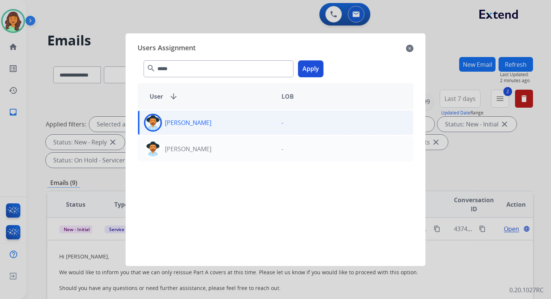
click at [310, 66] on button "Apply" at bounding box center [311, 68] width 26 height 17
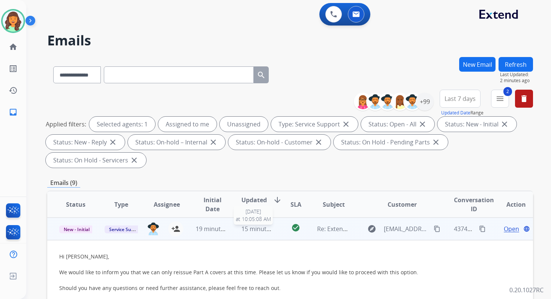
click at [259, 227] on span "15 minutes ago" at bounding box center [264, 229] width 44 height 8
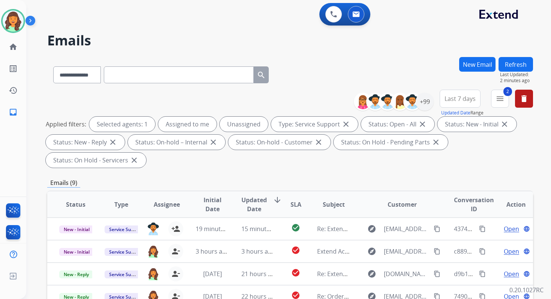
click at [522, 60] on button "Refresh" at bounding box center [516, 64] width 35 height 15
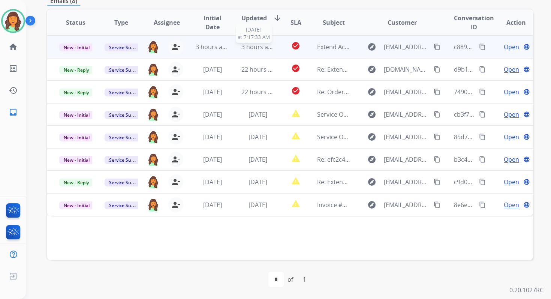
click at [257, 45] on span "3 hours ago" at bounding box center [259, 47] width 34 height 8
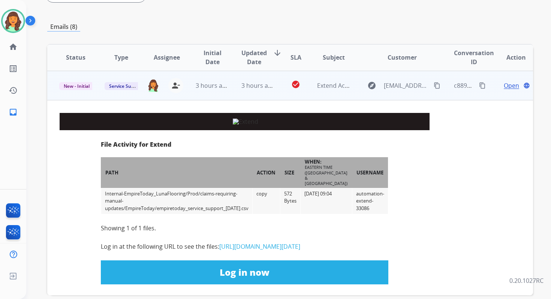
click at [251, 251] on link "https://files.extend.com/files/Internal-EmpireToday_LunaFlooring/Prod/claims-re…" at bounding box center [259, 246] width 81 height 8
click at [219, 251] on link "https://files.extend.com/files/Internal-EmpireToday_LunaFlooring/Prod/claims-re…" at bounding box center [259, 246] width 81 height 8
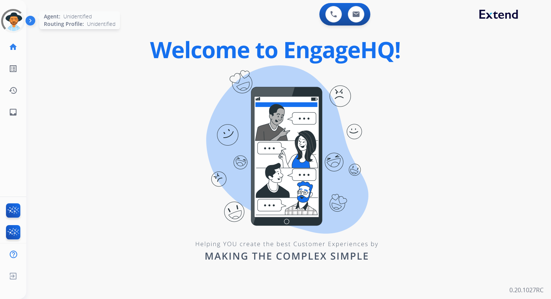
click at [18, 19] on div at bounding box center [13, 21] width 34 height 34
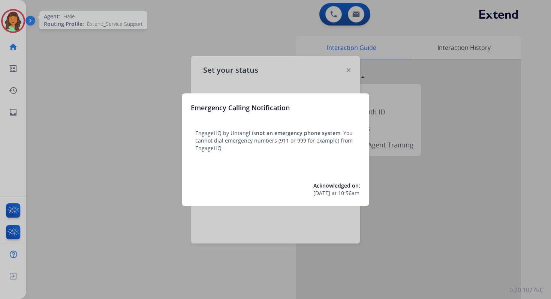
click at [362, 122] on div "Emergency Calling Notification EngageHQ by Untangl is not an emergency phone sy…" at bounding box center [276, 149] width 188 height 113
click at [276, 26] on div at bounding box center [275, 149] width 551 height 299
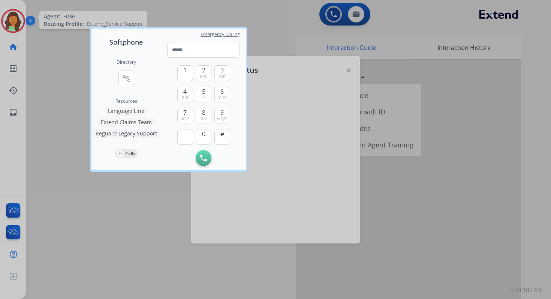
click at [276, 26] on div at bounding box center [275, 149] width 551 height 299
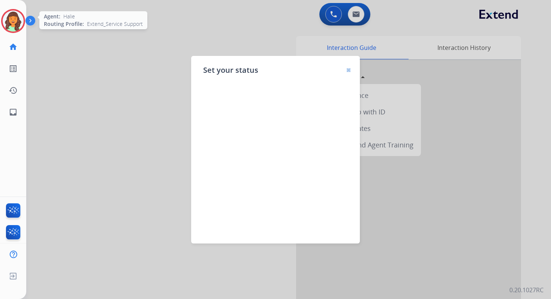
click at [276, 26] on div at bounding box center [275, 149] width 551 height 299
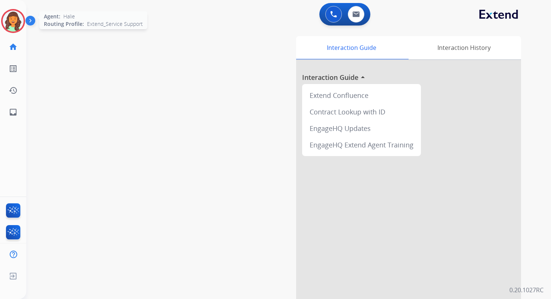
click at [17, 24] on img at bounding box center [13, 21] width 21 height 21
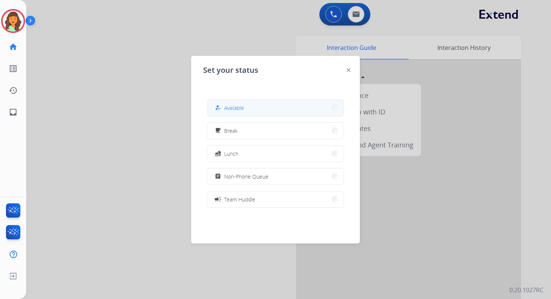
click at [252, 114] on button "how_to_reg Available" at bounding box center [275, 108] width 137 height 16
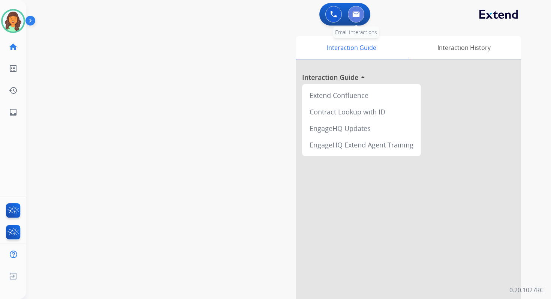
click at [357, 7] on button at bounding box center [356, 14] width 17 height 17
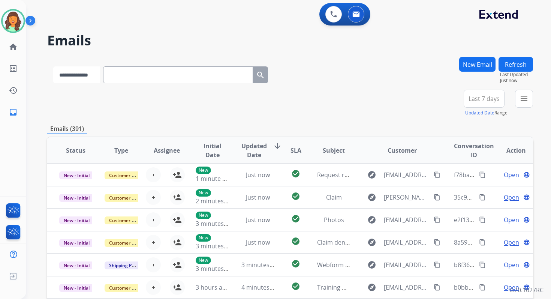
click at [82, 79] on select "**********" at bounding box center [76, 74] width 47 height 17
click at [53, 66] on select "**********" at bounding box center [76, 74] width 47 height 17
click at [91, 73] on select "**********" at bounding box center [76, 74] width 47 height 17
select select "**********"
click at [53, 66] on select "**********" at bounding box center [76, 74] width 47 height 17
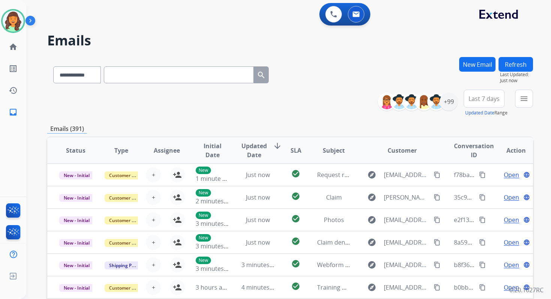
click at [128, 74] on input "text" at bounding box center [179, 74] width 150 height 17
paste input "**********"
type input "**********"
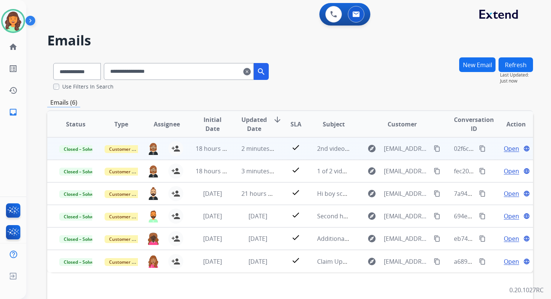
click at [509, 149] on span "Open" at bounding box center [511, 148] width 15 height 9
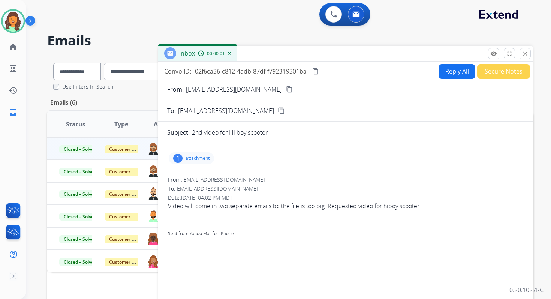
click at [197, 157] on p "attachment" at bounding box center [198, 158] width 24 height 6
click at [528, 54] on mat-icon "close" at bounding box center [525, 53] width 7 height 7
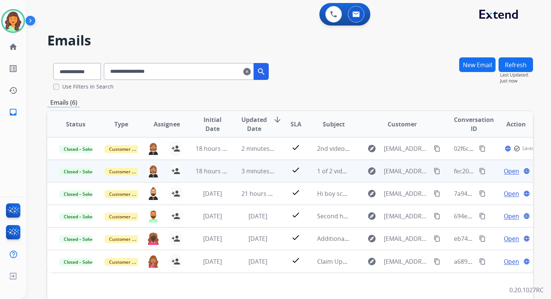
click at [504, 169] on span "Open" at bounding box center [511, 171] width 15 height 9
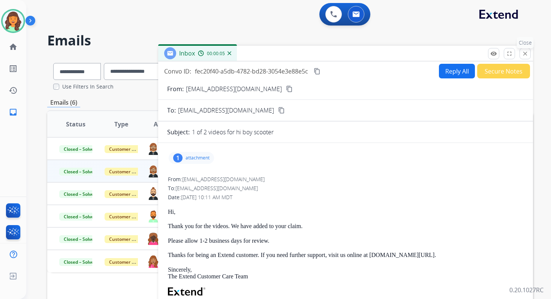
click at [527, 51] on mat-icon "close" at bounding box center [525, 53] width 7 height 7
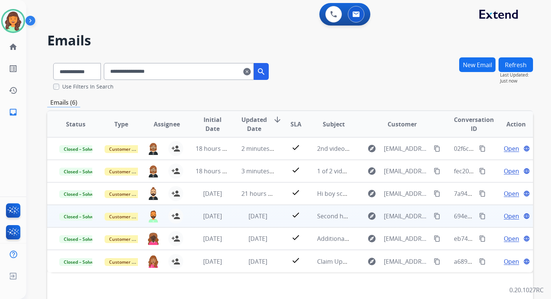
click at [507, 216] on span "Open" at bounding box center [511, 216] width 15 height 9
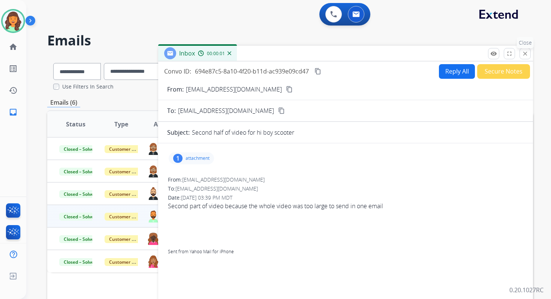
click at [525, 48] on p "Close" at bounding box center [525, 42] width 17 height 11
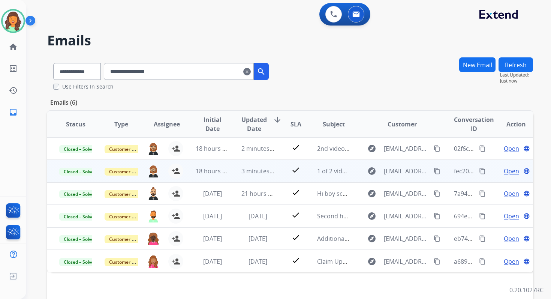
click at [506, 170] on span "Open" at bounding box center [511, 171] width 15 height 9
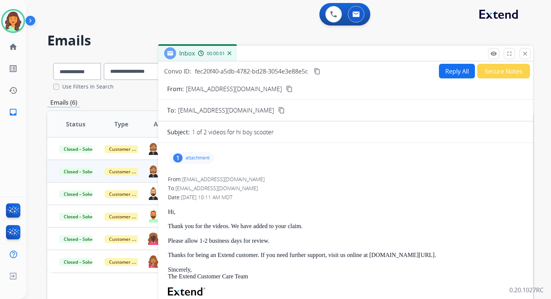
click at [189, 152] on div "1 attachment" at bounding box center [345, 158] width 357 height 18
click at [189, 155] on p "attachment" at bounding box center [198, 158] width 24 height 6
click at [237, 174] on mat-icon "download" at bounding box center [238, 175] width 7 height 7
